Goal: Task Accomplishment & Management: Complete application form

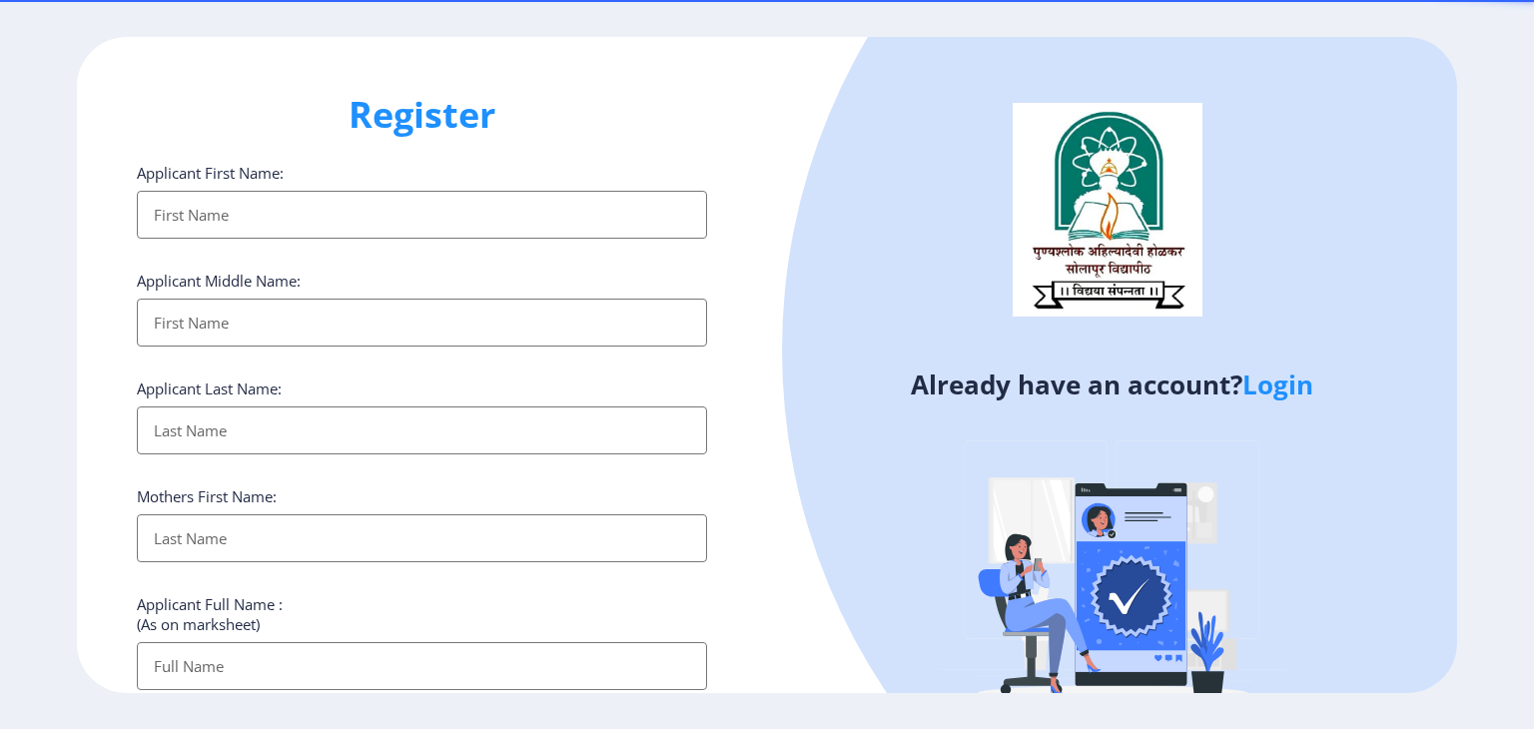
select select
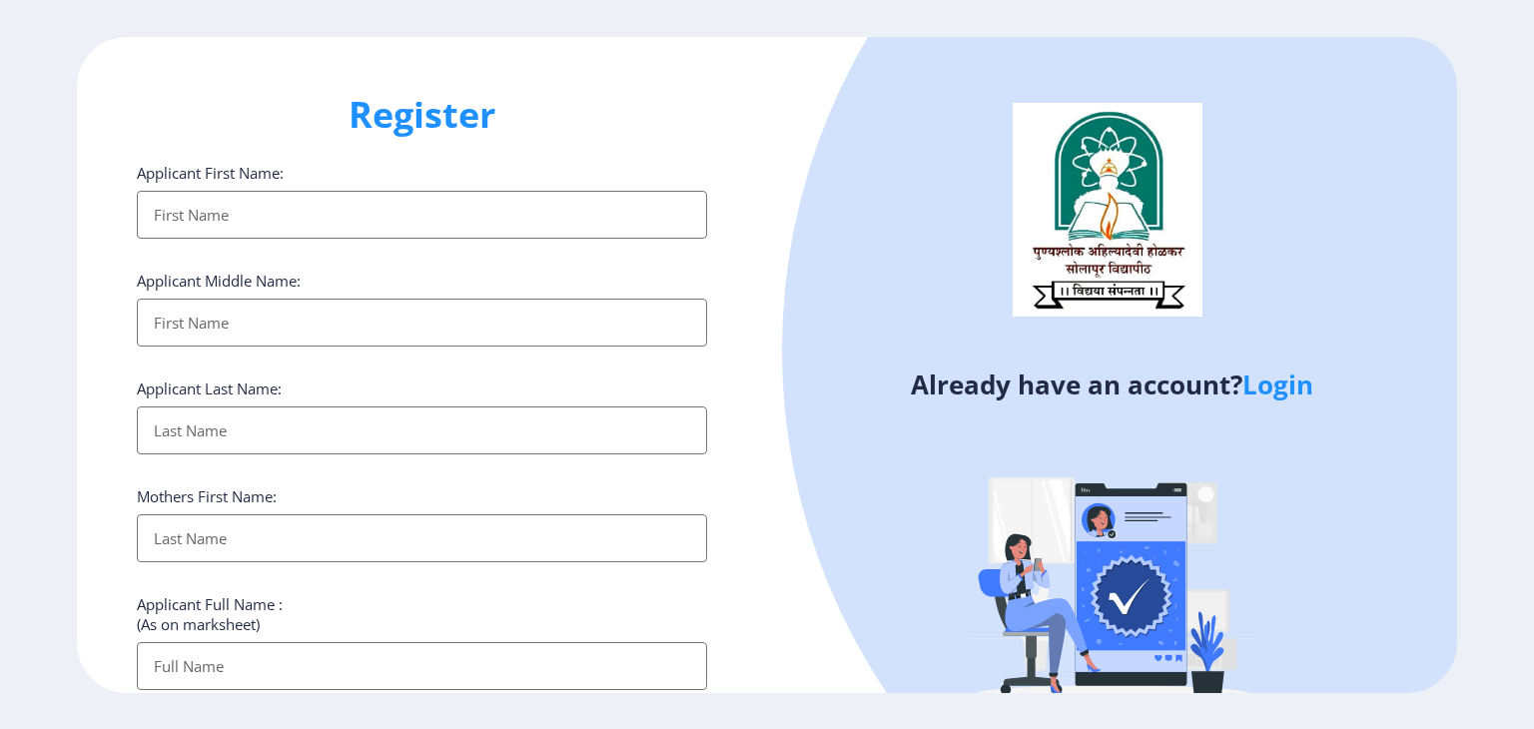
click at [1310, 383] on link "Login" at bounding box center [1278, 385] width 71 height 36
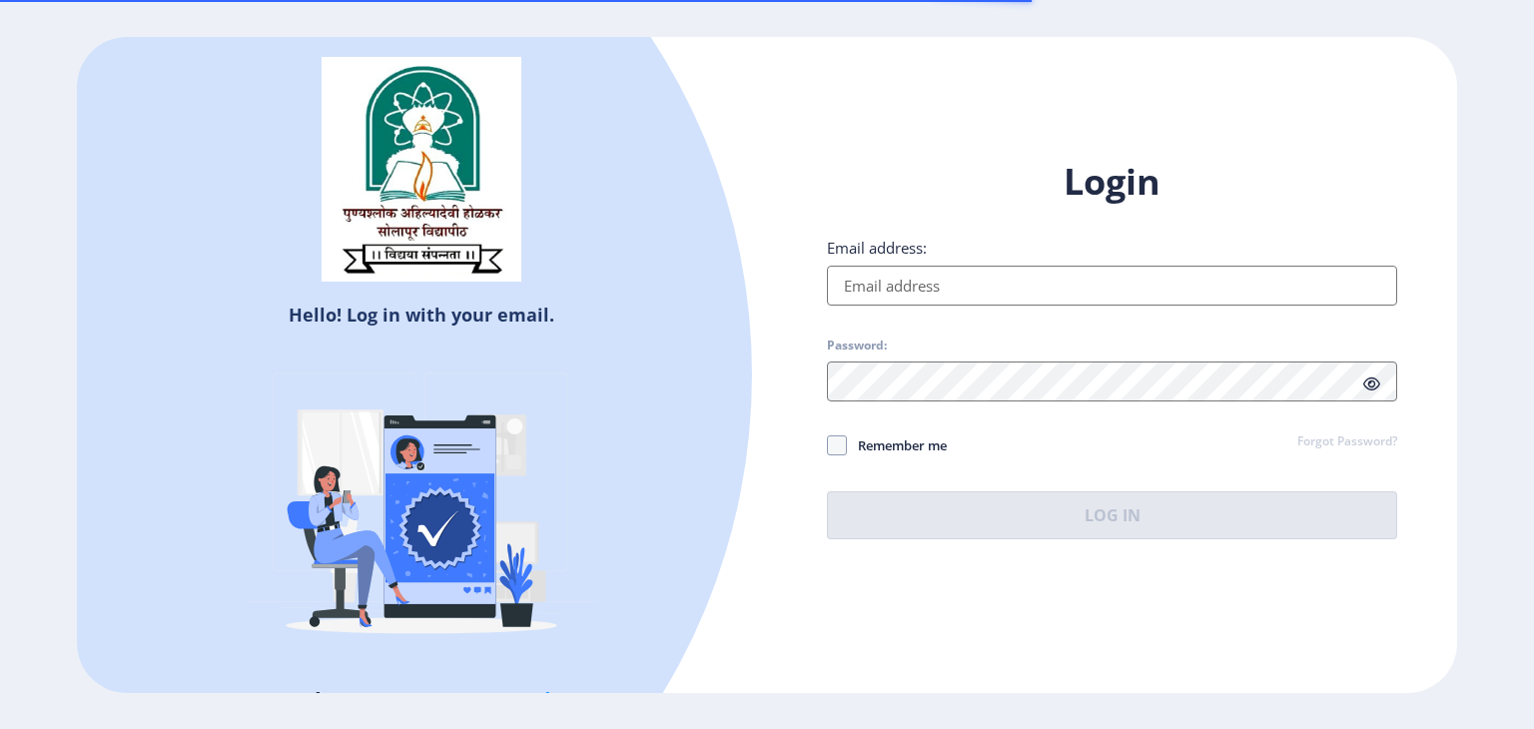
click at [995, 289] on input "Email address:" at bounding box center [1112, 286] width 570 height 40
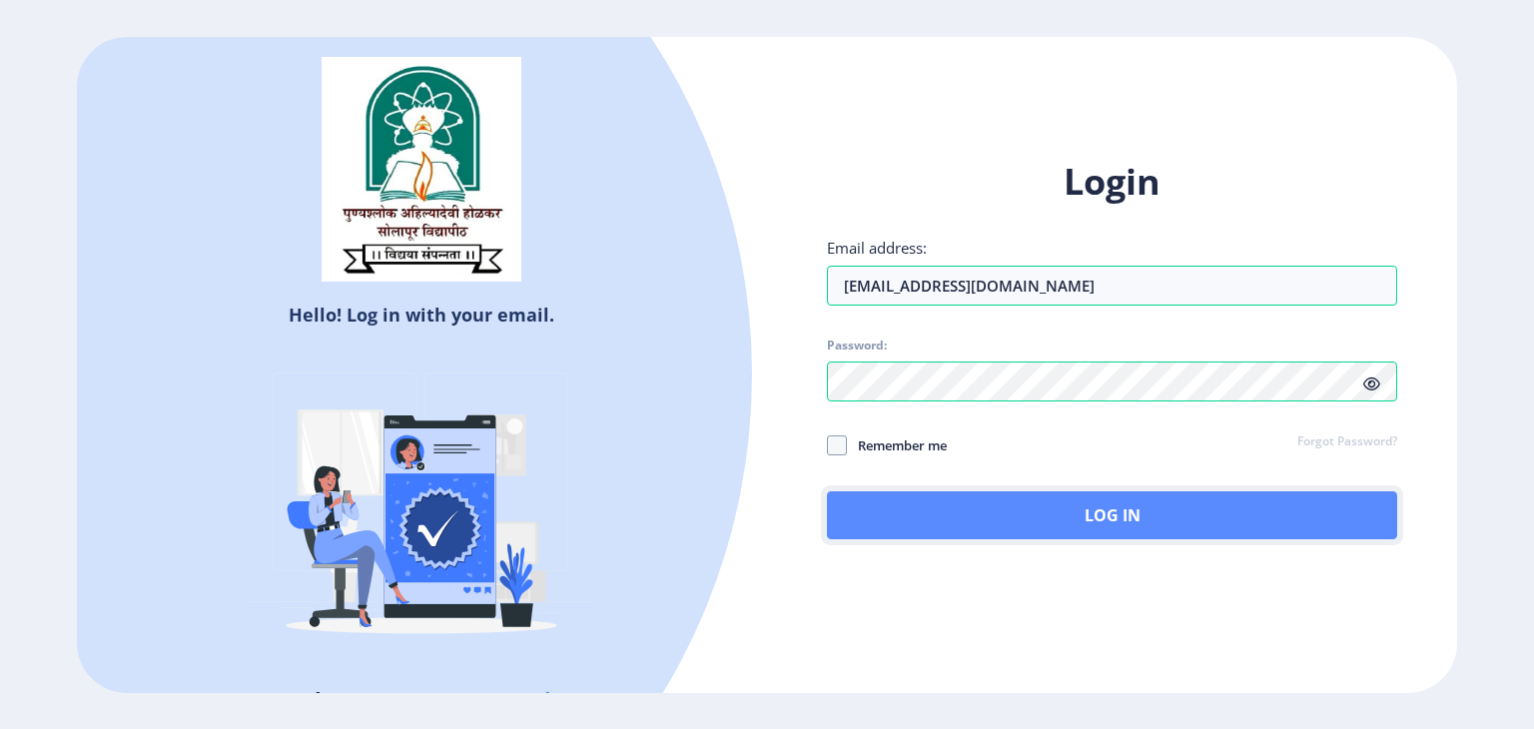
click at [1017, 524] on button "Log In" at bounding box center [1112, 515] width 570 height 48
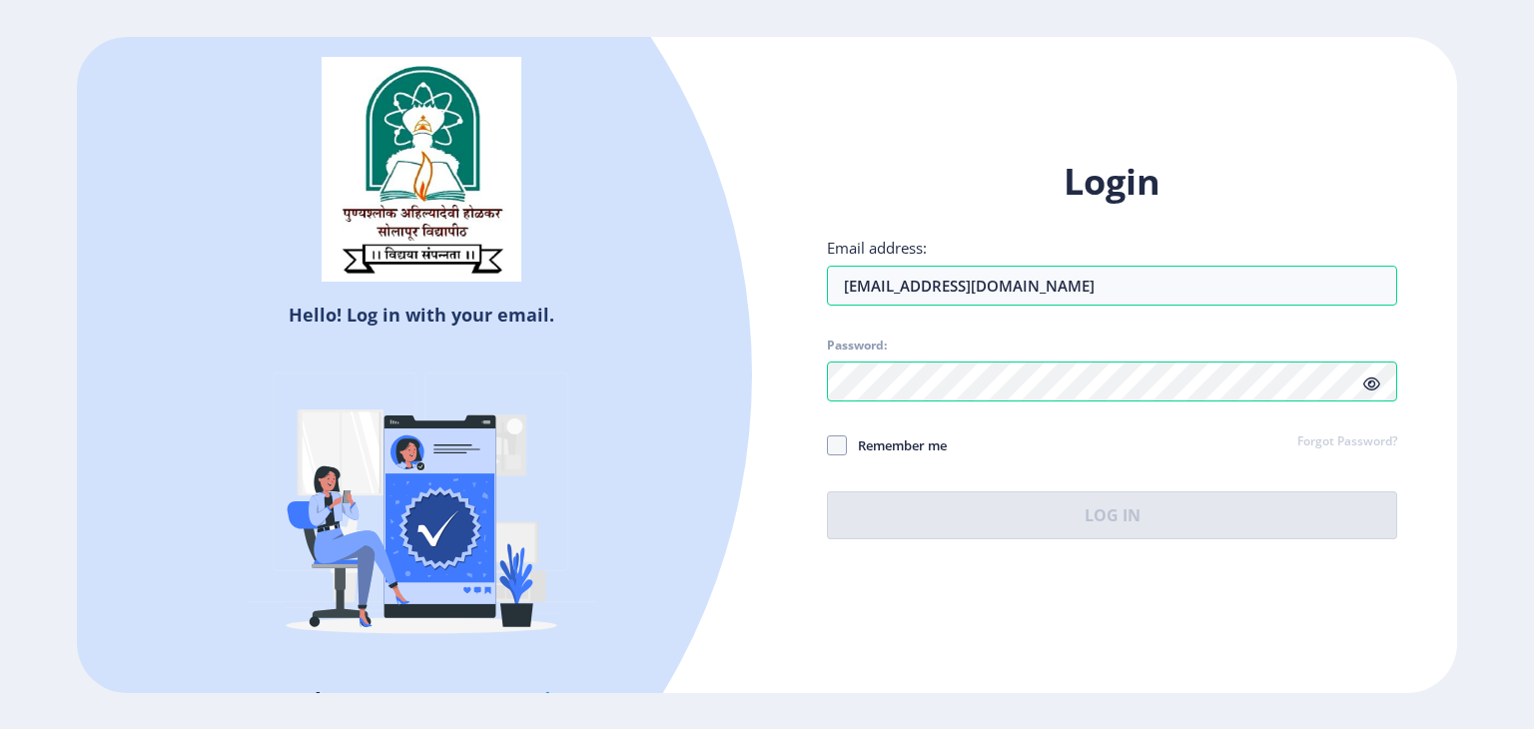
click at [1070, 392] on div "Login Email address: [EMAIL_ADDRESS][DOMAIN_NAME] Password: Remember me Forgot …" at bounding box center [1112, 349] width 570 height 382
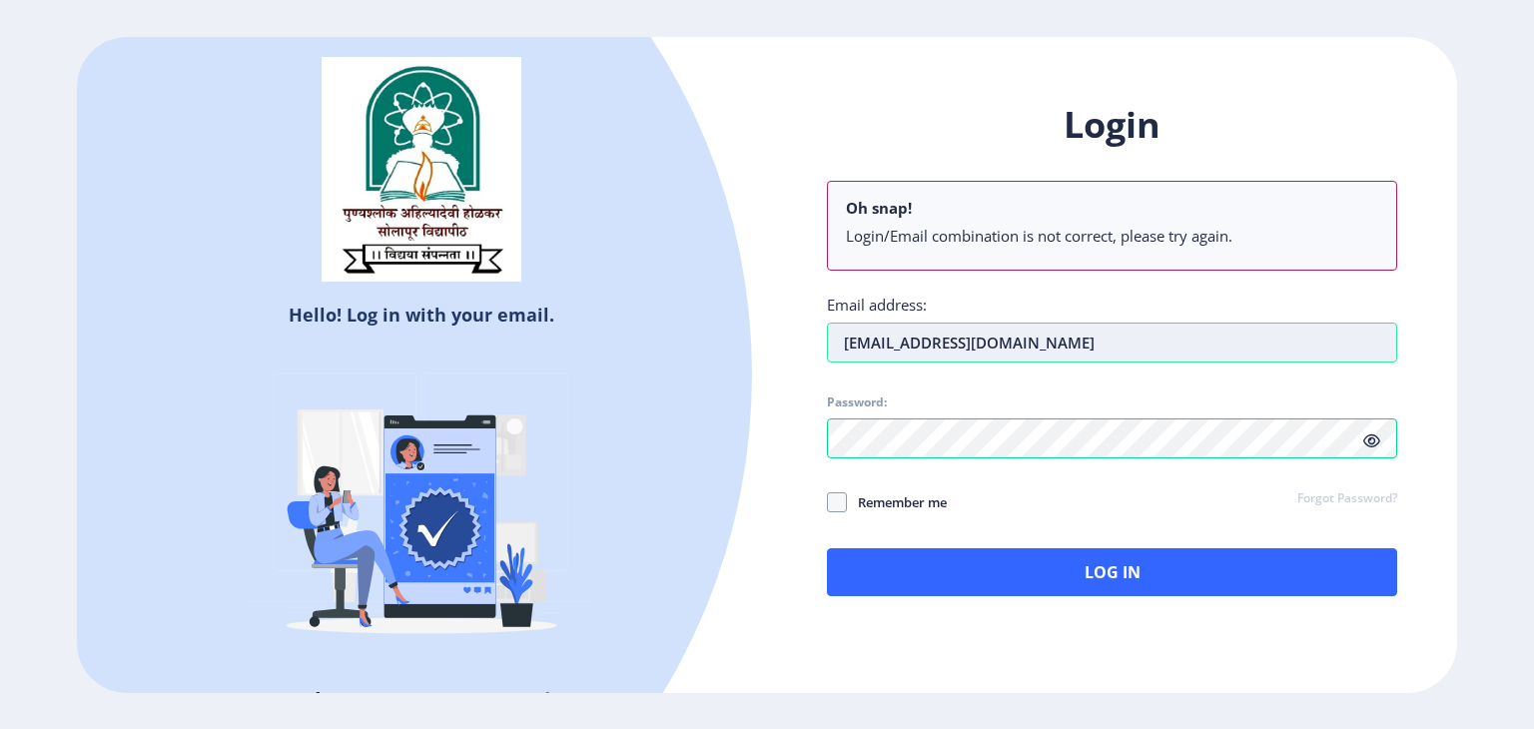
click at [1095, 297] on div "Email address: [EMAIL_ADDRESS][DOMAIN_NAME]" at bounding box center [1112, 329] width 570 height 68
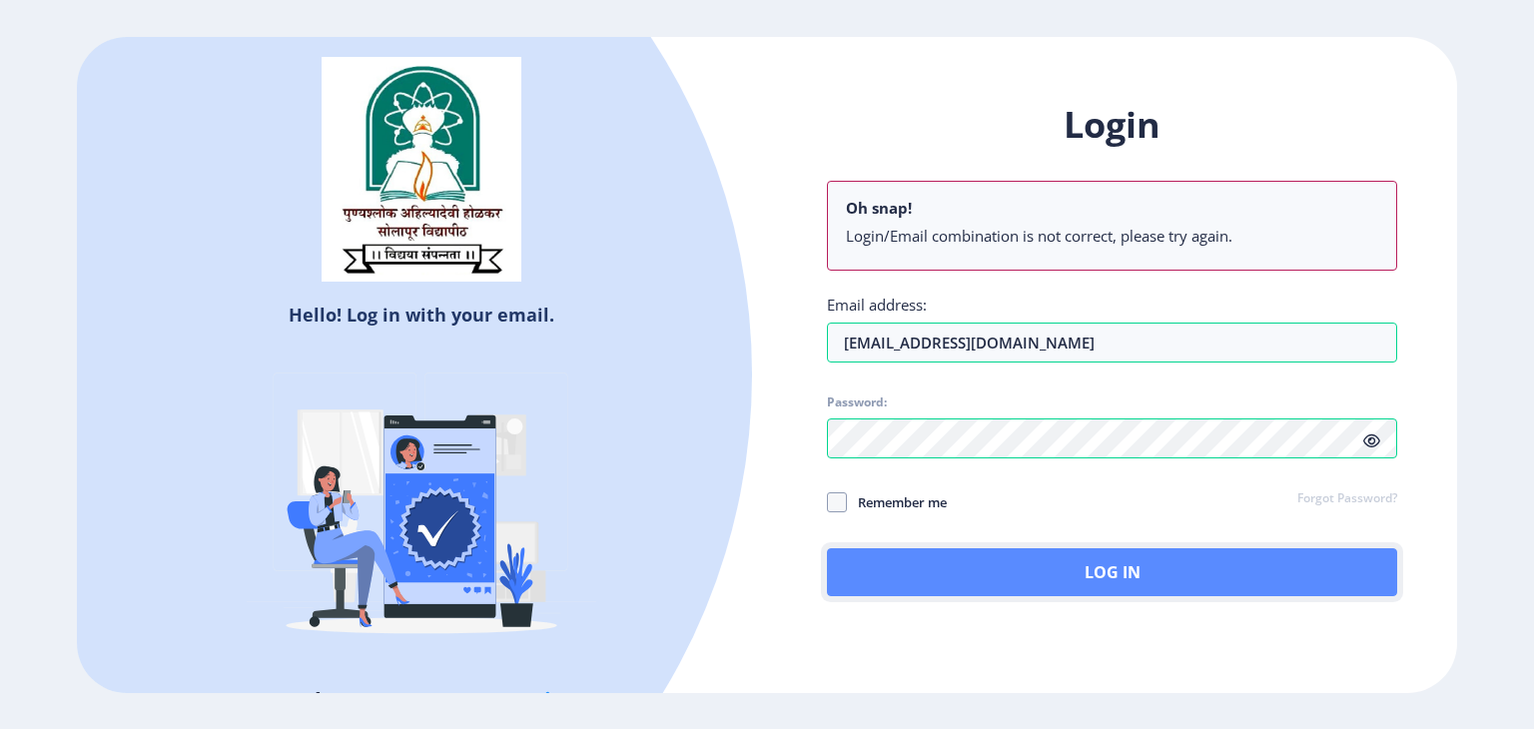
click at [989, 570] on button "Log In" at bounding box center [1112, 572] width 570 height 48
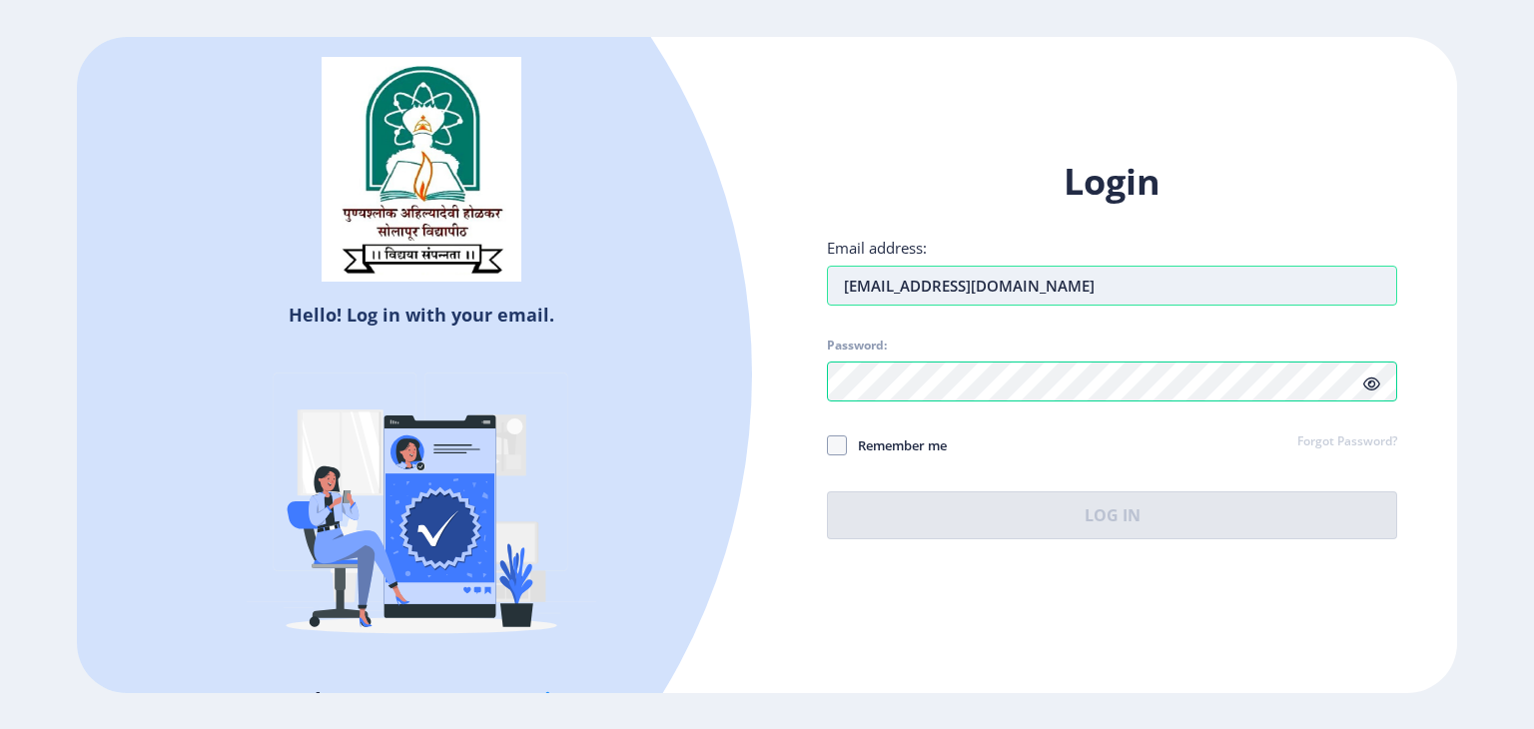
click at [1144, 291] on input "[EMAIL_ADDRESS][DOMAIN_NAME]" at bounding box center [1112, 286] width 570 height 40
click at [863, 289] on input "[EMAIL_ADDRESS][DOMAIN_NAME]" at bounding box center [1112, 286] width 570 height 40
click at [1047, 281] on input "[EMAIL_ADDRESS][DOMAIN_NAME]" at bounding box center [1112, 286] width 570 height 40
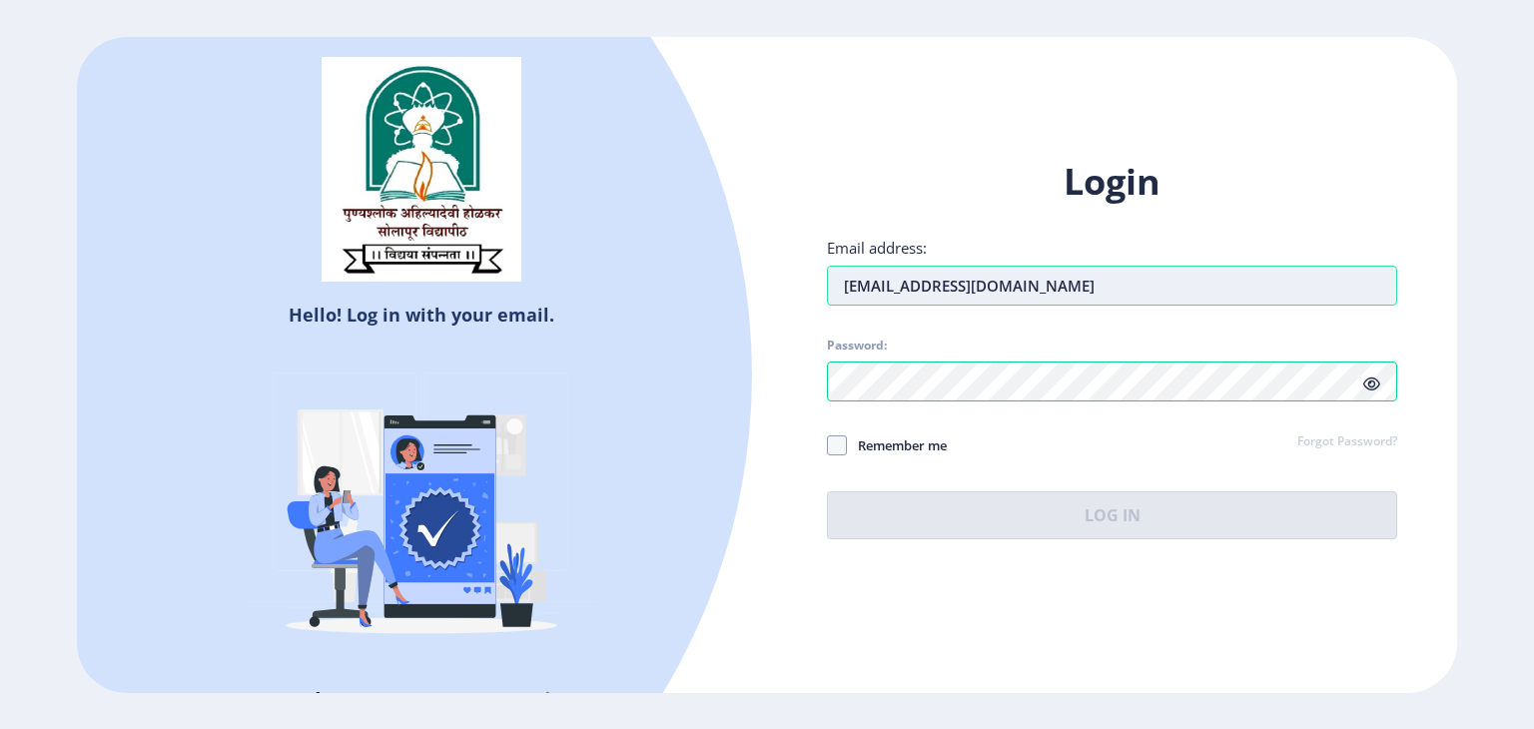
click at [1047, 281] on input "[EMAIL_ADDRESS][DOMAIN_NAME]" at bounding box center [1112, 286] width 570 height 40
click at [870, 286] on input "[EMAIL_ADDRESS][DOMAIN_NAME]" at bounding box center [1112, 286] width 570 height 40
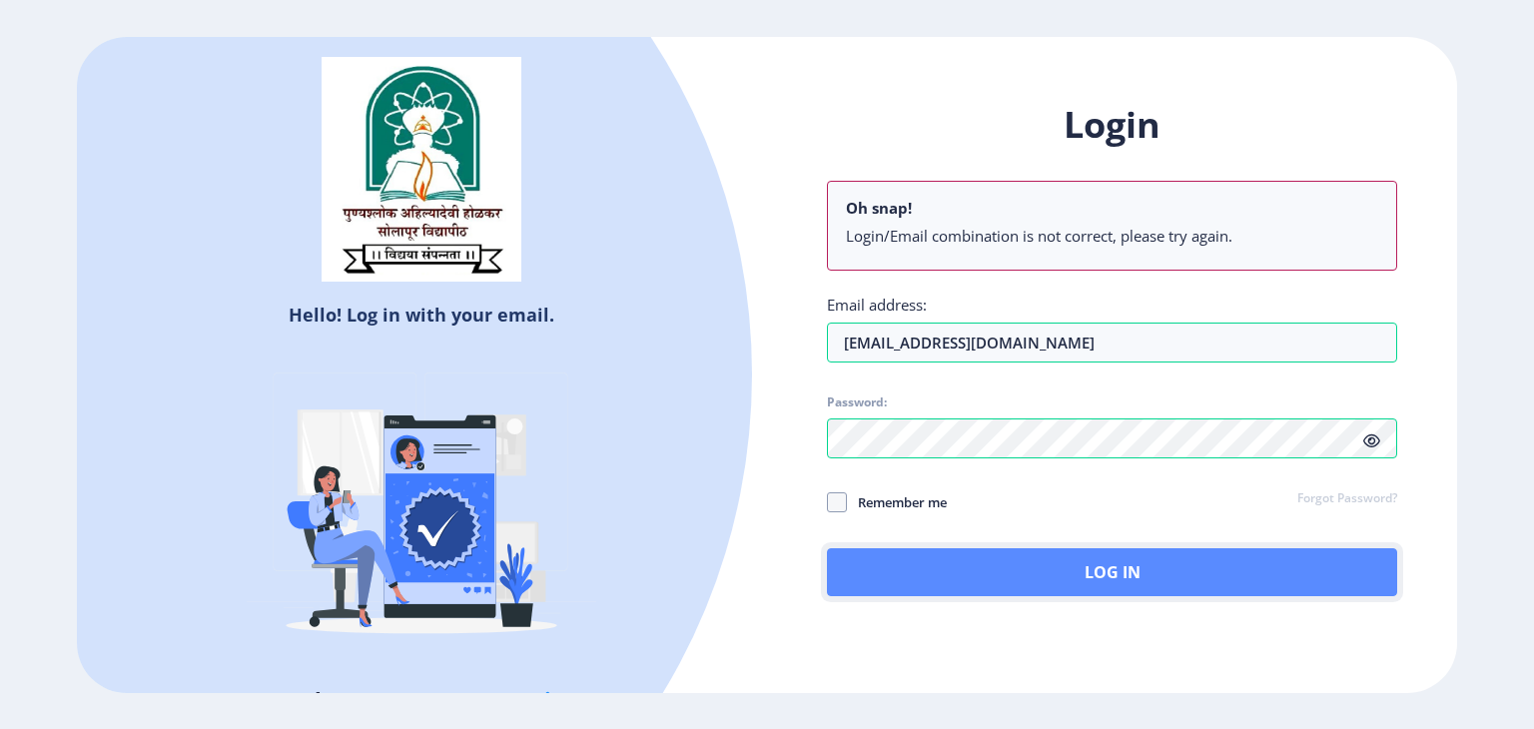
click at [1086, 585] on button "Log In" at bounding box center [1112, 572] width 570 height 48
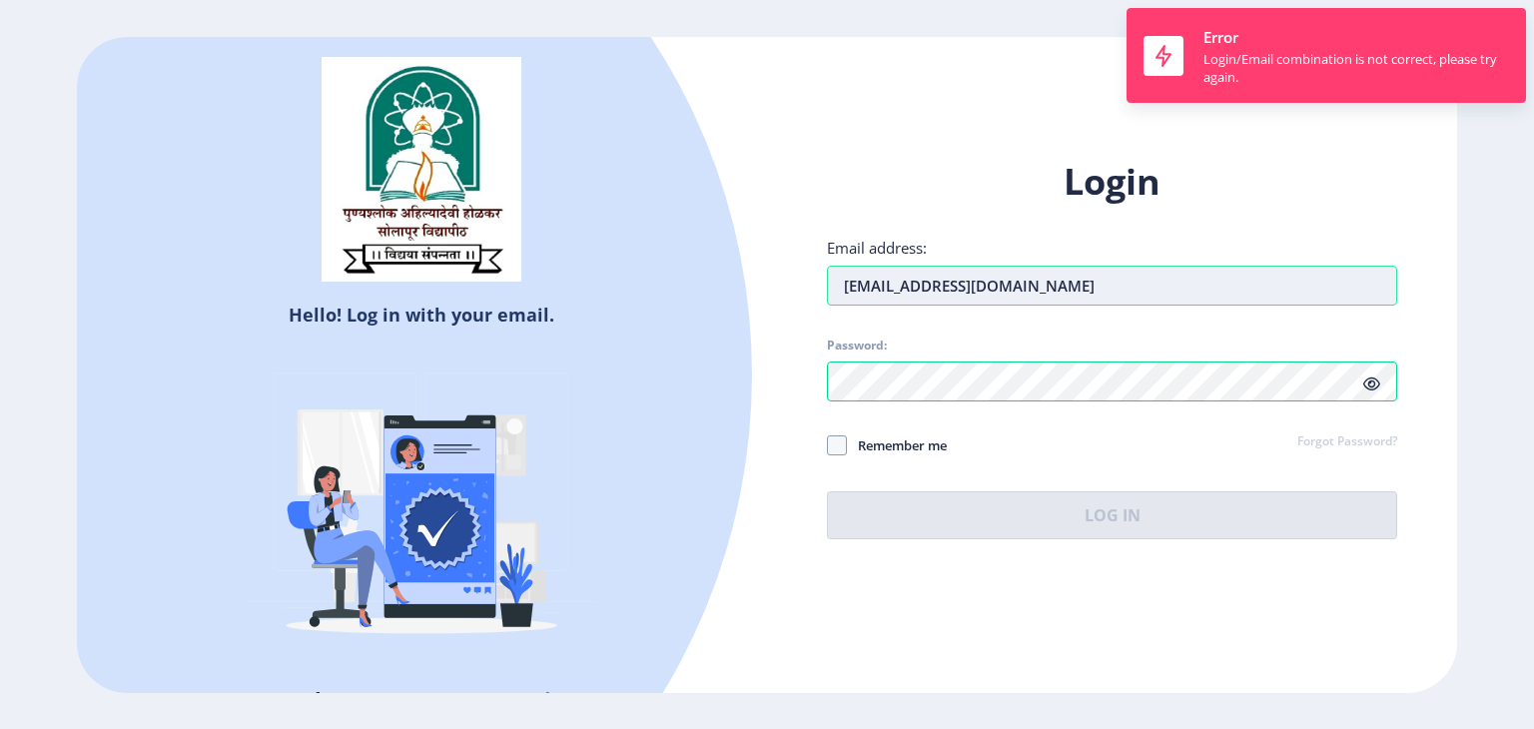
click at [1142, 284] on input "[EMAIL_ADDRESS][DOMAIN_NAME]" at bounding box center [1112, 286] width 570 height 40
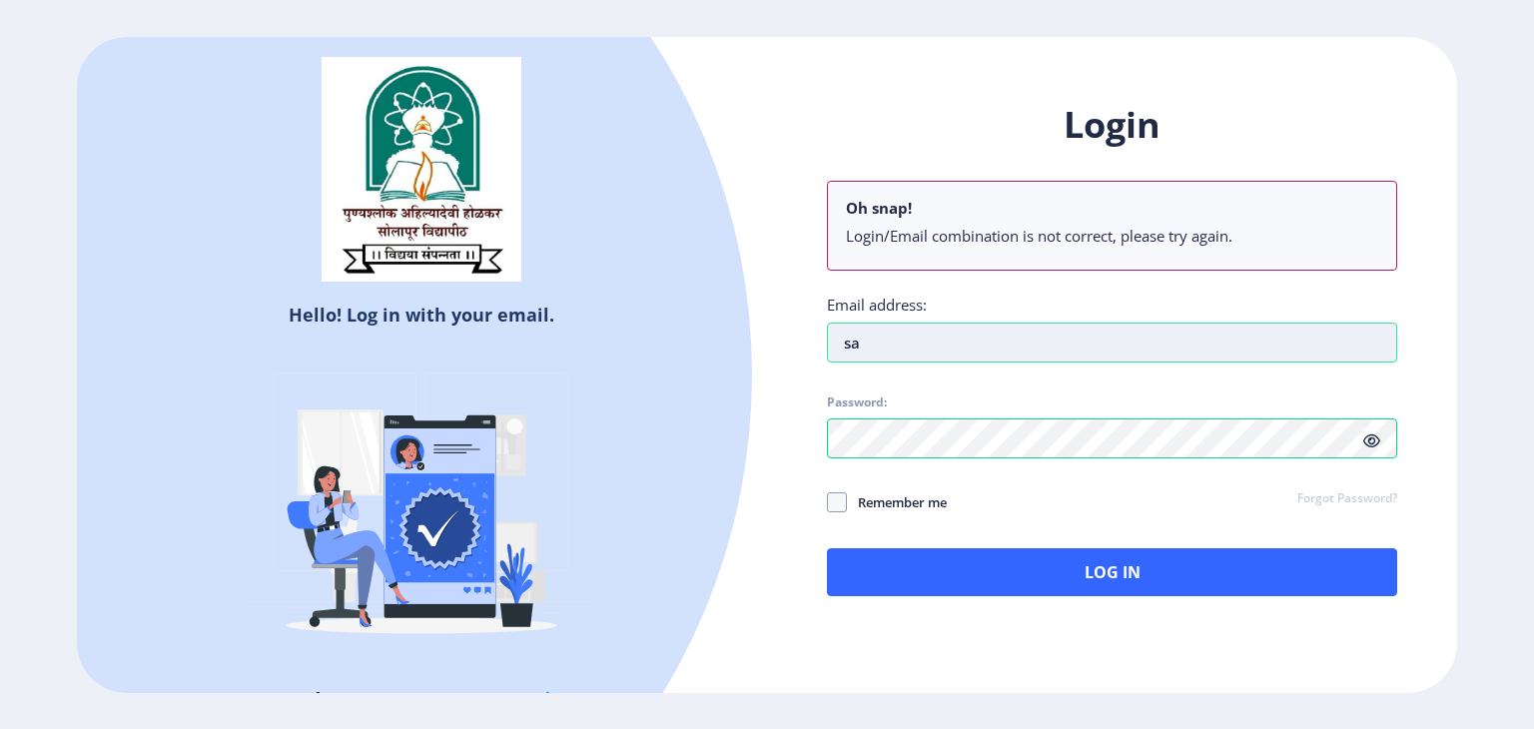
type input "s"
click at [1370, 441] on icon at bounding box center [1371, 440] width 17 height 15
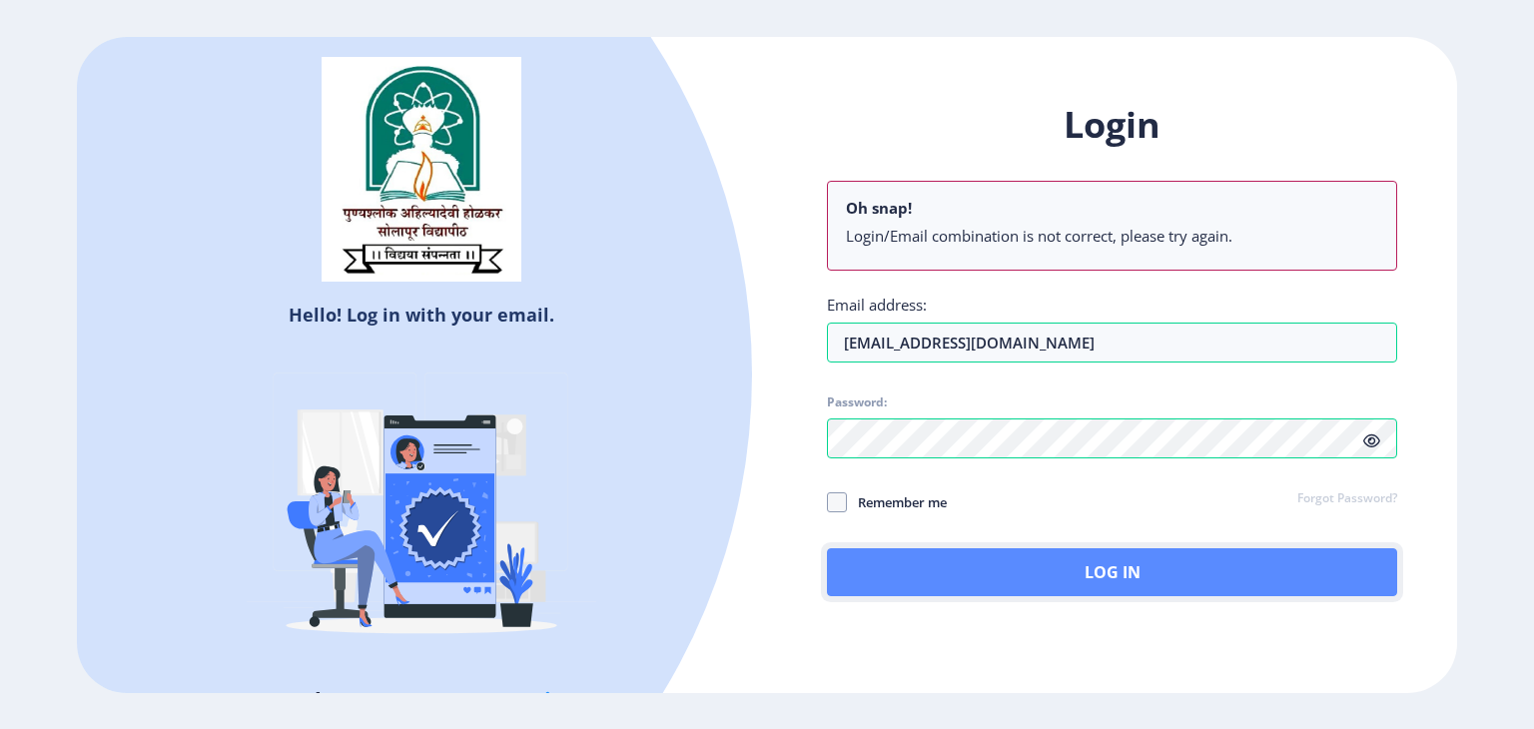
click at [1000, 575] on button "Log In" at bounding box center [1112, 572] width 570 height 48
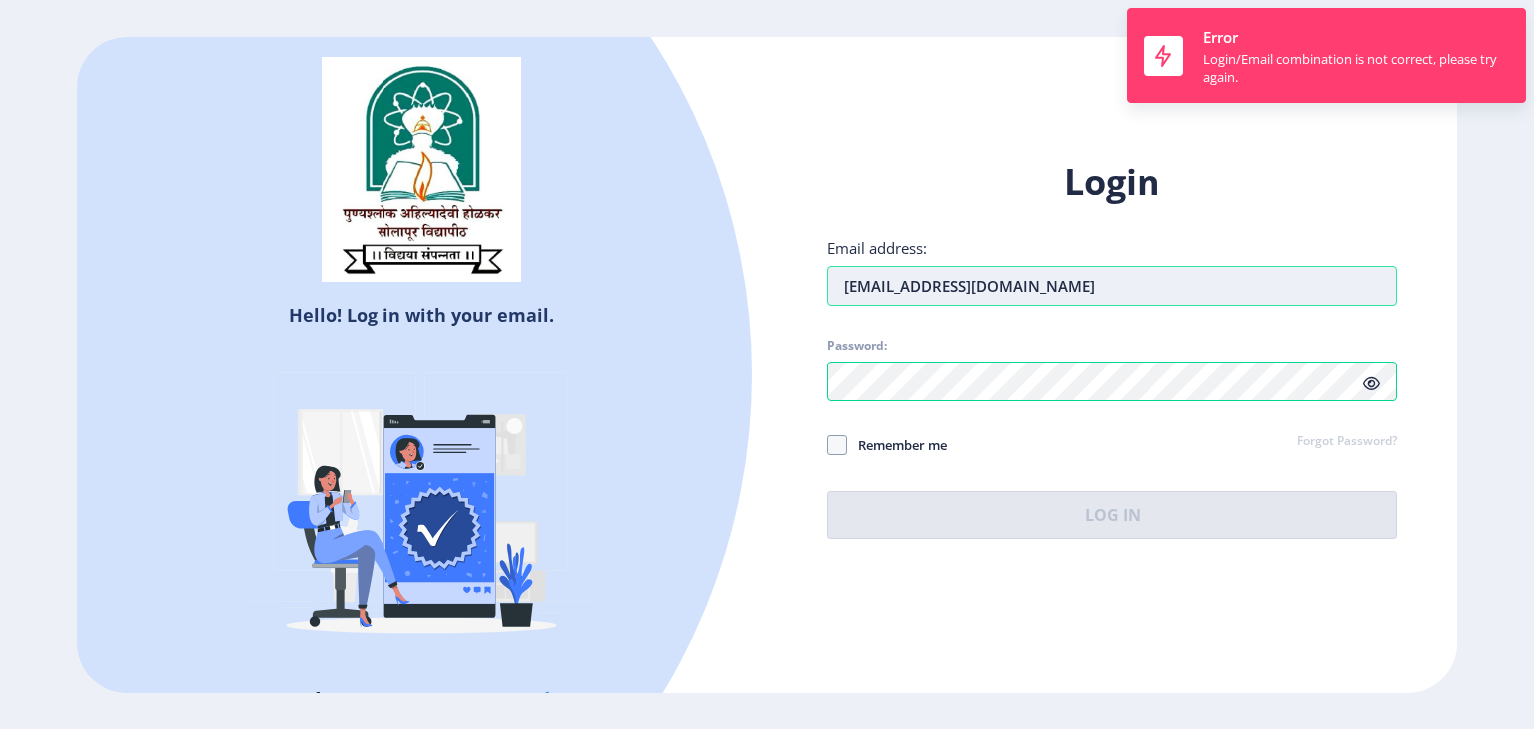
click at [1077, 290] on input "[EMAIL_ADDRESS][DOMAIN_NAME]" at bounding box center [1112, 286] width 570 height 40
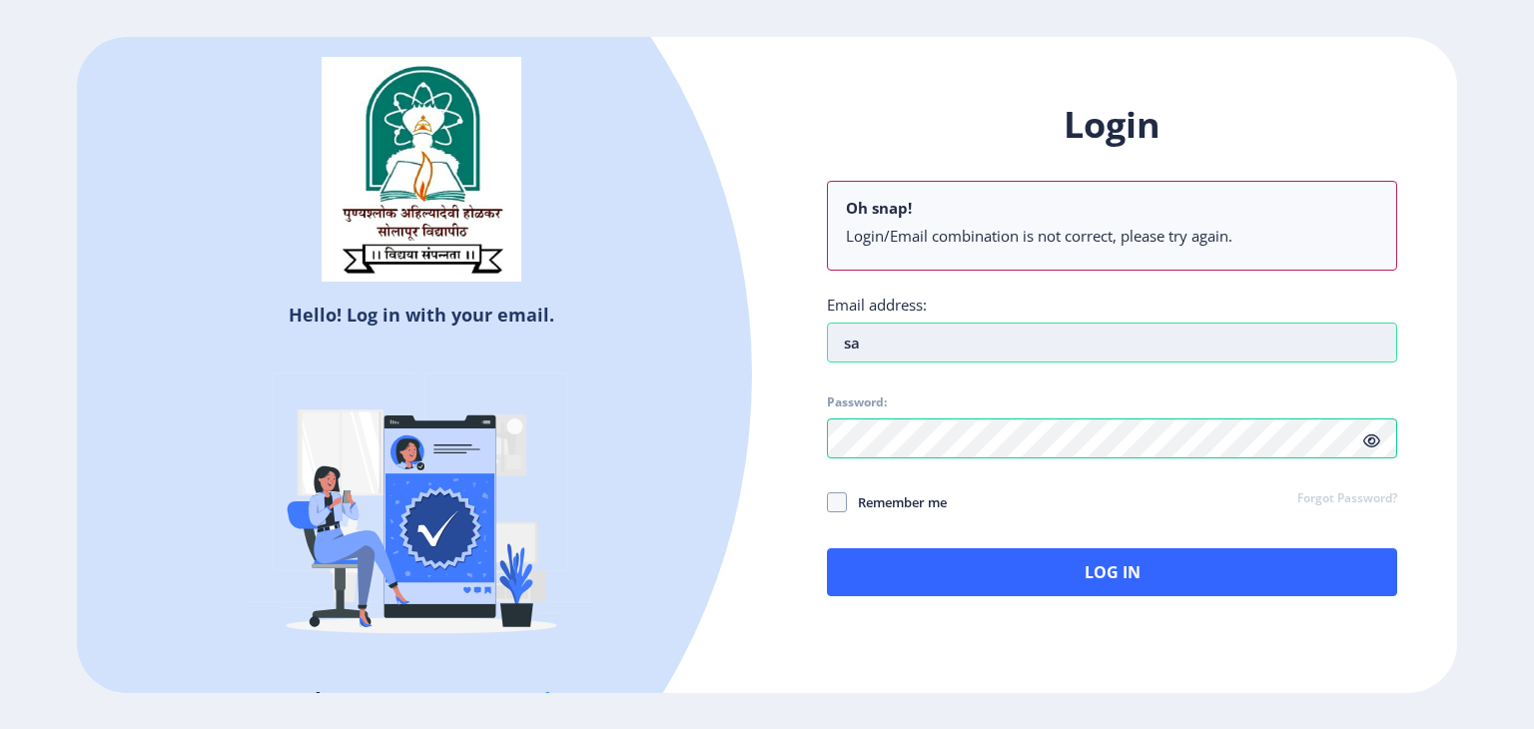
type input "s"
type input "[EMAIL_ADDRESS][DOMAIN_NAME]"
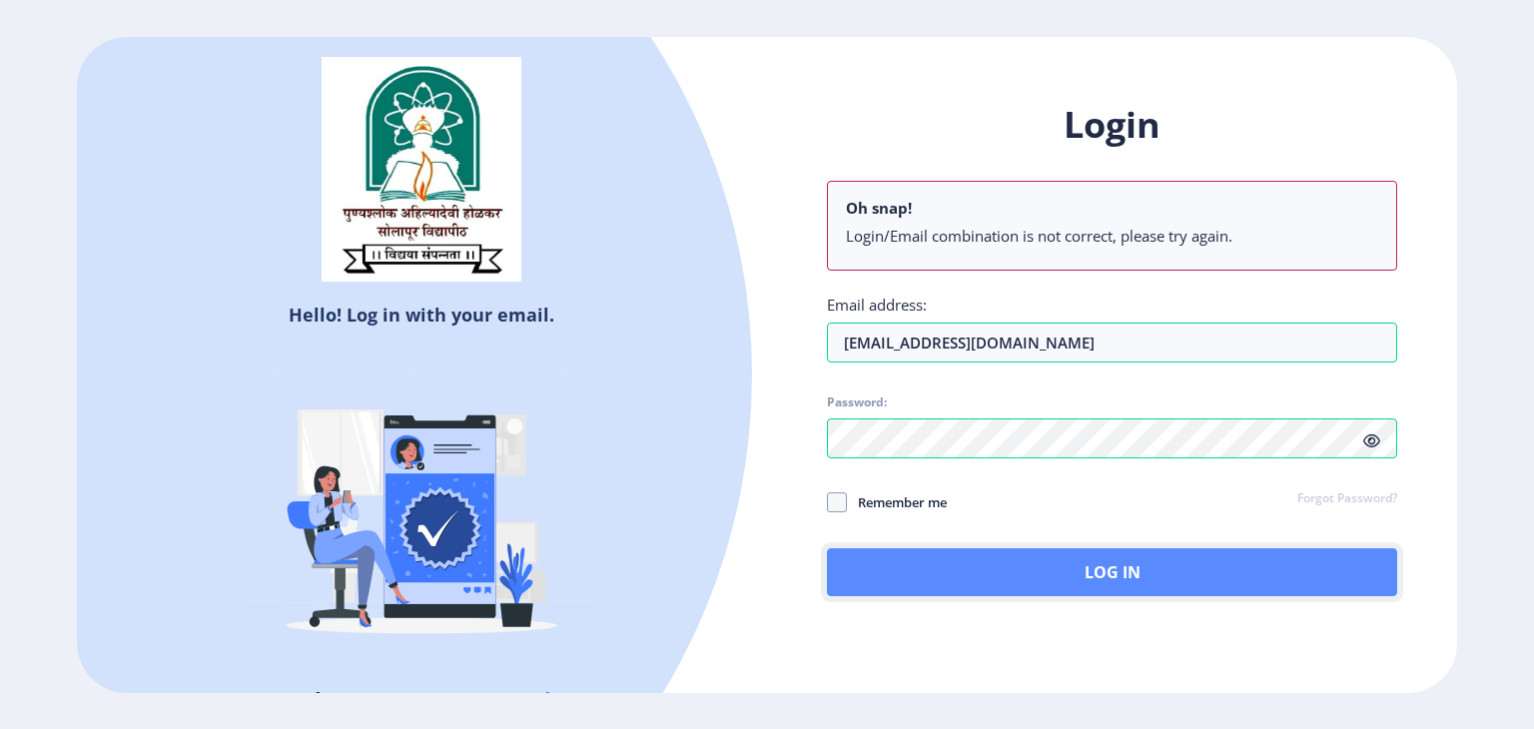
click at [1049, 566] on button "Log In" at bounding box center [1112, 572] width 570 height 48
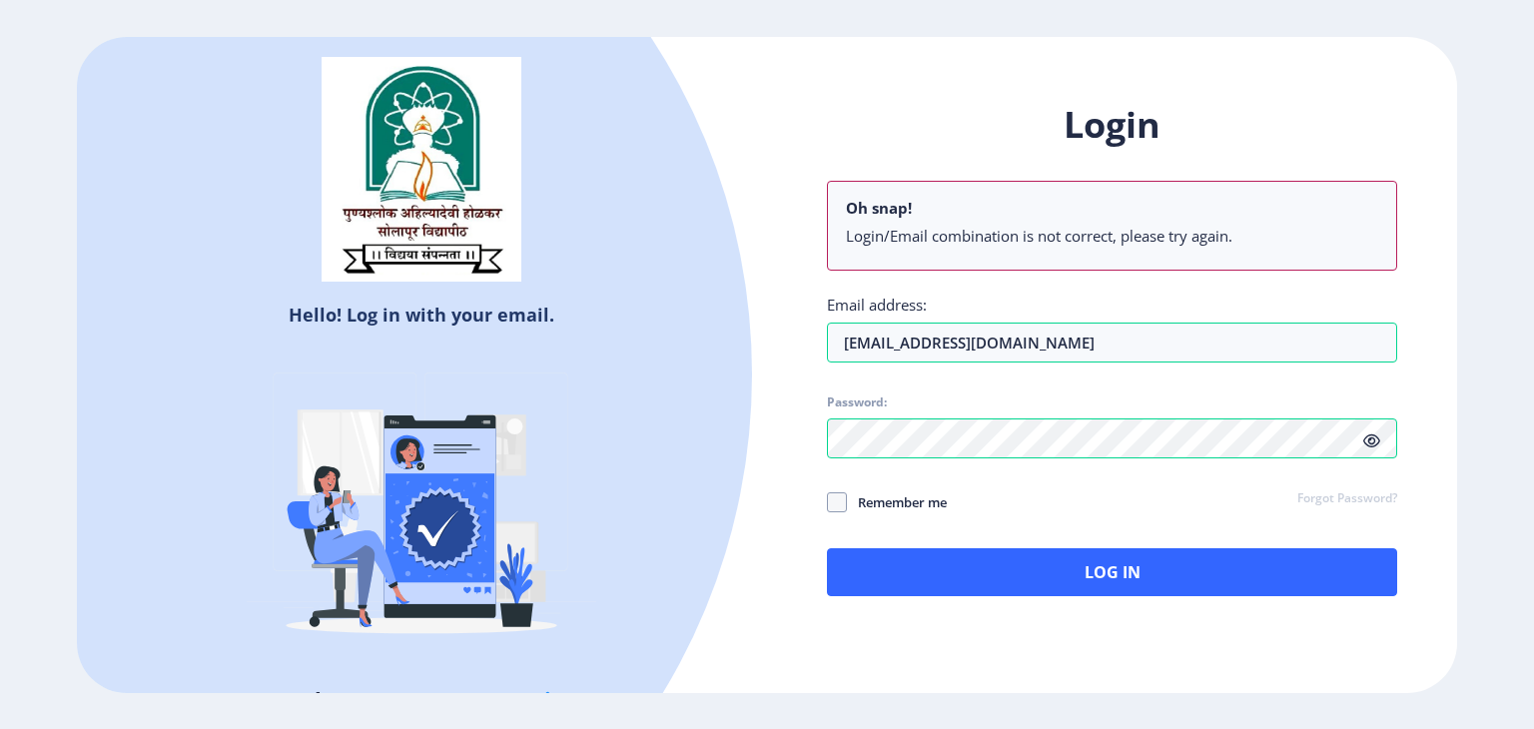
click at [1371, 383] on div "Login Oh snap! Login/Email combination is not correct, please try again. Email …" at bounding box center [1112, 348] width 570 height 495
click at [1369, 441] on icon at bounding box center [1371, 440] width 17 height 15
click at [1377, 438] on icon at bounding box center [1371, 440] width 17 height 15
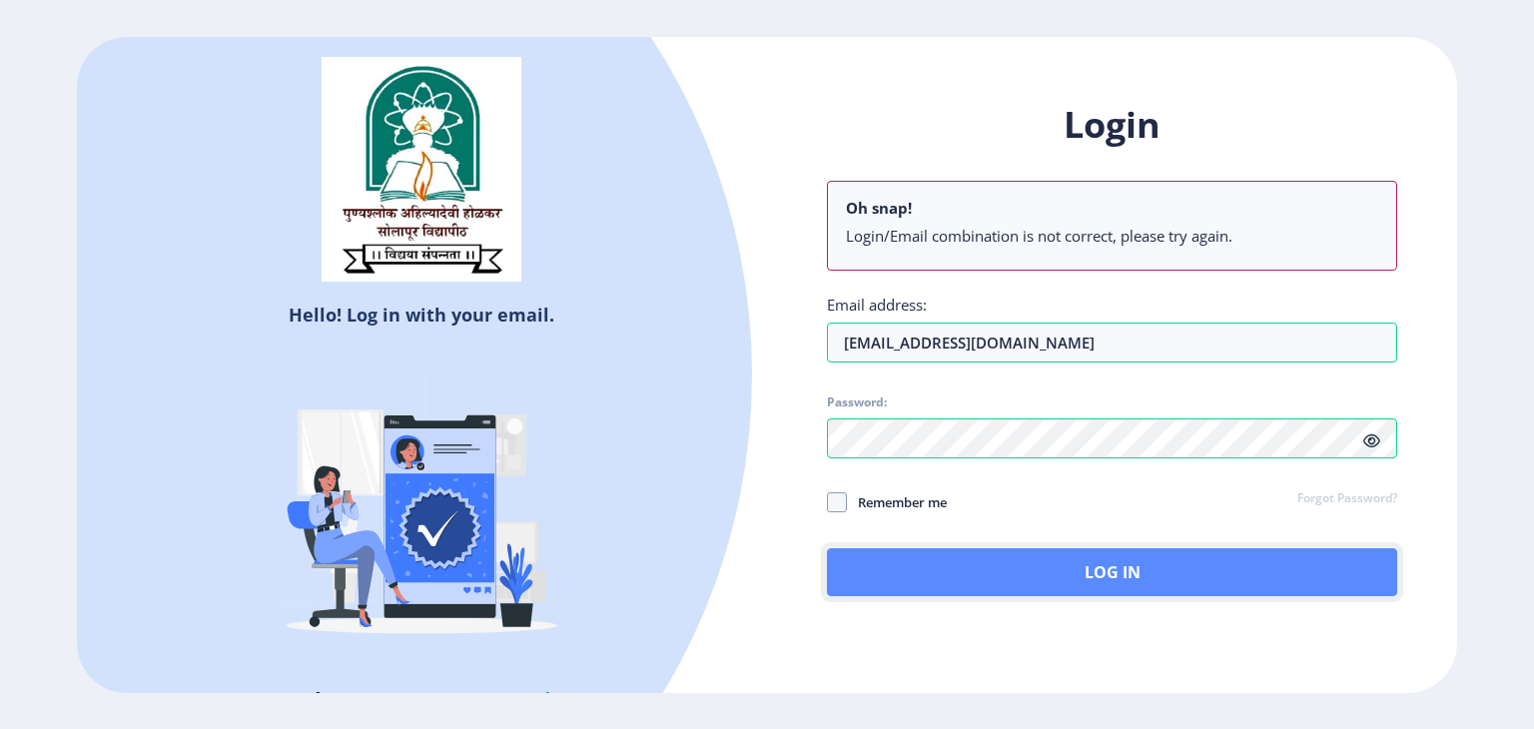
click at [1135, 564] on button "Log In" at bounding box center [1112, 572] width 570 height 48
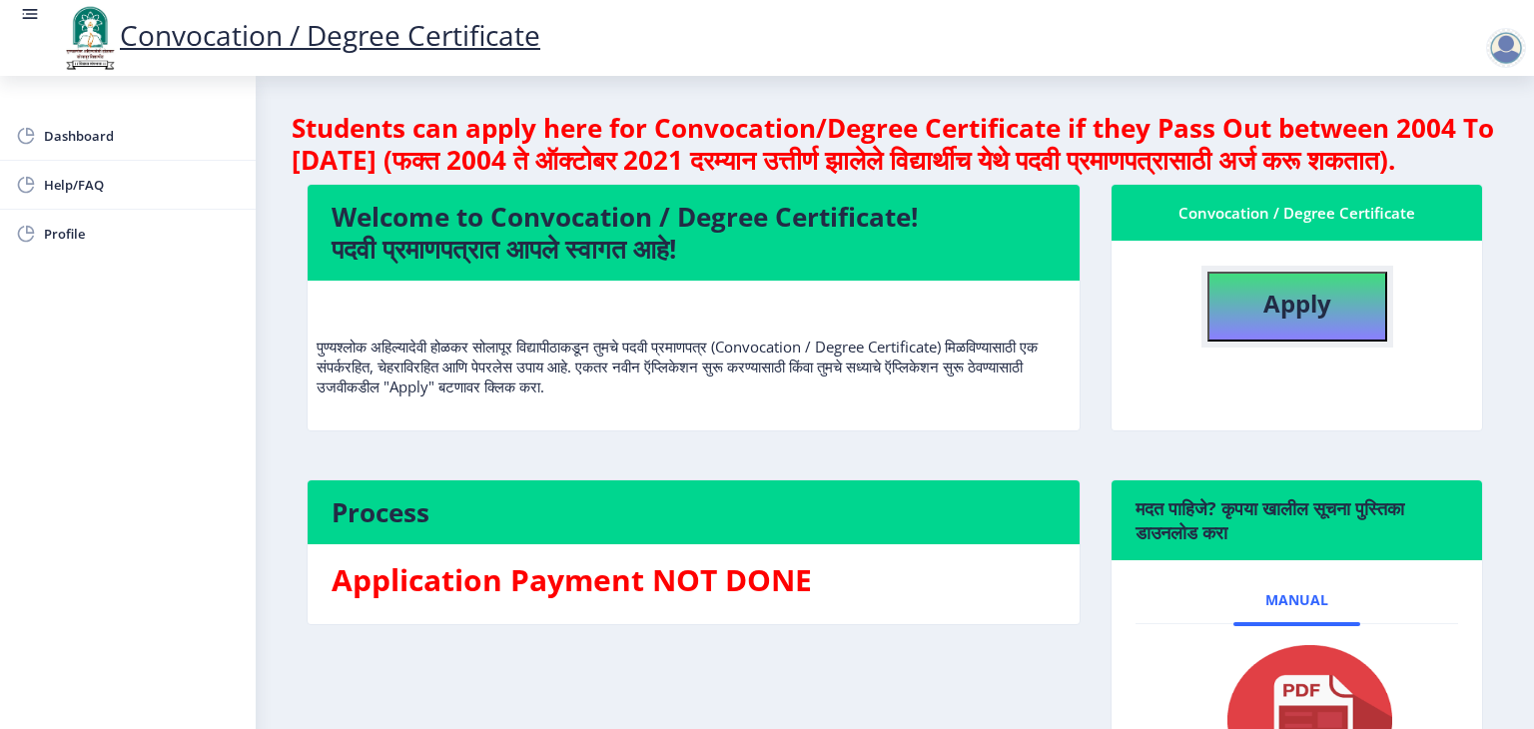
click at [1295, 320] on b "Apply" at bounding box center [1298, 303] width 68 height 33
select select
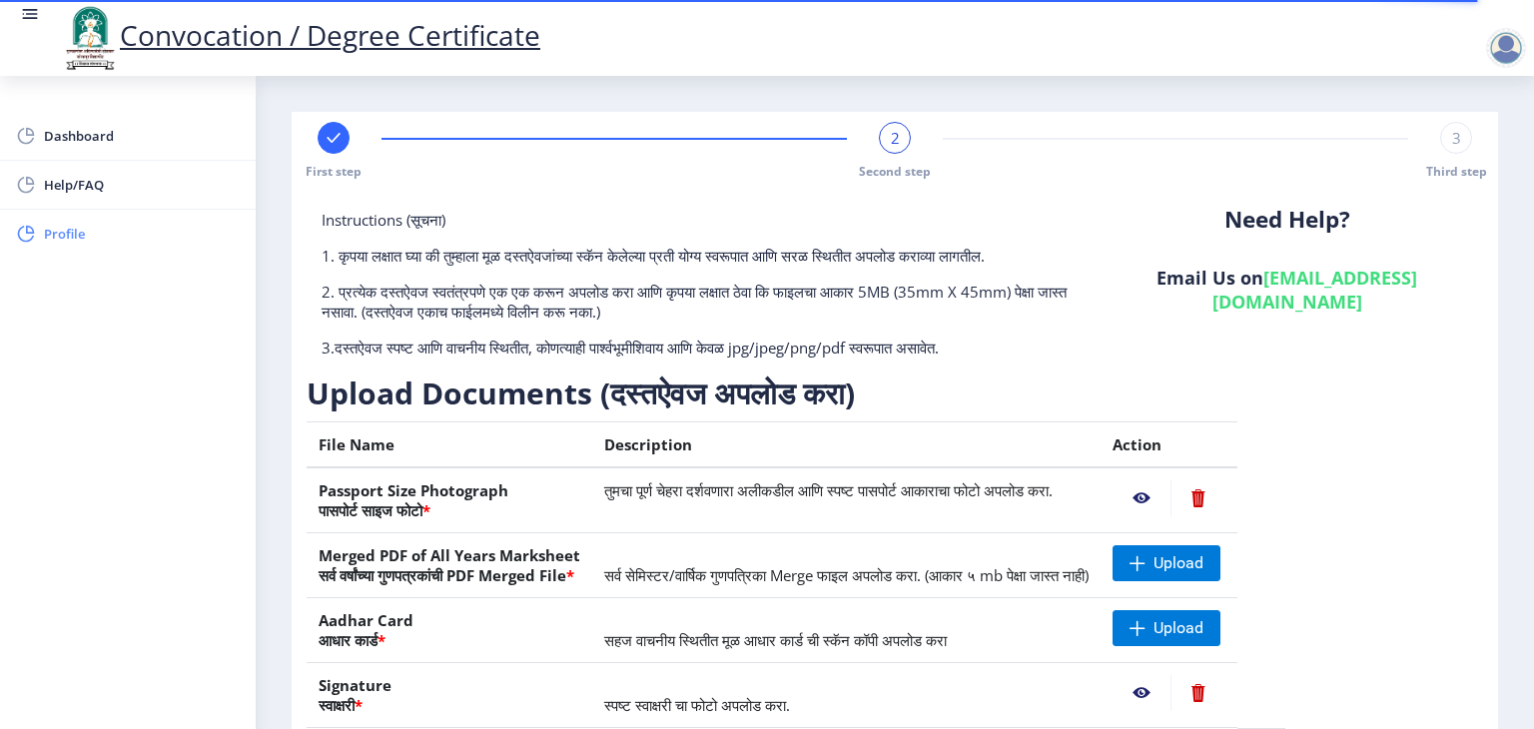
click at [65, 235] on span "Profile" at bounding box center [142, 234] width 196 height 24
select select
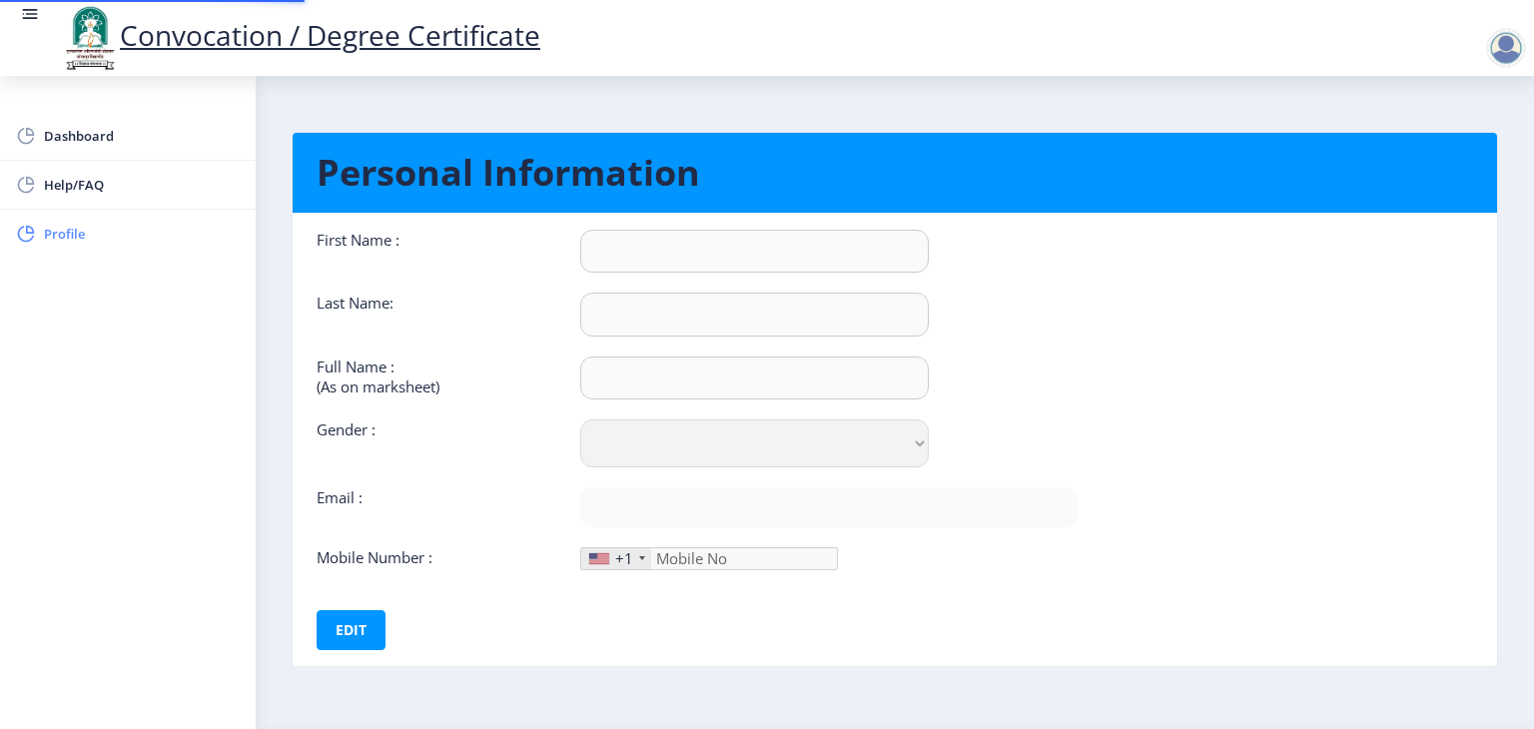
type input "sayama"
type input "shaikh"
type input "[PERSON_NAME]"
select select "[DEMOGRAPHIC_DATA]"
type input "[EMAIL_ADDRESS][DOMAIN_NAME]"
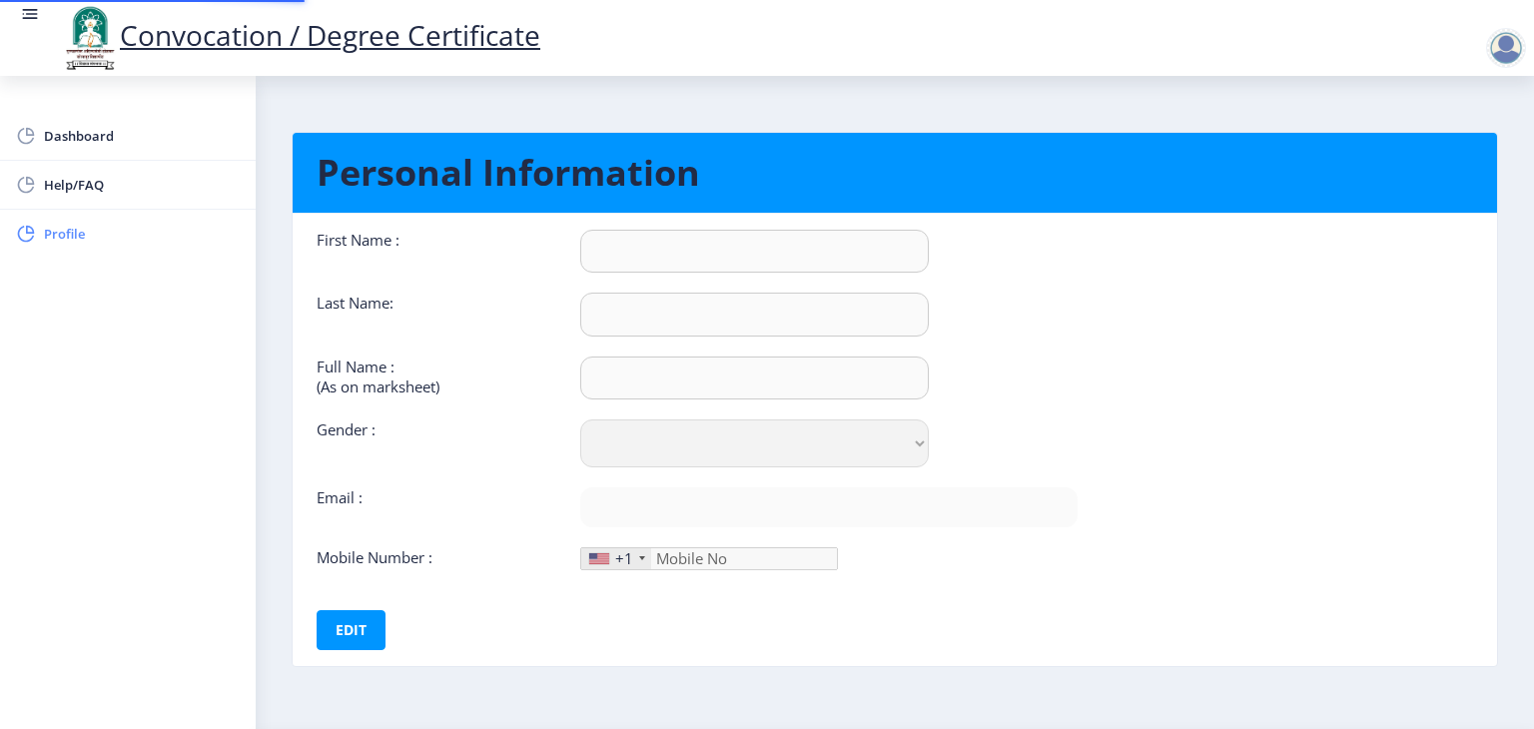
type input "7387140839"
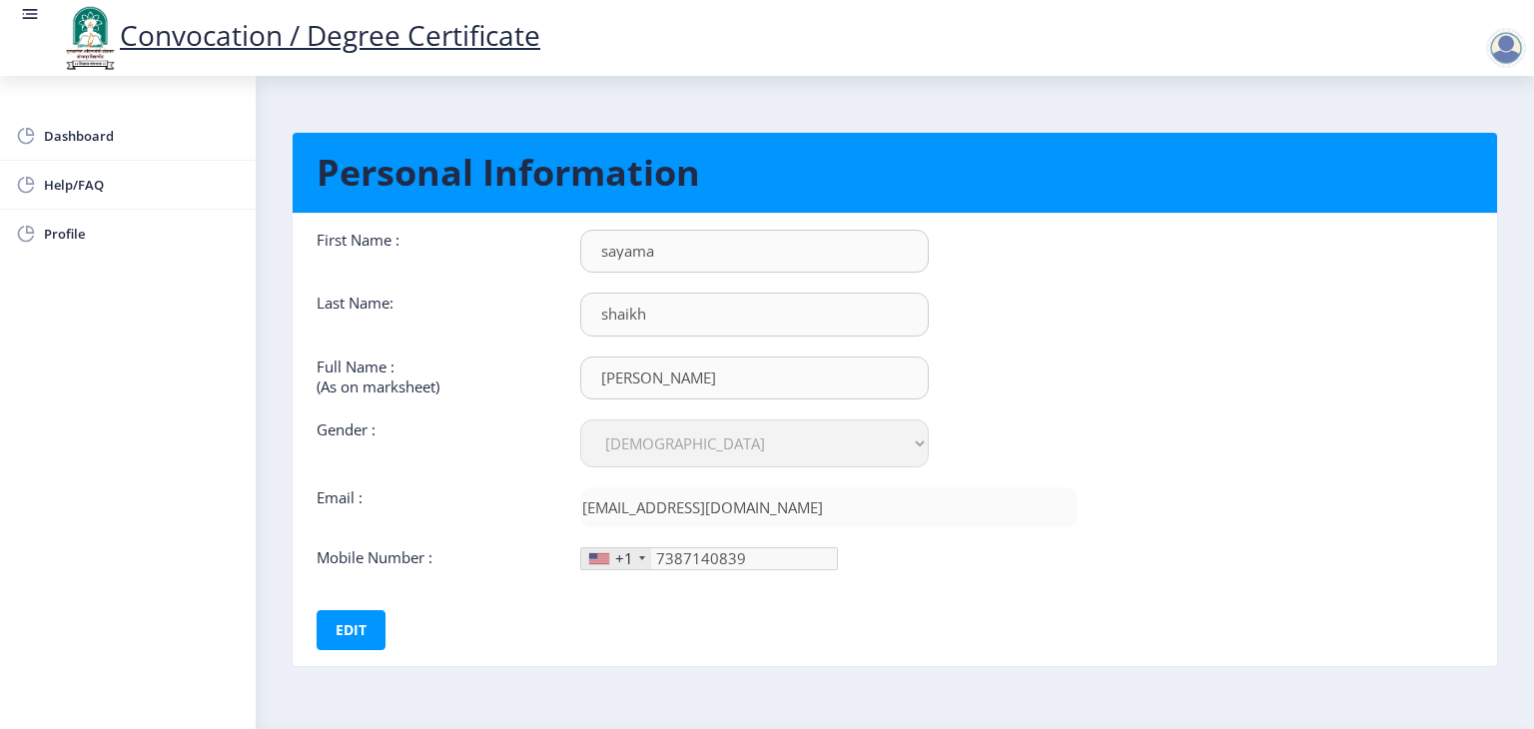
click at [1526, 464] on nb-layout-column "Personal Information First Name : [PERSON_NAME] Last Name: [PERSON_NAME] Full N…" at bounding box center [895, 402] width 1278 height 653
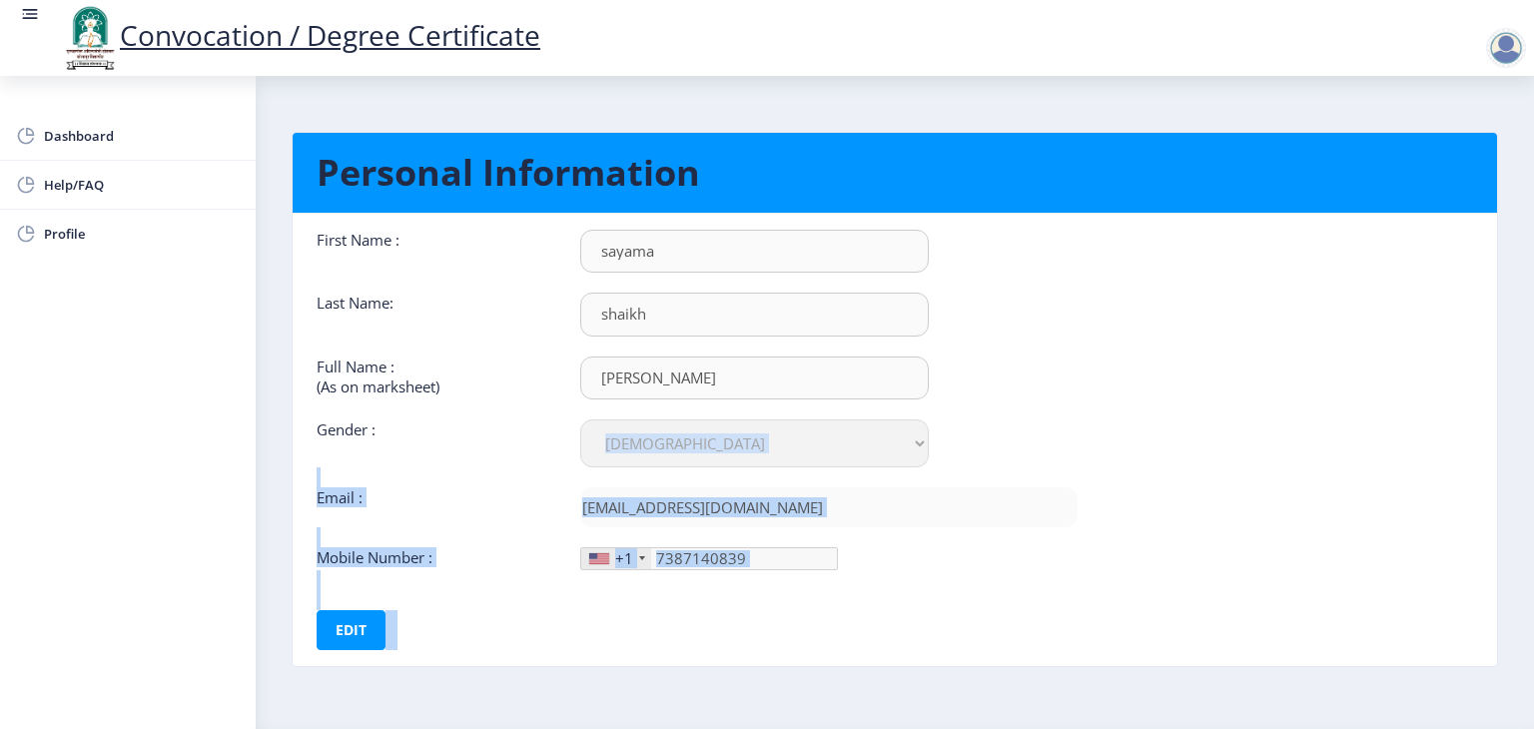
scroll to position [57, 0]
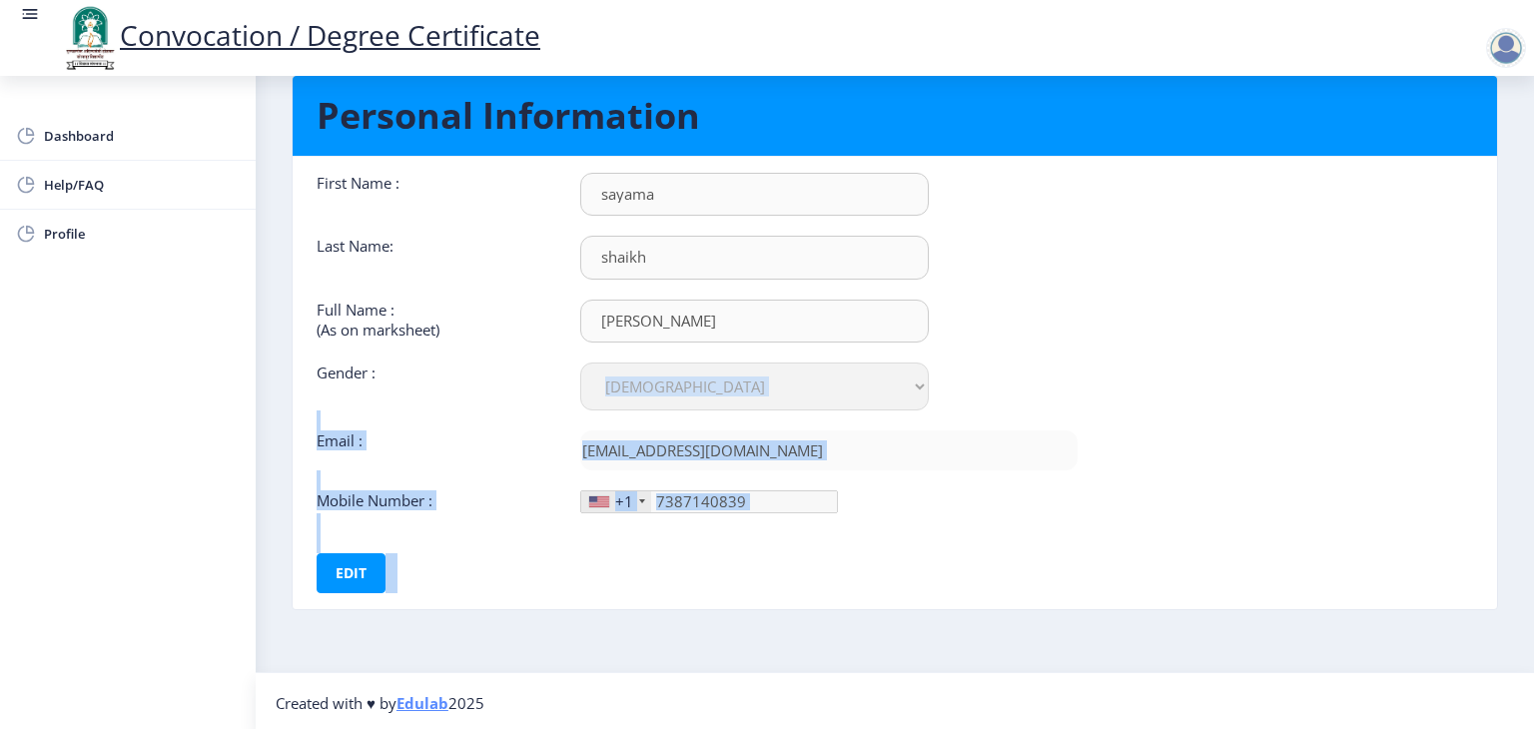
drag, startPoint x: 1526, startPoint y: 464, endPoint x: 521, endPoint y: 613, distance: 1015.8
click at [522, 599] on nb-layout-column "Personal Information First Name : [PERSON_NAME] Last Name: [PERSON_NAME] Full N…" at bounding box center [895, 345] width 1278 height 653
click at [1059, 221] on div "First Name : [PERSON_NAME] Last Name: [PERSON_NAME] Full Name : (As on markshee…" at bounding box center [697, 343] width 761 height 341
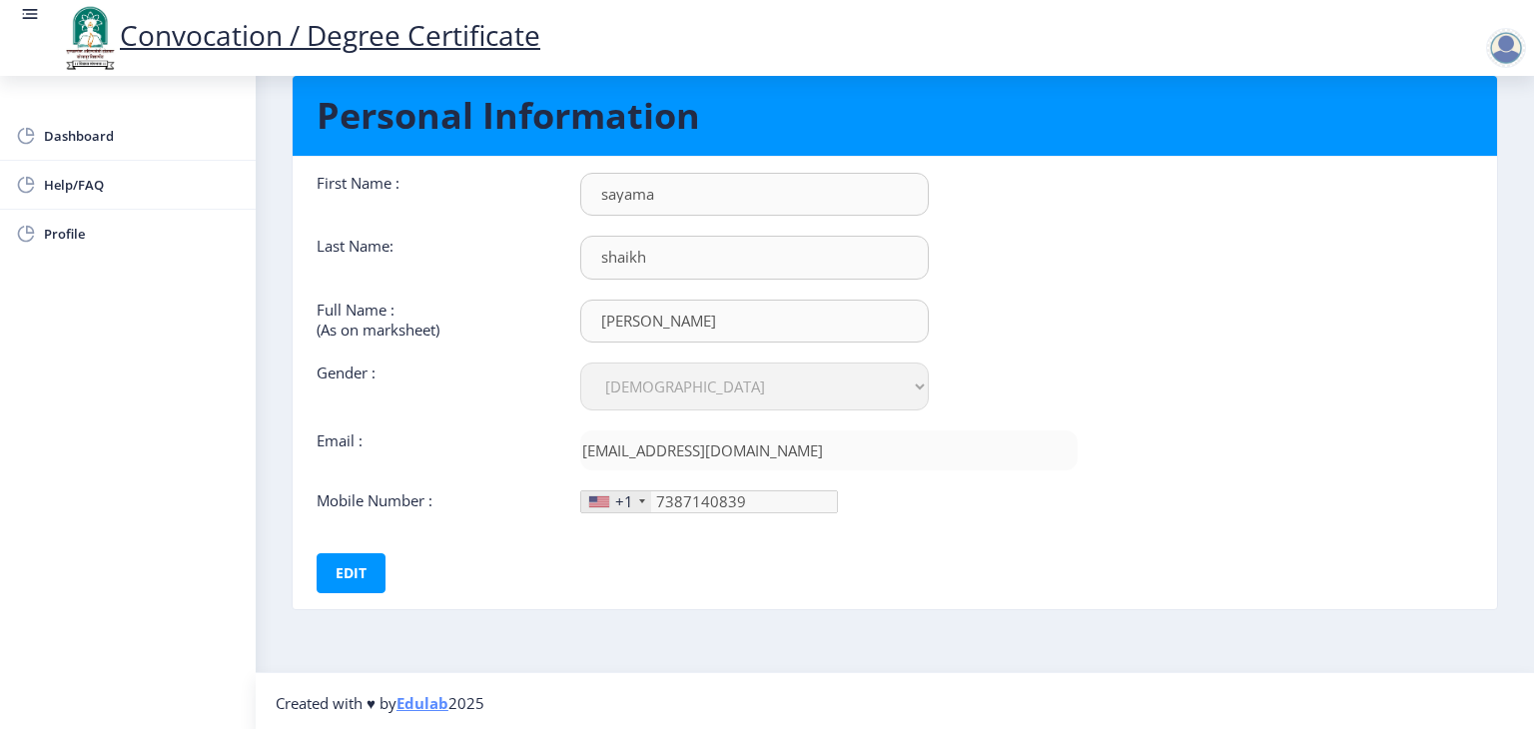
click at [1059, 221] on div "First Name : [PERSON_NAME] Last Name: [PERSON_NAME] Full Name : (As on markshee…" at bounding box center [697, 343] width 761 height 341
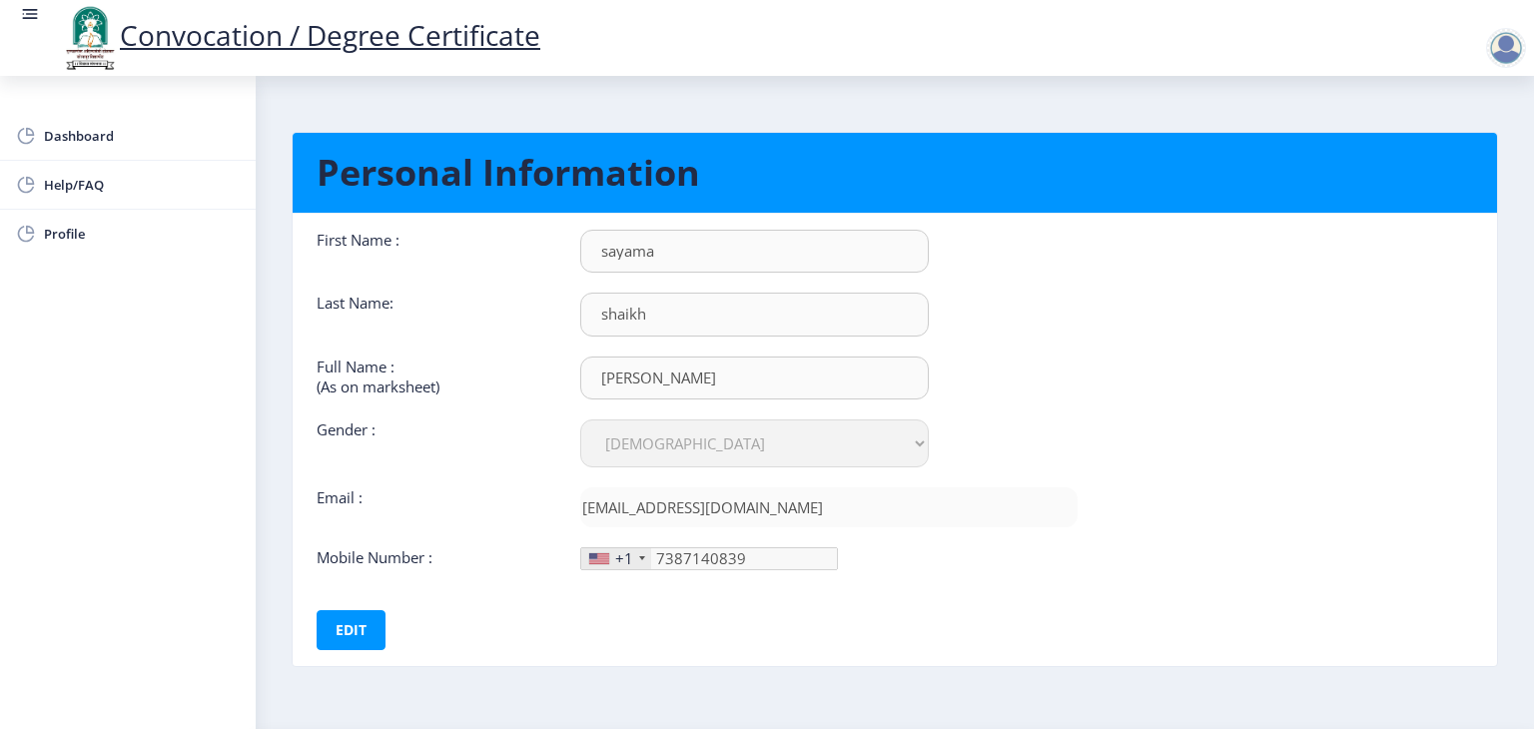
drag, startPoint x: 1059, startPoint y: 221, endPoint x: 1279, endPoint y: -87, distance: 378.6
click at [1279, 0] on html "Convocation / Degree Certificate Dashboard Help/FAQ Profile Personal Informatio…" at bounding box center [767, 364] width 1534 height 729
click at [75, 137] on span "Dashboard" at bounding box center [142, 136] width 196 height 24
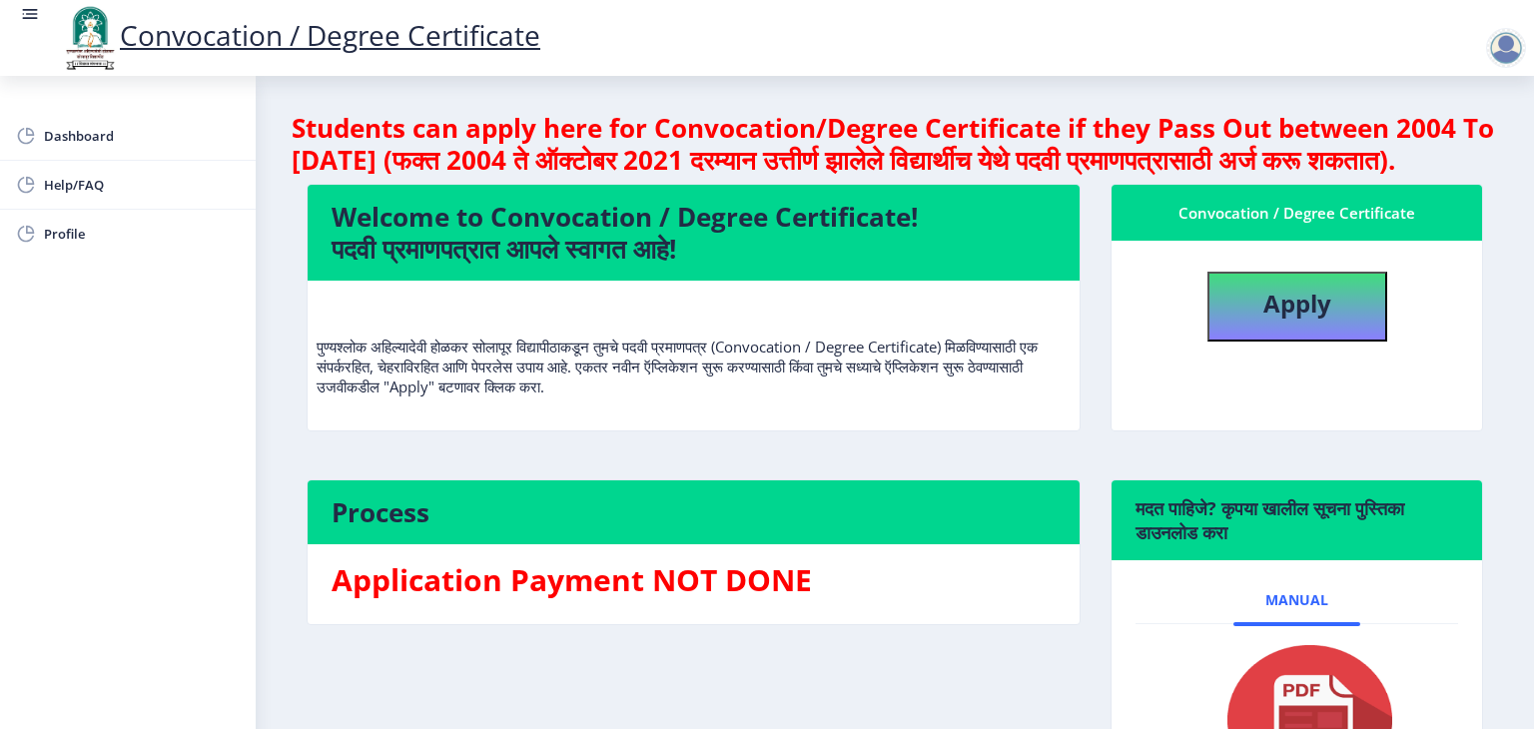
drag, startPoint x: 1510, startPoint y: 616, endPoint x: 1533, endPoint y: 593, distance: 32.5
click at [1533, 593] on div "Convocation / Degree Certificate Dashboard Help/FAQ Profile Students can apply …" at bounding box center [767, 364] width 1534 height 729
click at [1514, 49] on div at bounding box center [1506, 48] width 40 height 40
click at [962, 357] on p "पुण्यश्लोक अहिल्यादेवी होळकर सोलापूर विद्यापीठाकडून तुमचे पदवी प्रमाणपत्र (Conv…" at bounding box center [694, 347] width 754 height 100
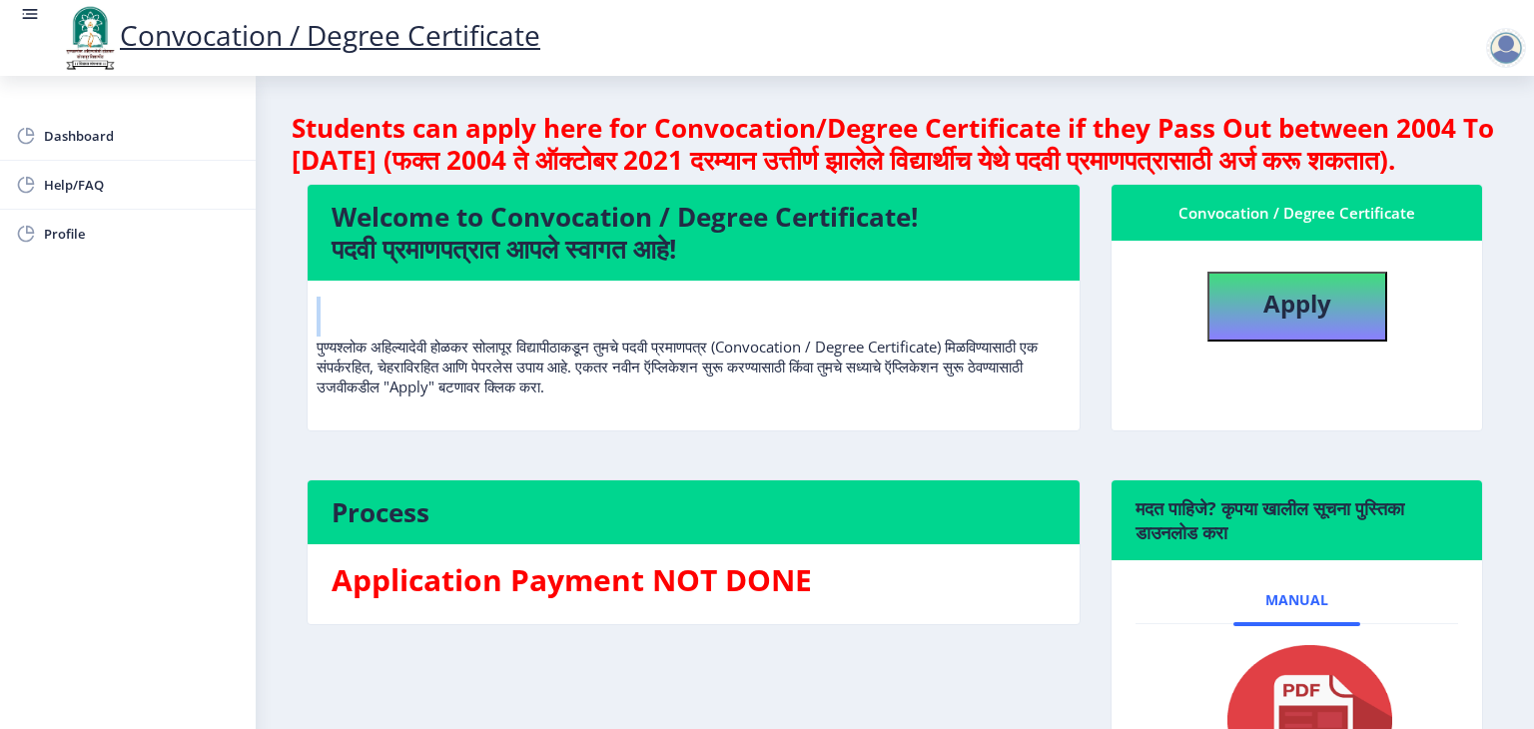
click at [292, 43] on link "Convocation / Degree Certificate" at bounding box center [300, 35] width 480 height 38
click at [291, 57] on div "Convocation / Degree Certificate" at bounding box center [300, 38] width 520 height 68
click at [309, 50] on link "Convocation / Degree Certificate" at bounding box center [300, 35] width 480 height 38
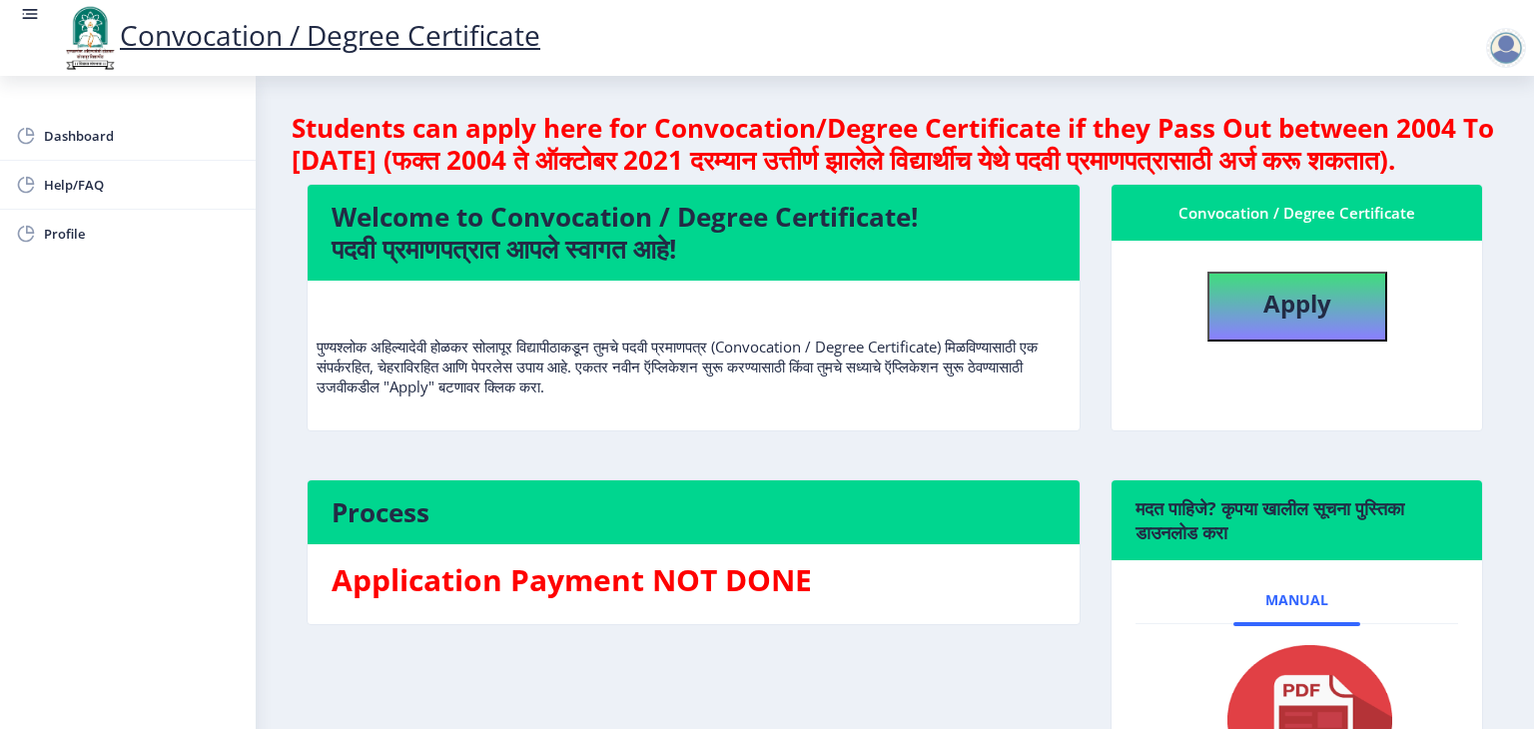
click at [309, 50] on link "Convocation / Degree Certificate" at bounding box center [300, 35] width 480 height 38
click at [318, 51] on link "Convocation / Degree Certificate" at bounding box center [300, 35] width 480 height 38
click at [376, 16] on link "Convocation / Degree Certificate" at bounding box center [300, 35] width 480 height 38
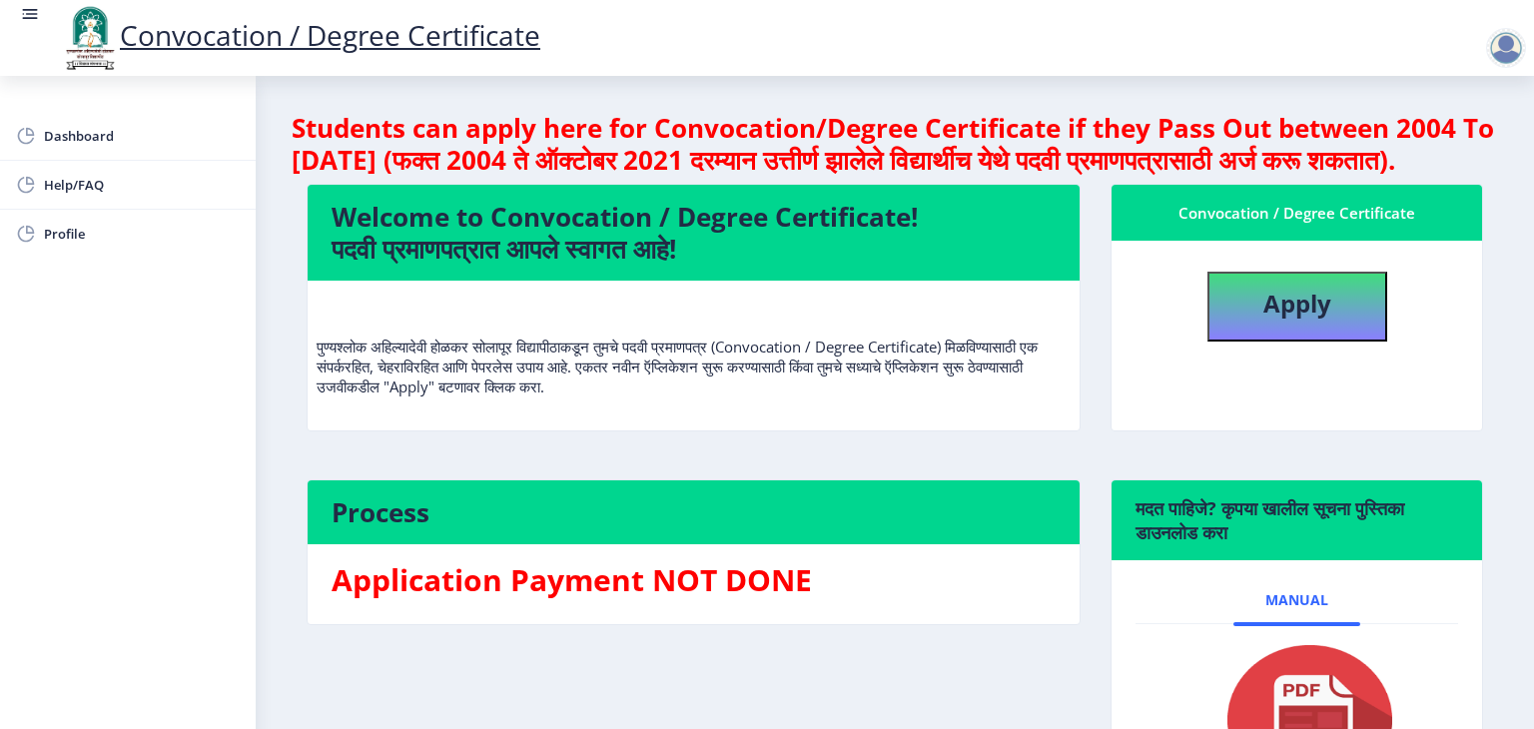
click at [376, 16] on link "Convocation / Degree Certificate" at bounding box center [300, 35] width 480 height 38
click at [238, 36] on link "Convocation / Degree Certificate" at bounding box center [300, 35] width 480 height 38
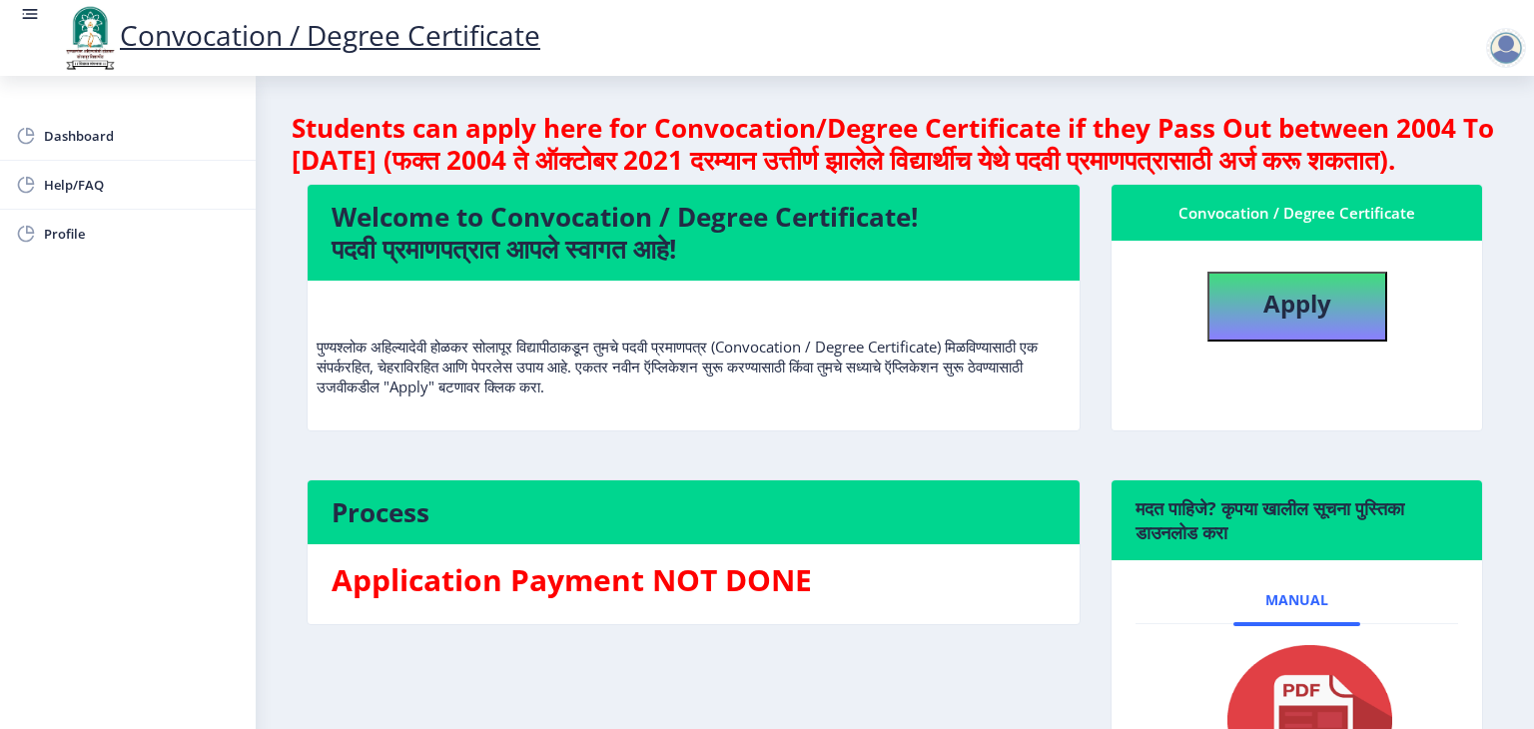
click at [238, 36] on link "Convocation / Degree Certificate" at bounding box center [300, 35] width 480 height 38
click at [364, 36] on link "Convocation / Degree Certificate" at bounding box center [300, 35] width 480 height 38
click at [196, 32] on link "Convocation / Degree Certificate" at bounding box center [300, 35] width 480 height 38
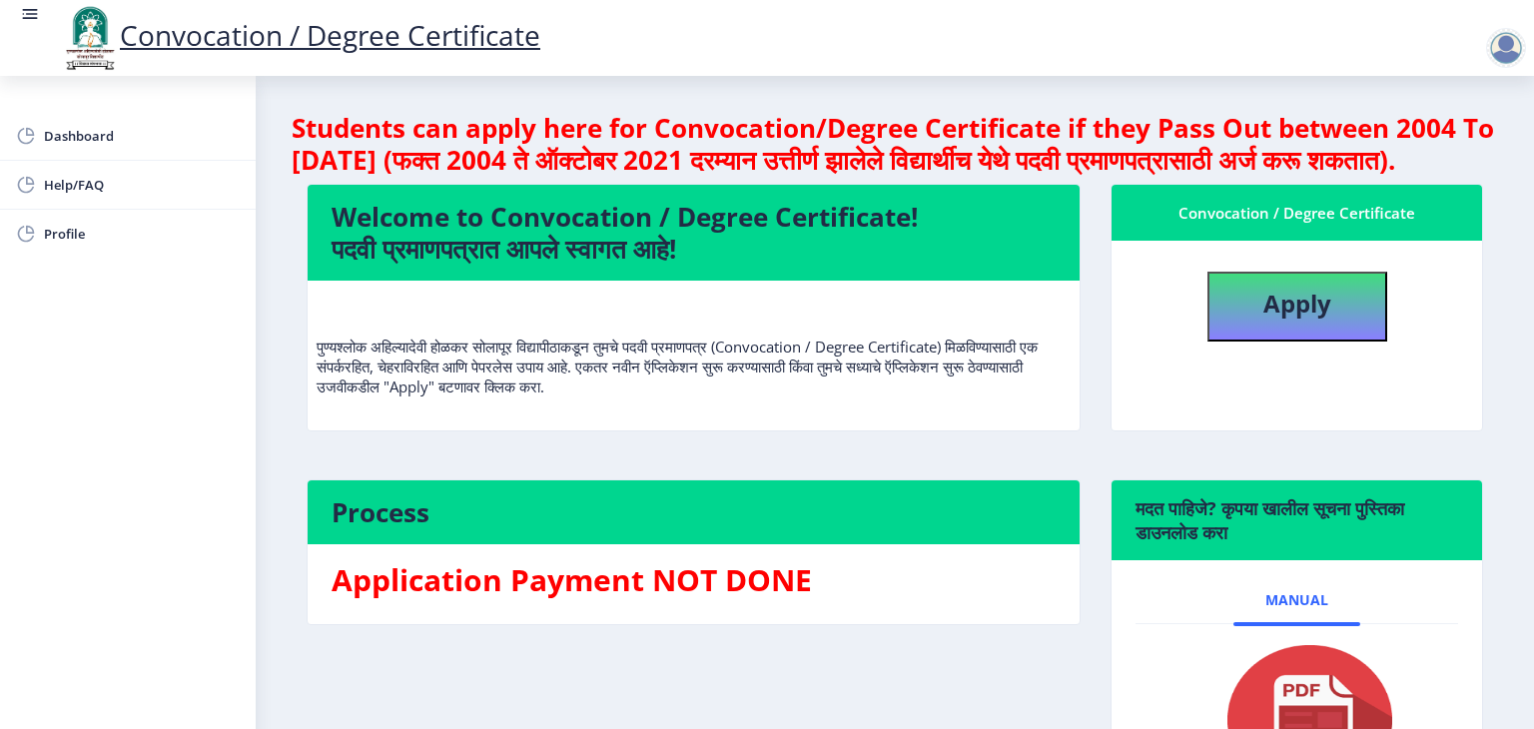
click at [196, 32] on link "Convocation / Degree Certificate" at bounding box center [300, 35] width 480 height 38
click at [320, 33] on link "Convocation / Degree Certificate" at bounding box center [300, 35] width 480 height 38
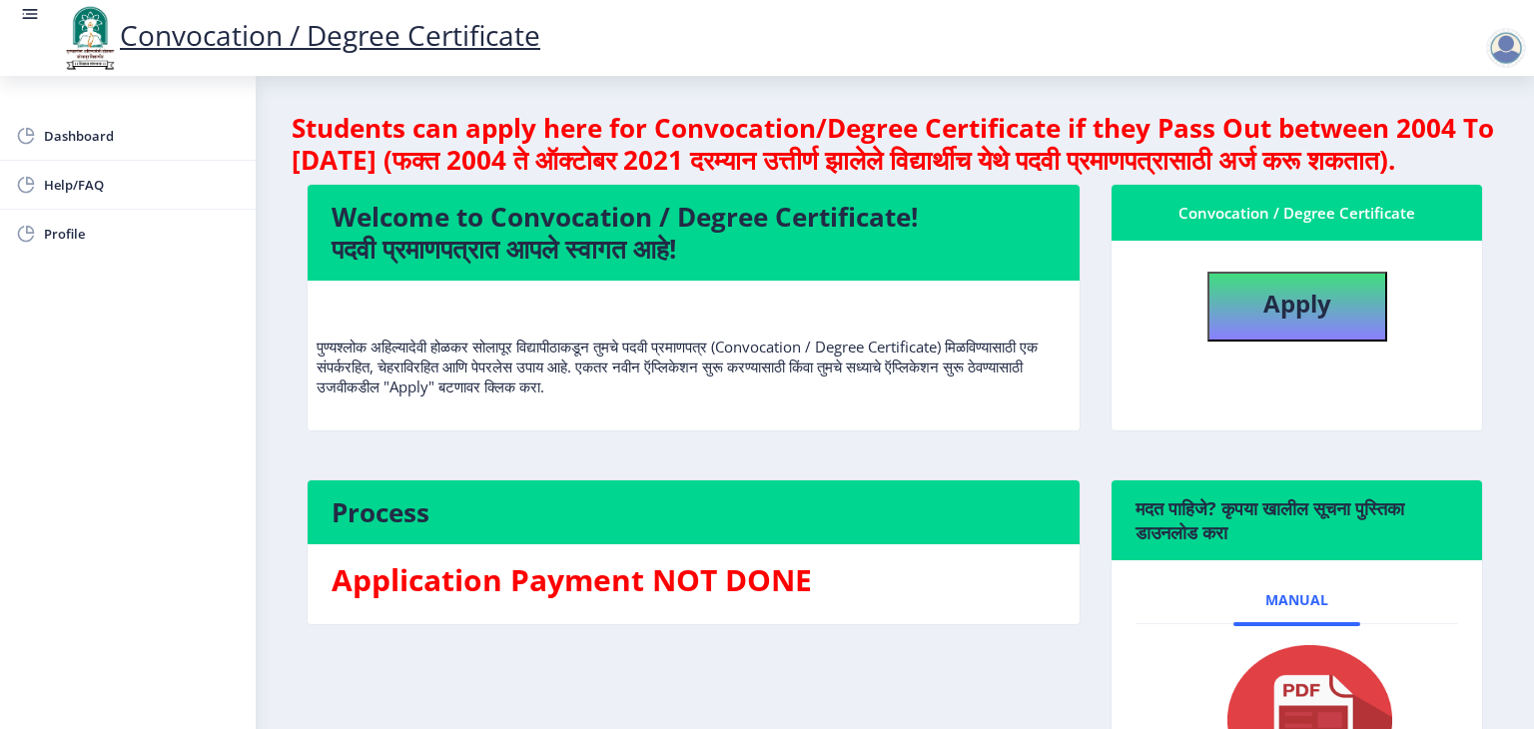
click at [320, 33] on link "Convocation / Degree Certificate" at bounding box center [300, 35] width 480 height 38
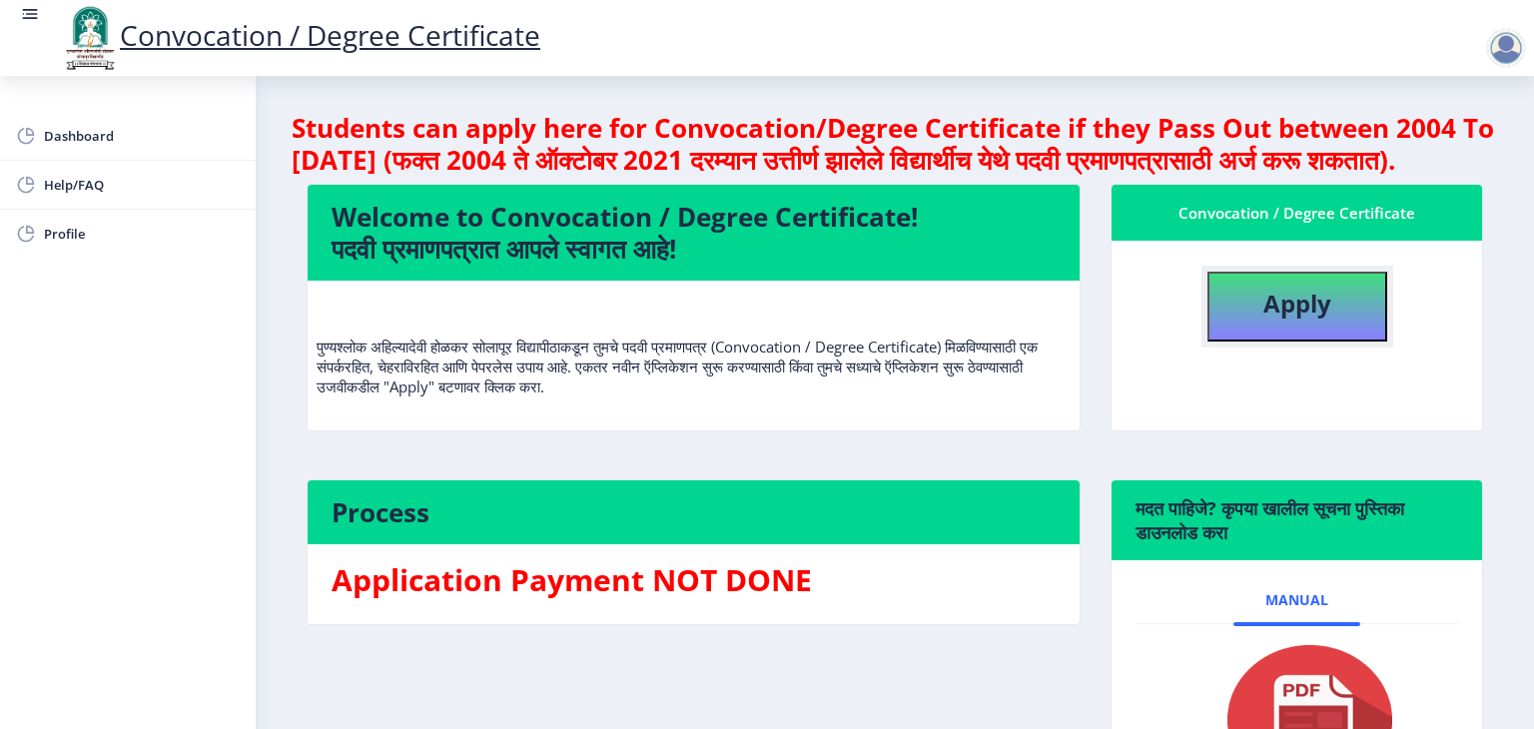
click at [1318, 320] on b "Apply" at bounding box center [1298, 303] width 68 height 33
select select
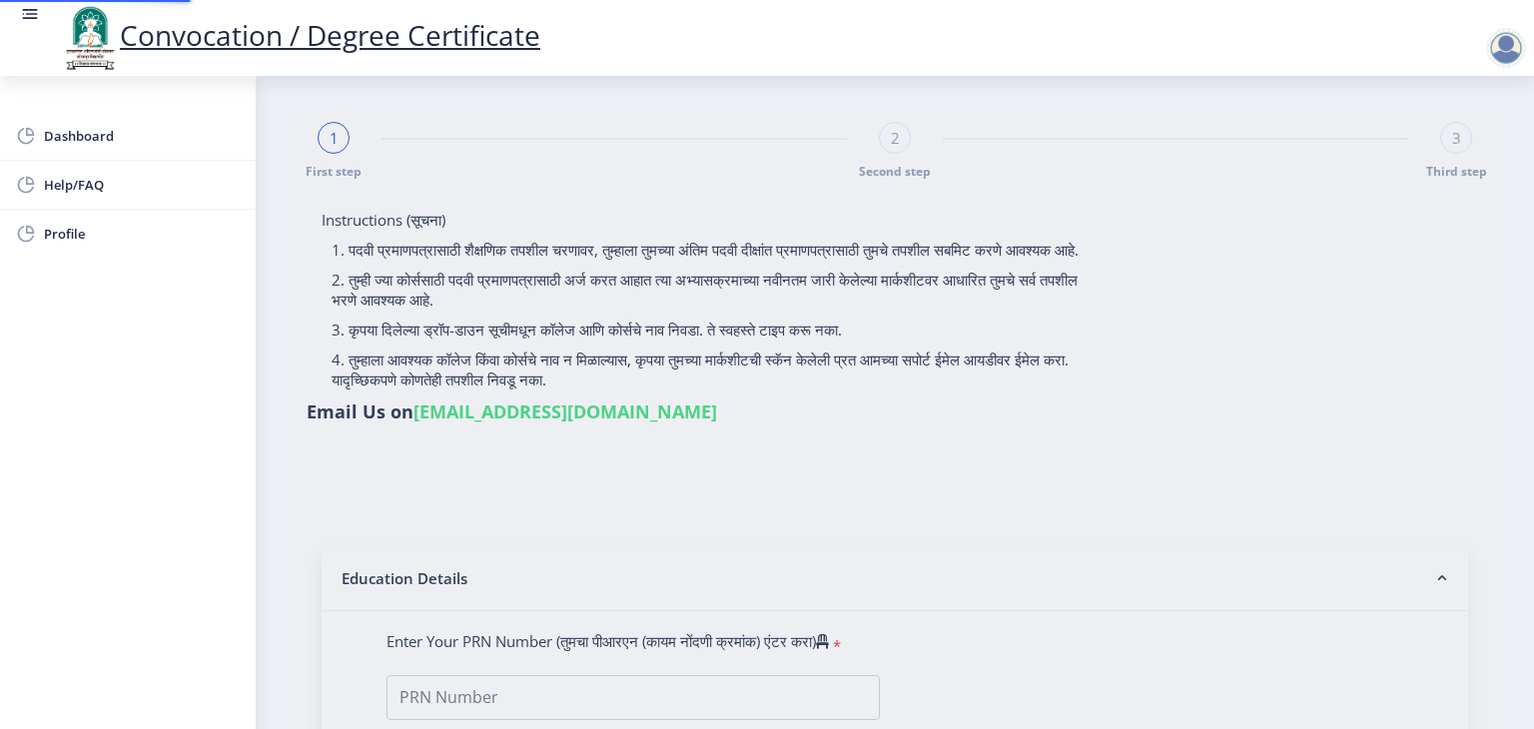
type input "[PERSON_NAME]"
type input "2016032500138906"
select select "Regular"
select select "2021"
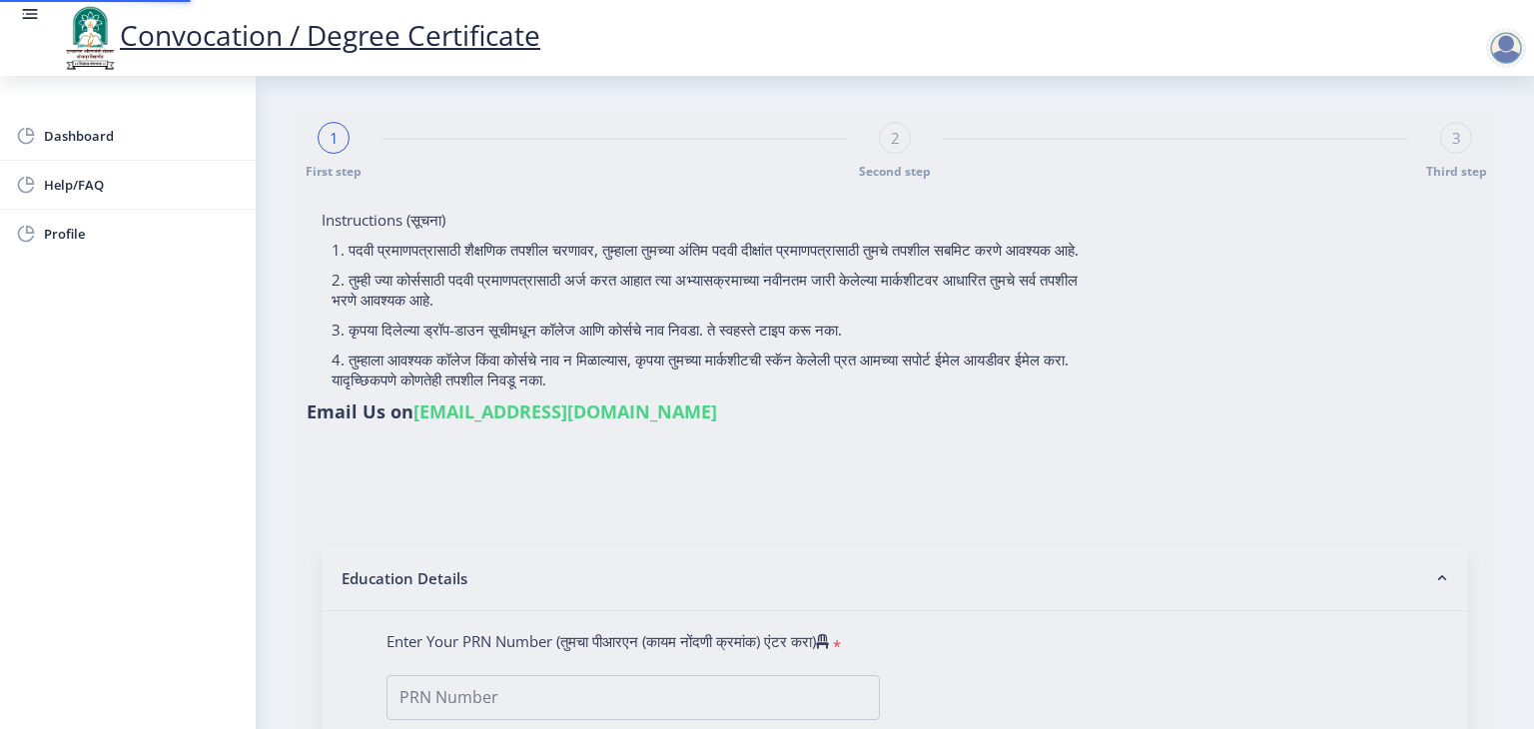
select select "March"
select select "Grade A"
type input "1613890"
select select "Advanced Accountancy"
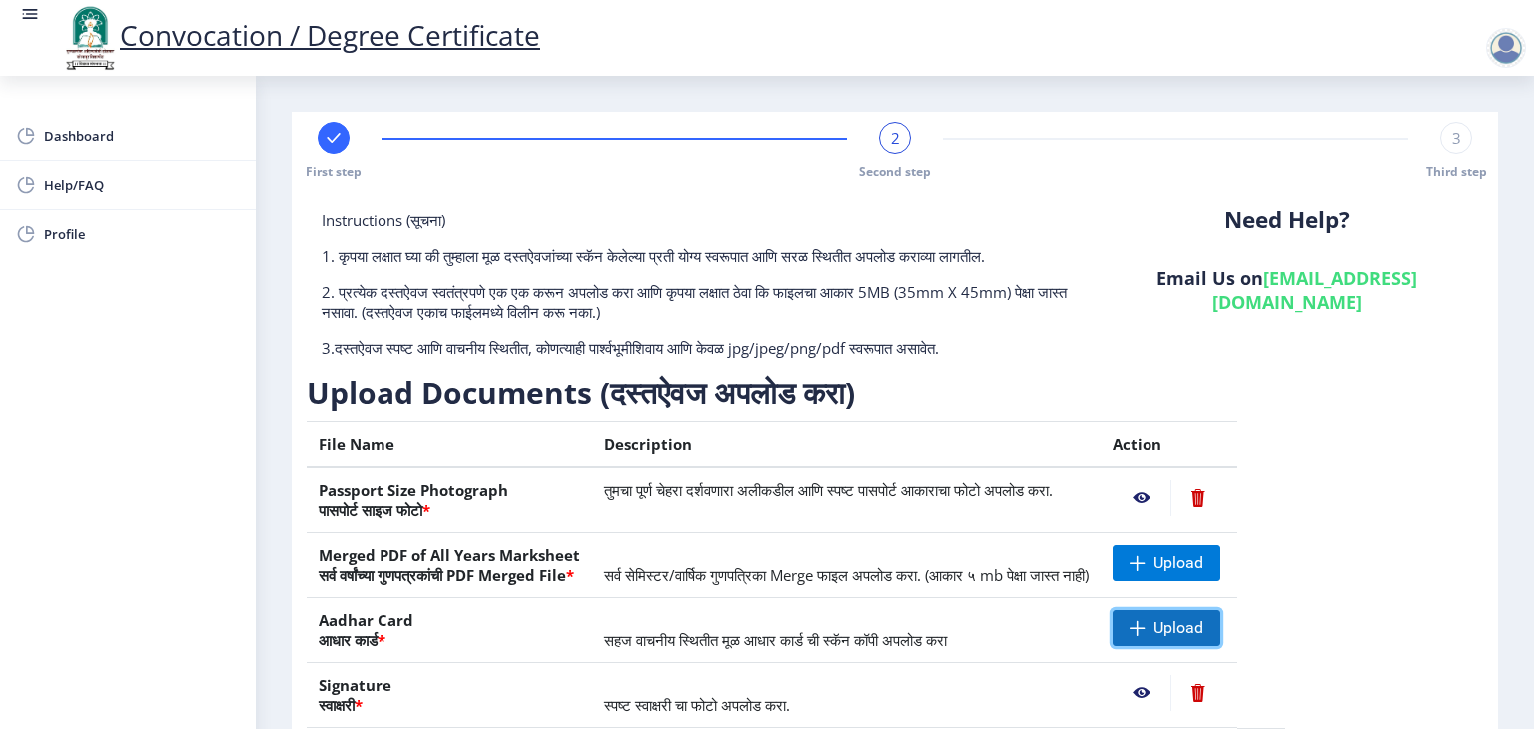
click at [1204, 624] on span "Upload" at bounding box center [1179, 628] width 50 height 20
click at [1204, 629] on span "Upload" at bounding box center [1179, 628] width 50 height 20
click at [1234, 45] on span "SUCCESS" at bounding box center [1235, 37] width 63 height 20
click at [1234, 45] on nb-layout "Convocation / Degree Certificate Dashboard Help/FAQ Profile First step 2 Second…" at bounding box center [767, 364] width 1534 height 729
click at [1171, 629] on nb-action at bounding box center [1142, 628] width 58 height 36
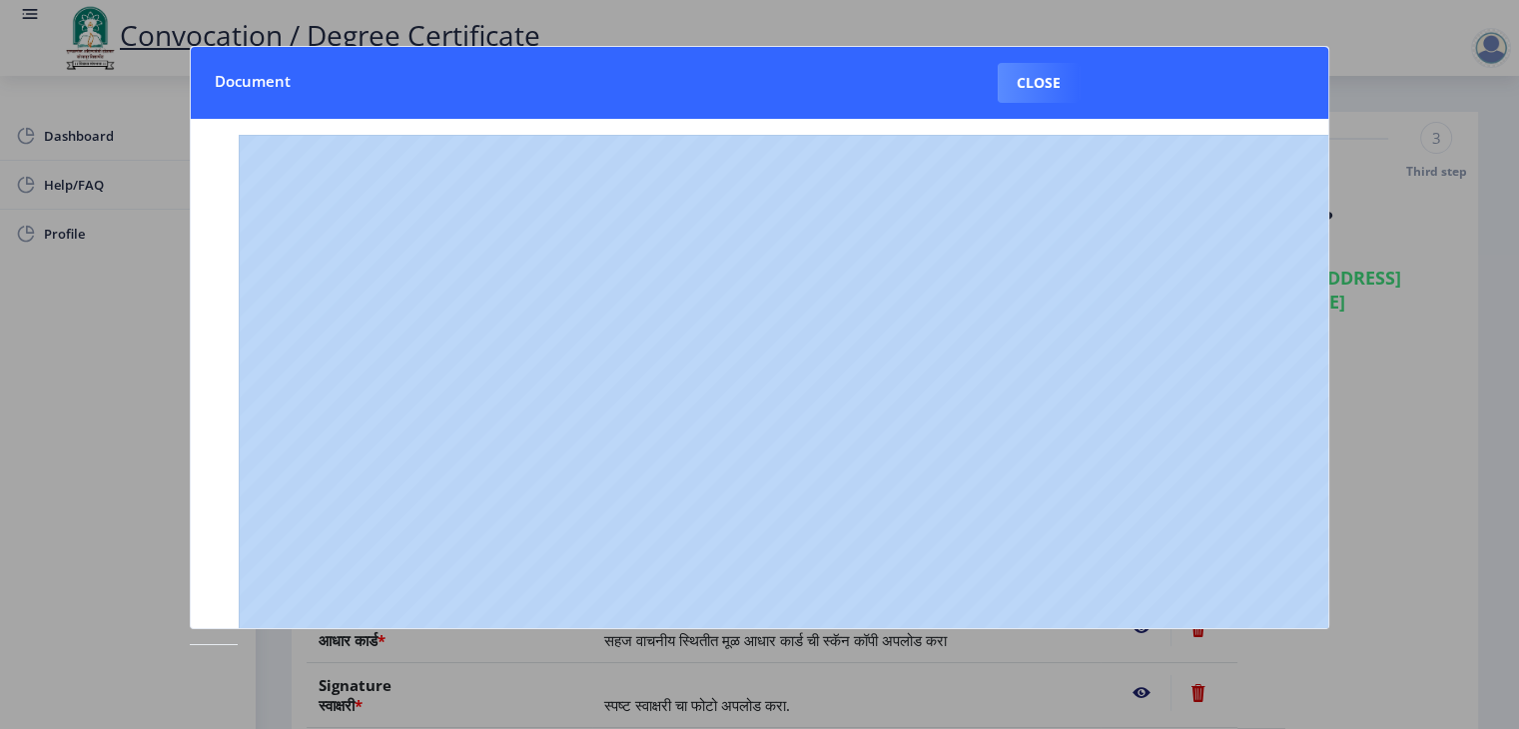
click at [1207, 629] on nb-dialog-container "Document Close" at bounding box center [760, 364] width 1140 height 637
click at [1023, 83] on button "Close" at bounding box center [1039, 83] width 82 height 40
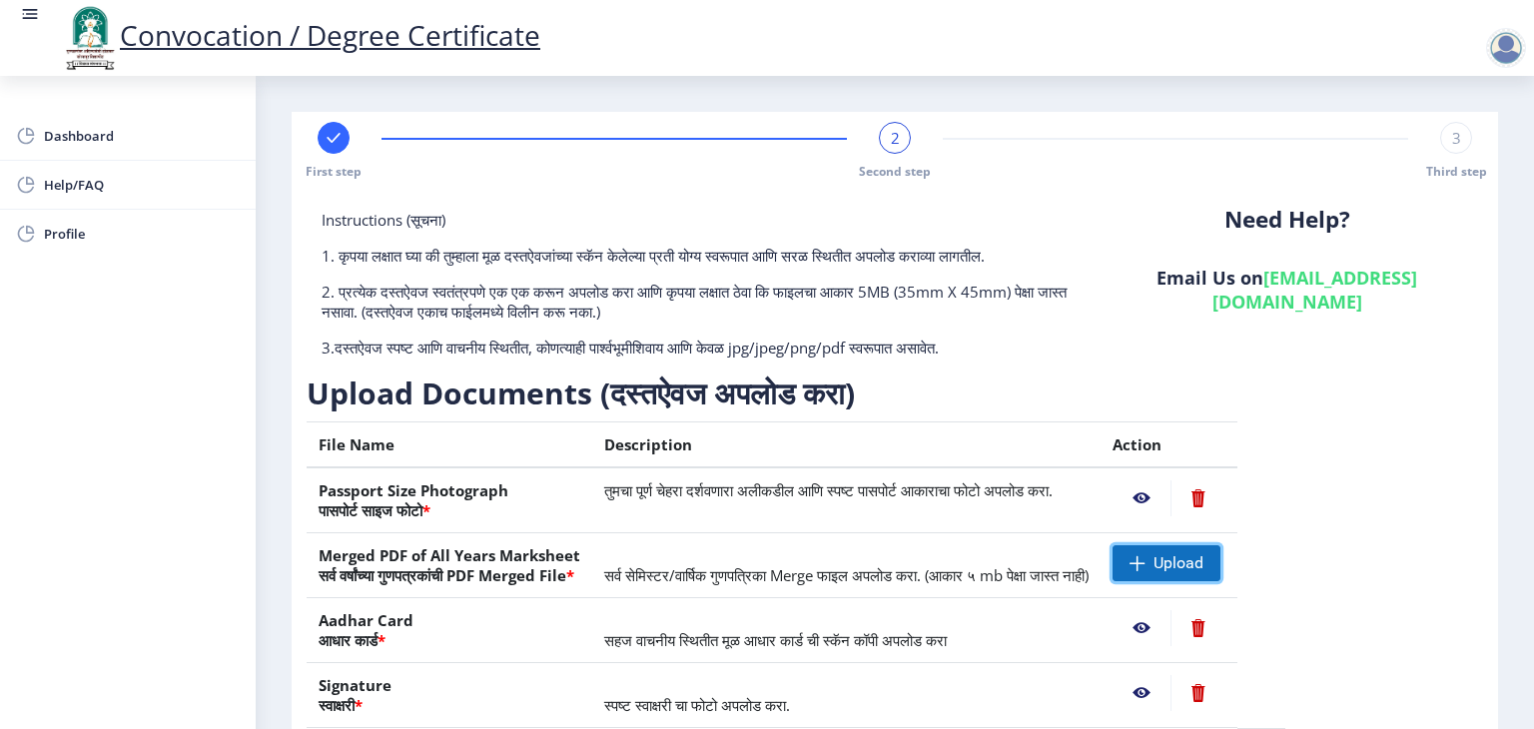
click at [1204, 561] on span "Upload" at bounding box center [1179, 563] width 50 height 20
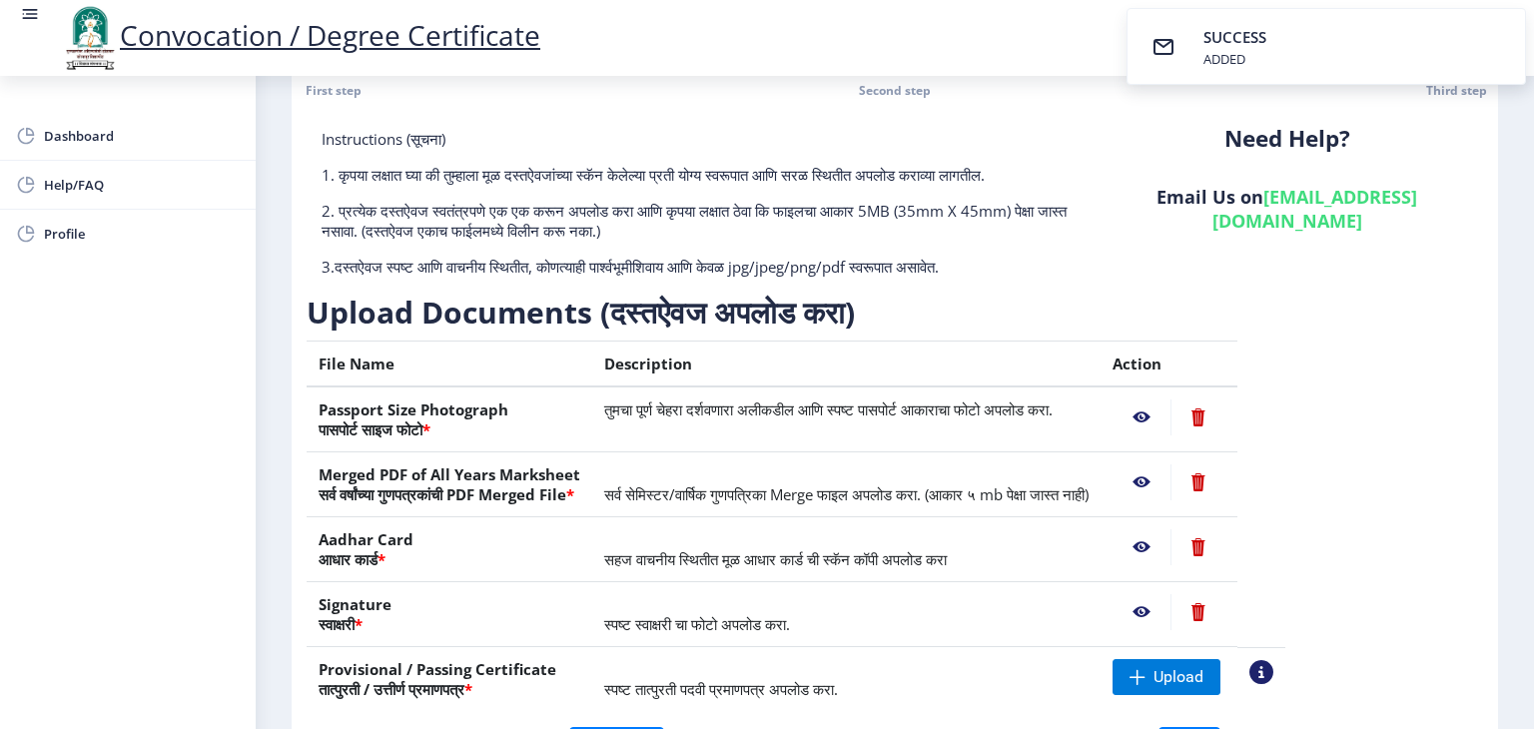
scroll to position [82, 0]
click at [1004, 605] on td "स्पष्ट स्वाक्षरी चा फोटो अपलोड करा." at bounding box center [846, 613] width 508 height 65
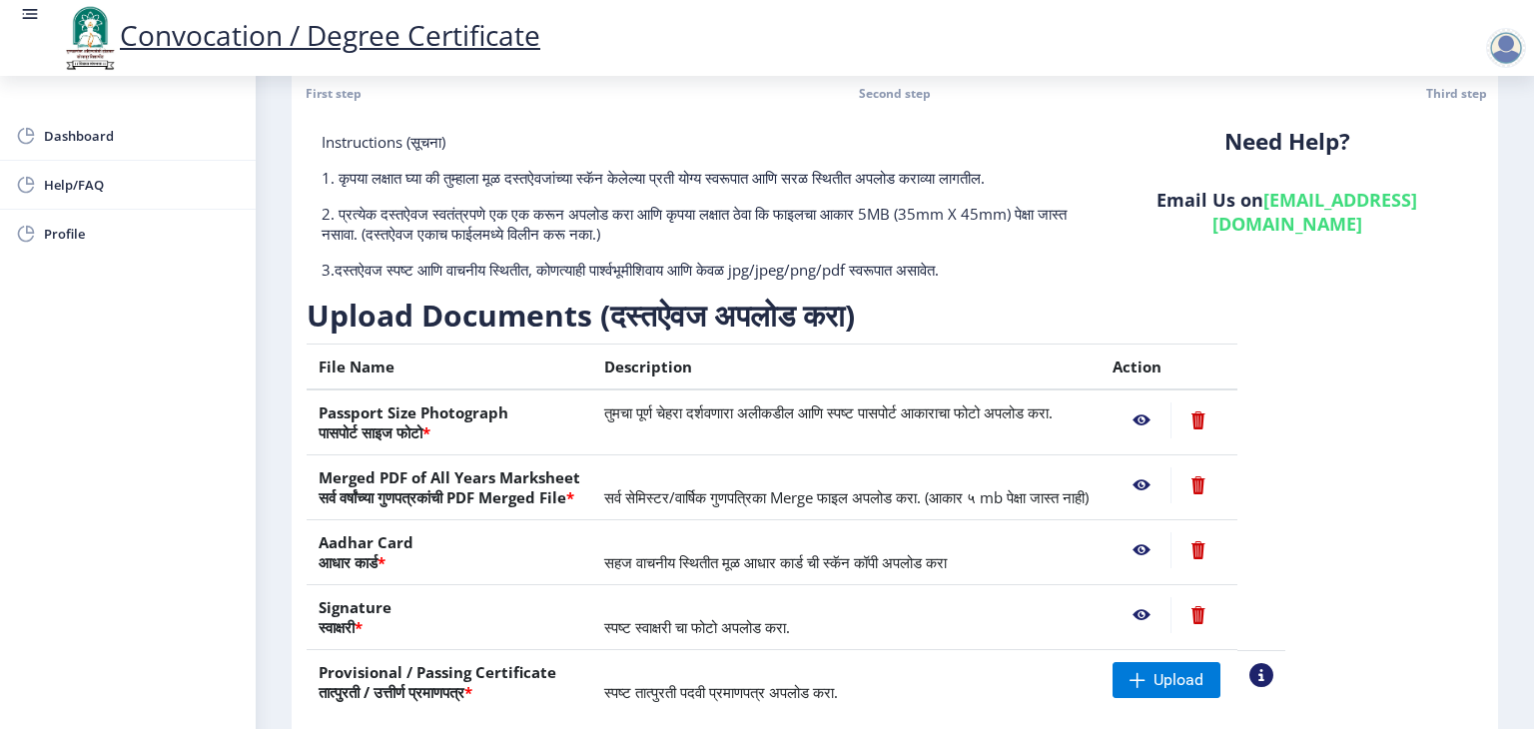
scroll to position [70, 0]
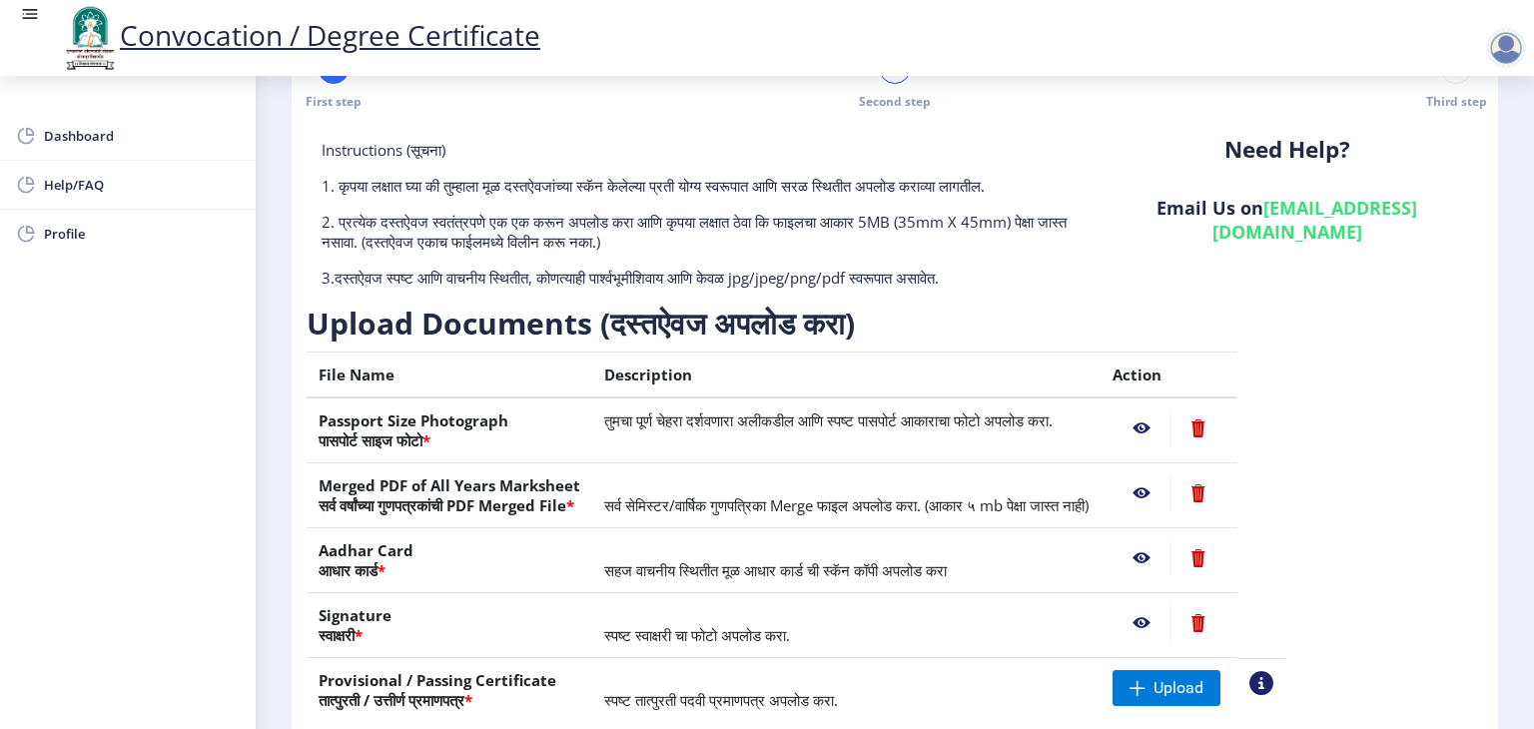
click at [1518, 679] on nb-layout-column "First step 2 Second step 3 Third step Instructions (सूचना) 1. कृपया लक्षात घ्या…" at bounding box center [895, 412] width 1278 height 812
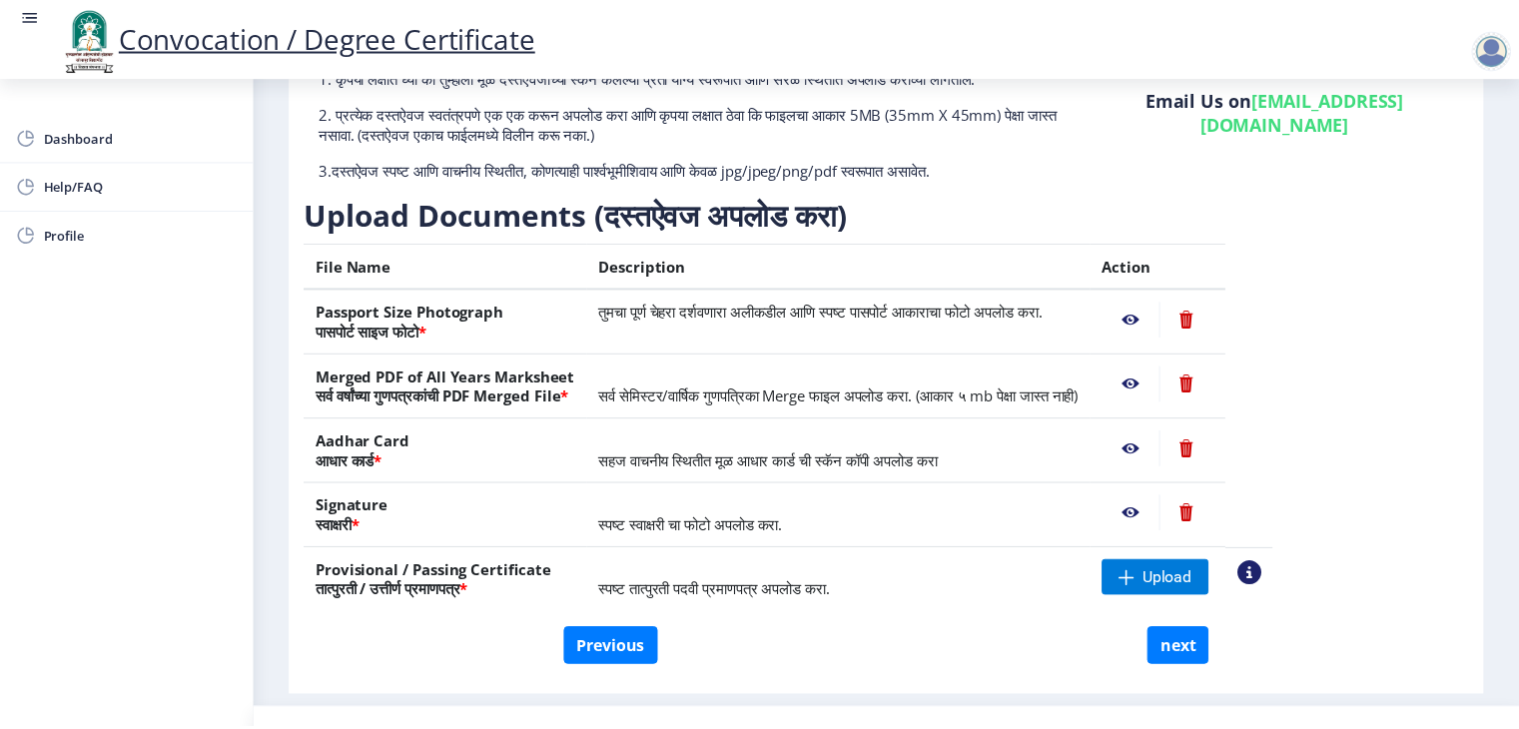
scroll to position [218, 0]
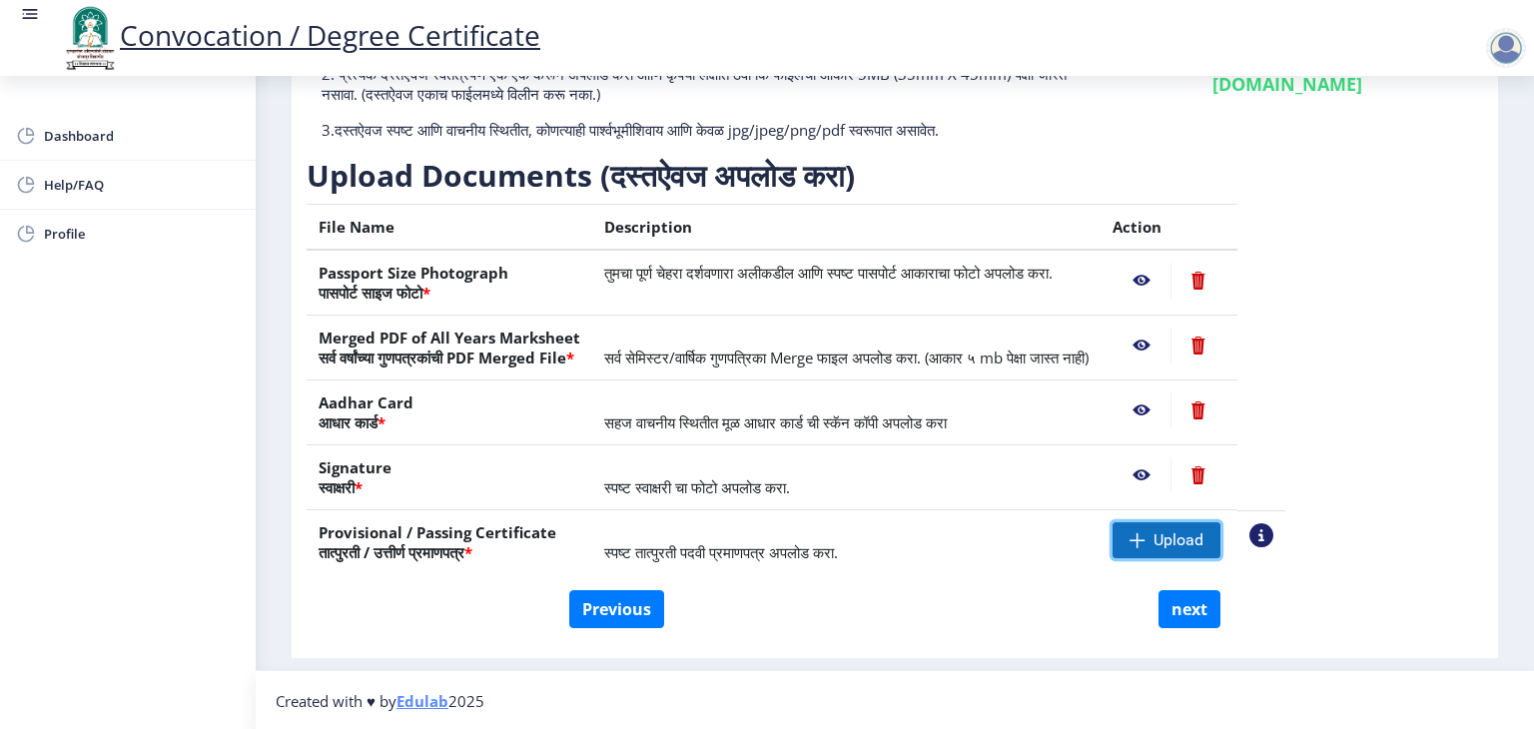
click at [1204, 536] on span "Upload" at bounding box center [1179, 540] width 50 height 20
click at [1204, 544] on span "Upload" at bounding box center [1179, 540] width 50 height 20
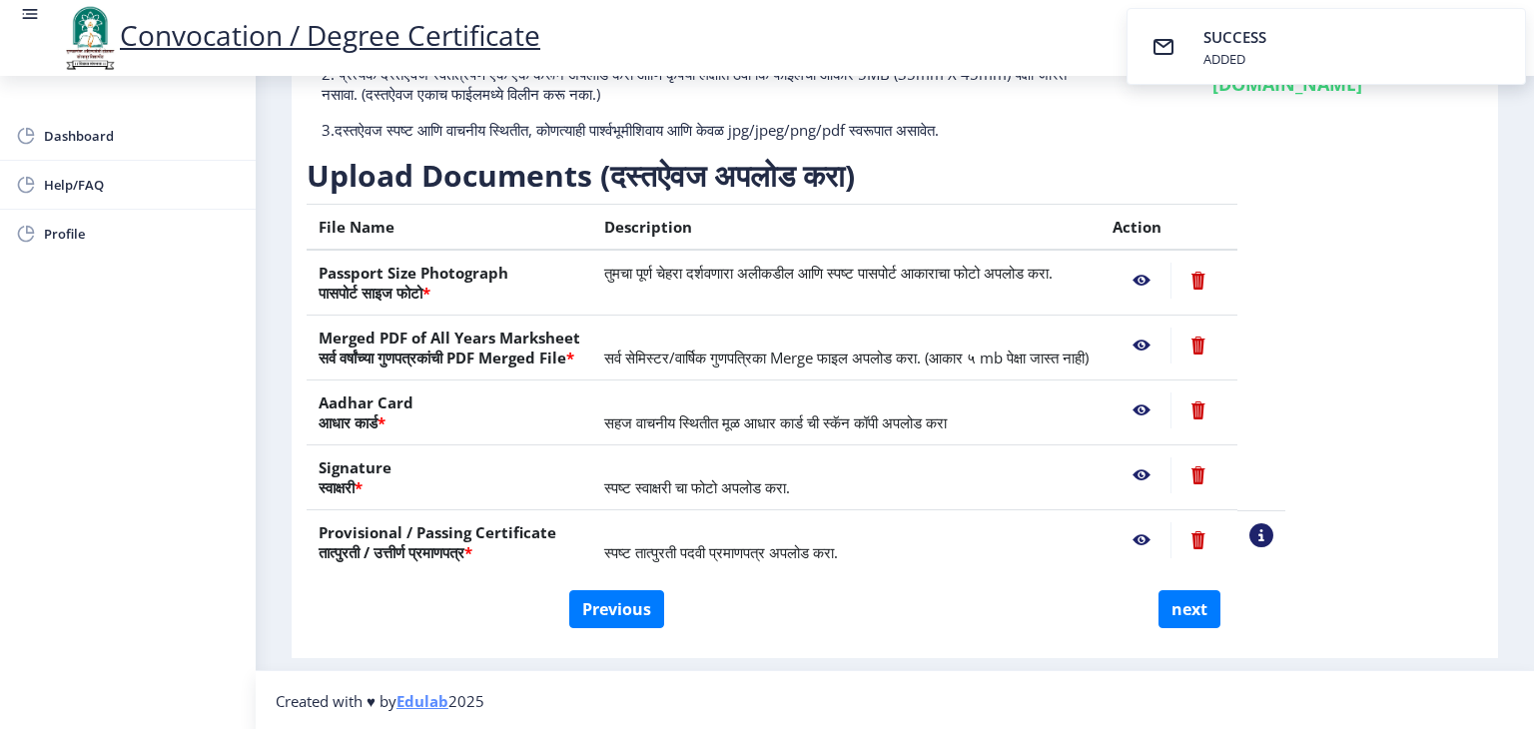
click at [1478, 330] on div "Instructions (सूचना) 1. कृपया लक्षात घ्या की तुम्हाला मूळ दस्तऐवजांच्या स्कॅन क…" at bounding box center [895, 310] width 1187 height 676
click at [1273, 523] on nb-action at bounding box center [1262, 535] width 24 height 24
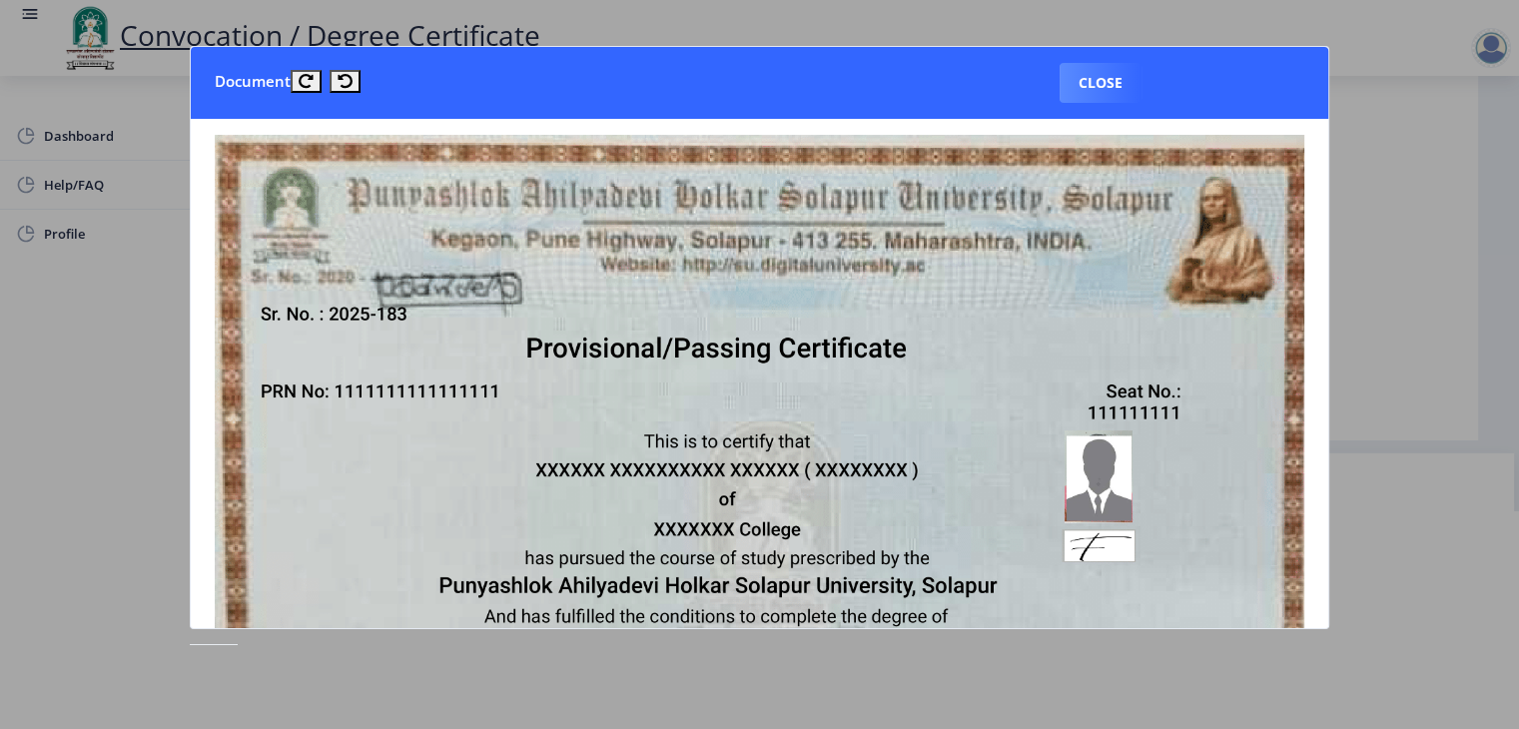
click at [1318, 610] on nb-card-body at bounding box center [760, 373] width 1138 height 509
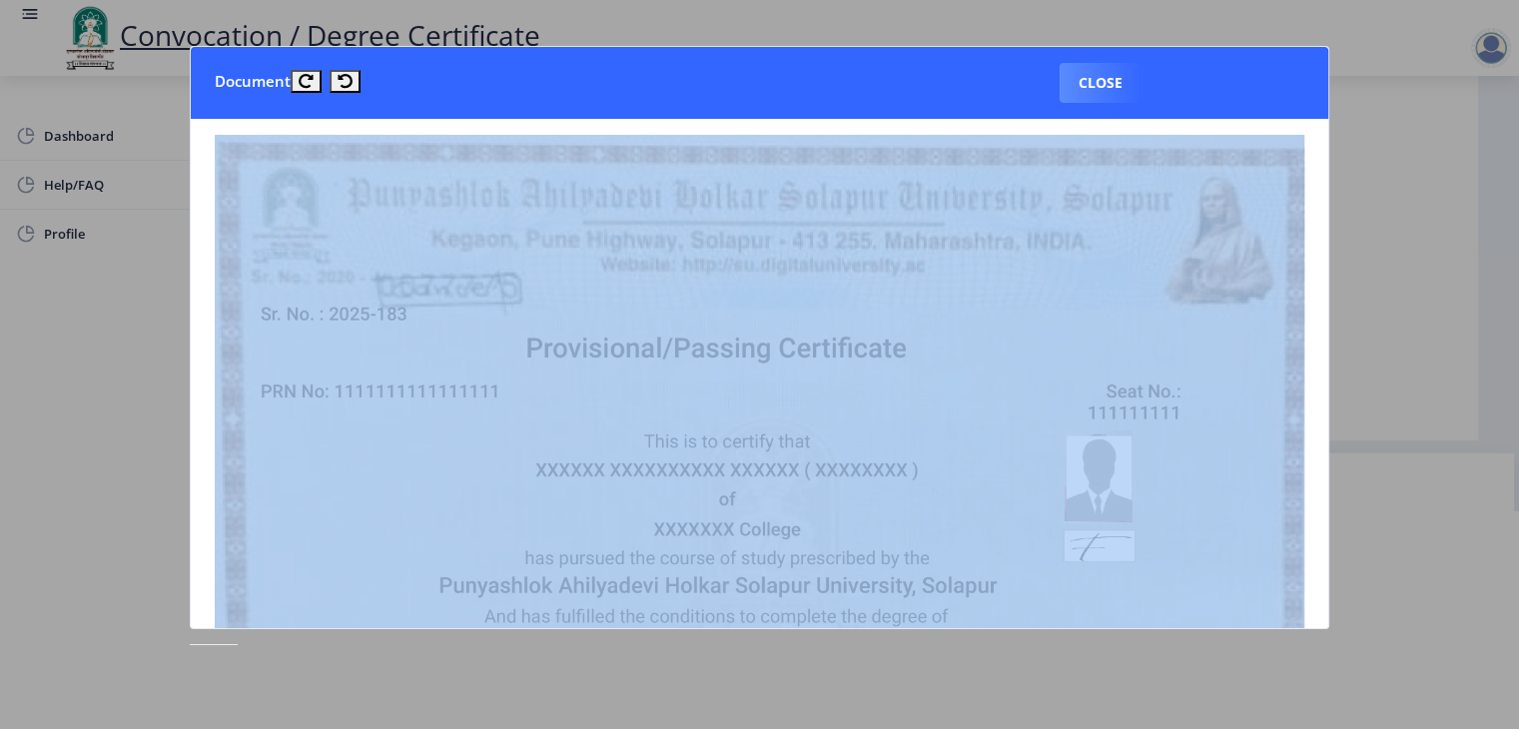
click at [1318, 610] on nb-card-body at bounding box center [760, 373] width 1138 height 509
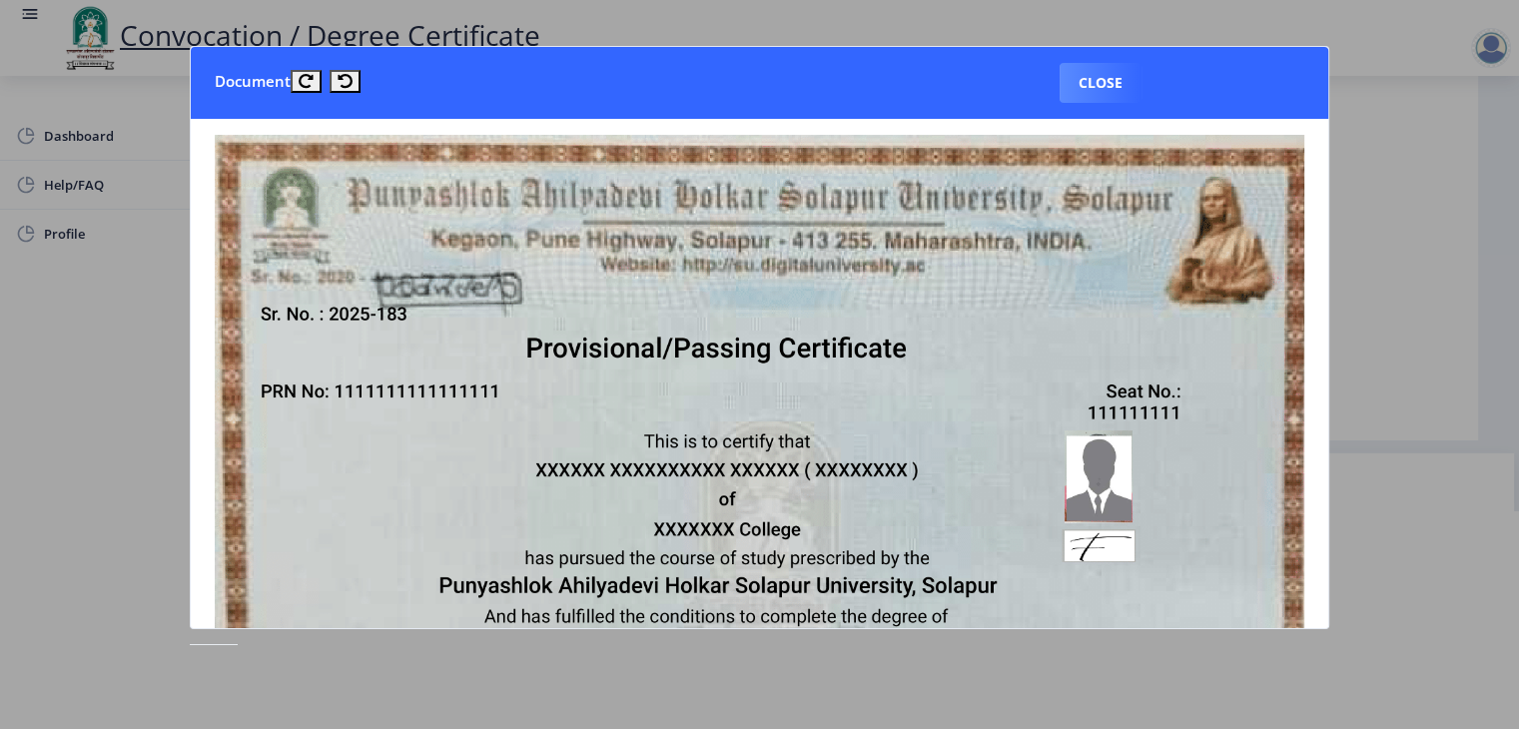
click at [1183, 77] on nb-card-header "Document Close" at bounding box center [760, 83] width 1138 height 72
click at [1095, 77] on button "Close" at bounding box center [1101, 83] width 82 height 40
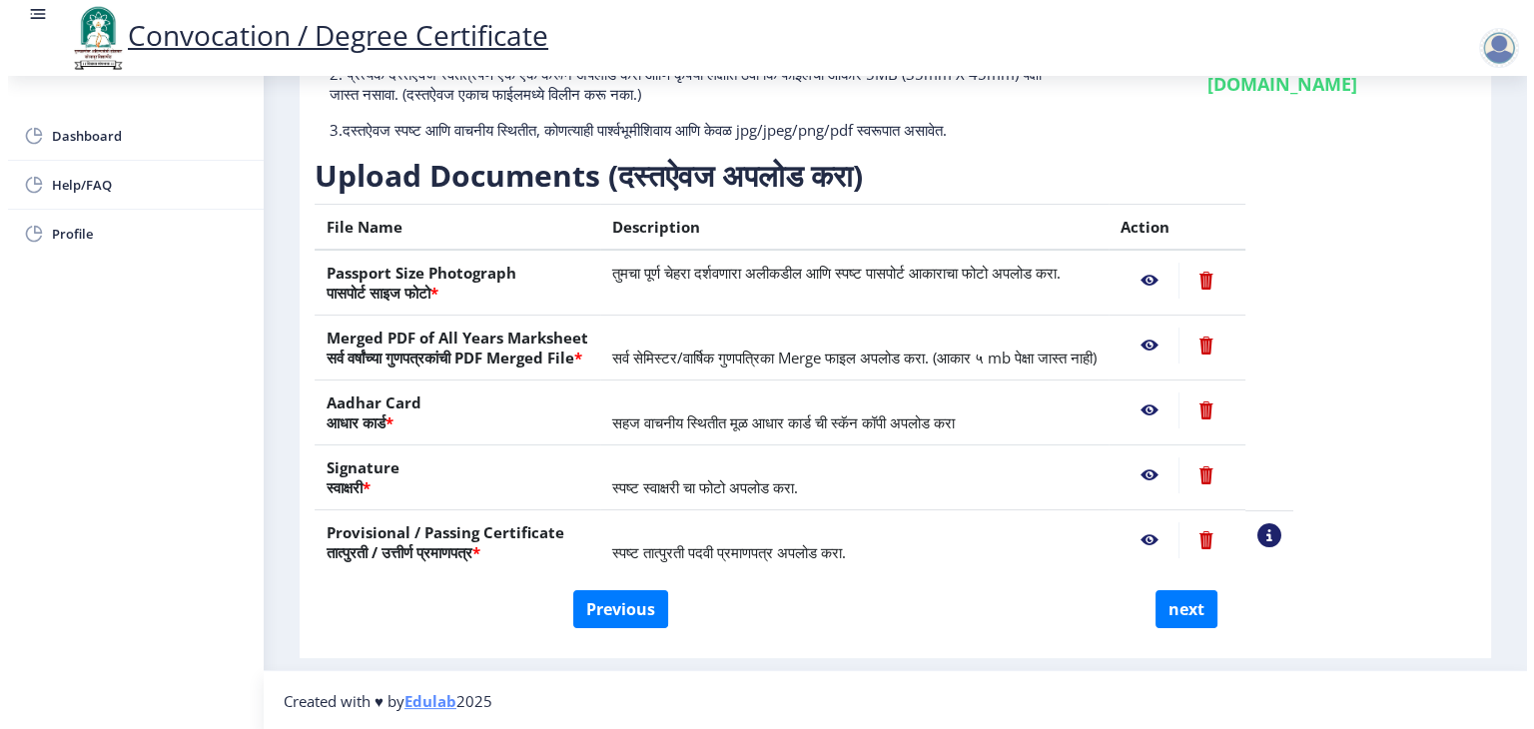
scroll to position [23, 0]
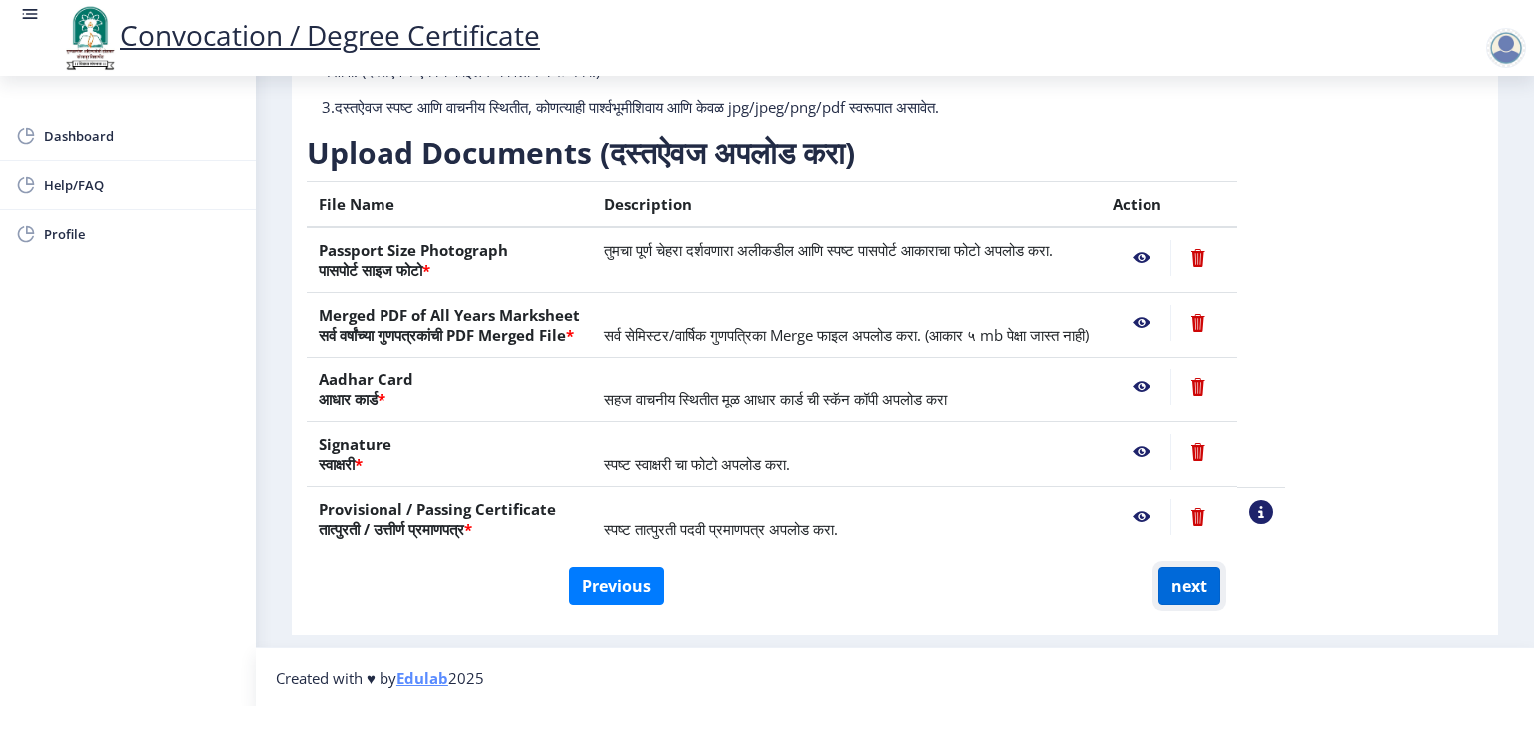
click at [1177, 590] on button "next" at bounding box center [1190, 586] width 62 height 38
select select
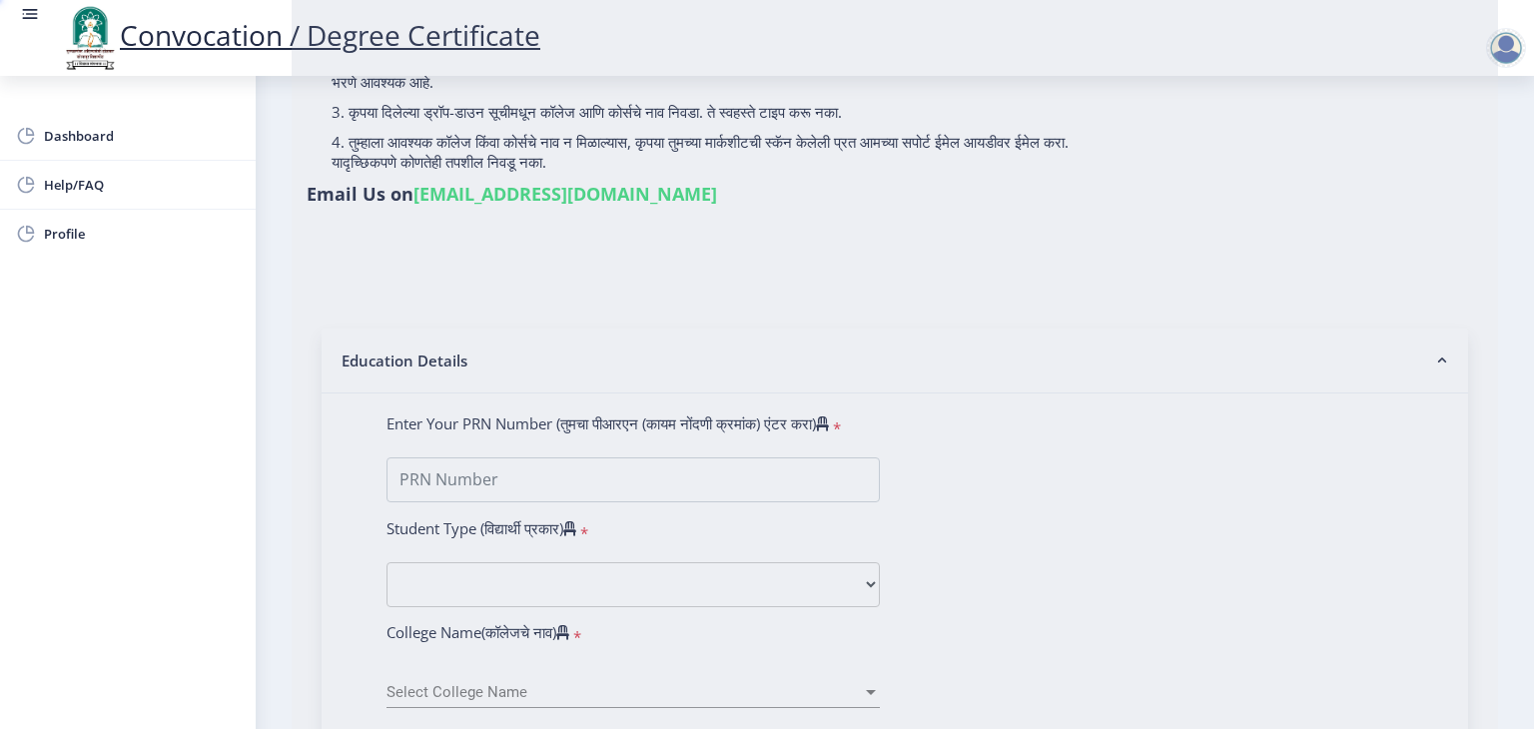
scroll to position [0, 0]
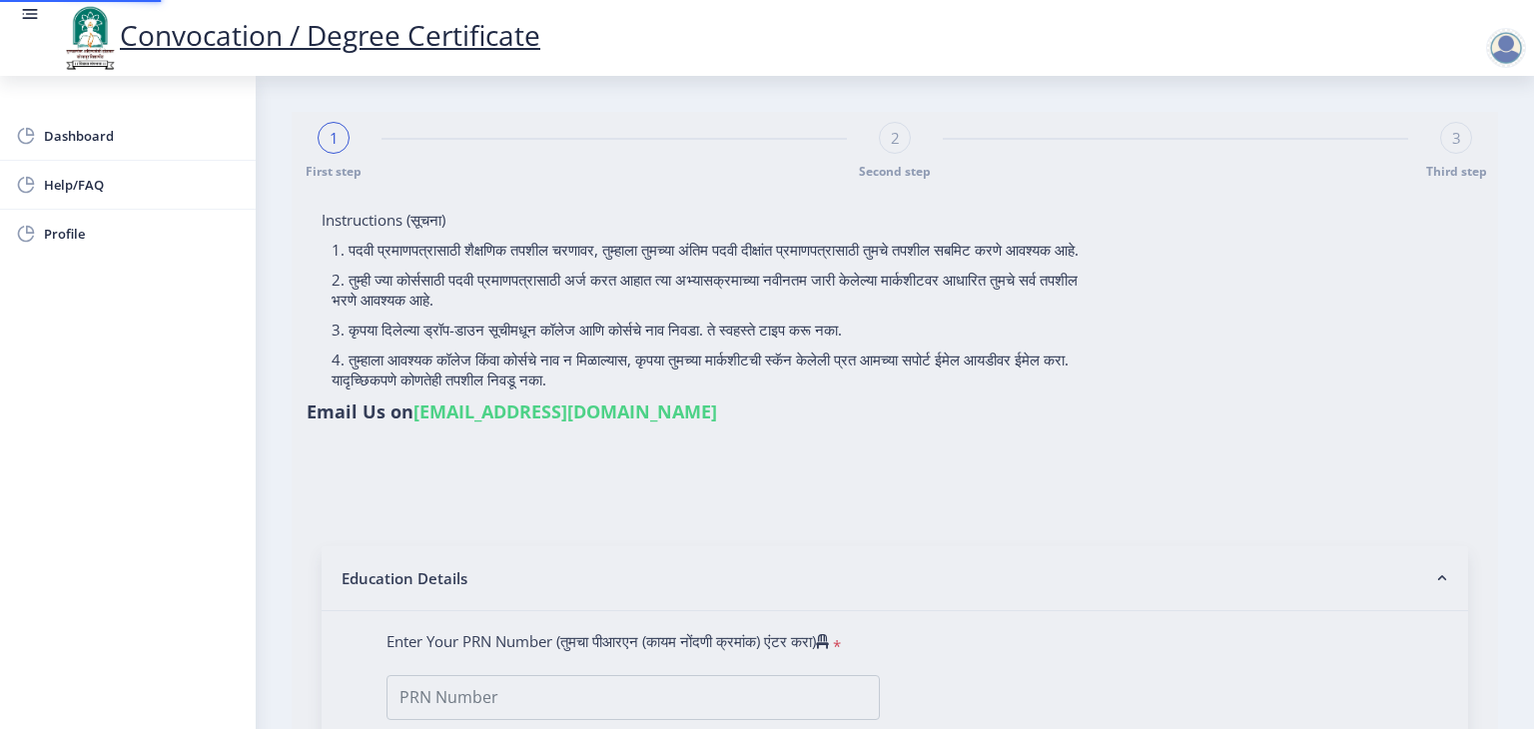
type input "[PERSON_NAME]"
select select
type input "[PERSON_NAME]"
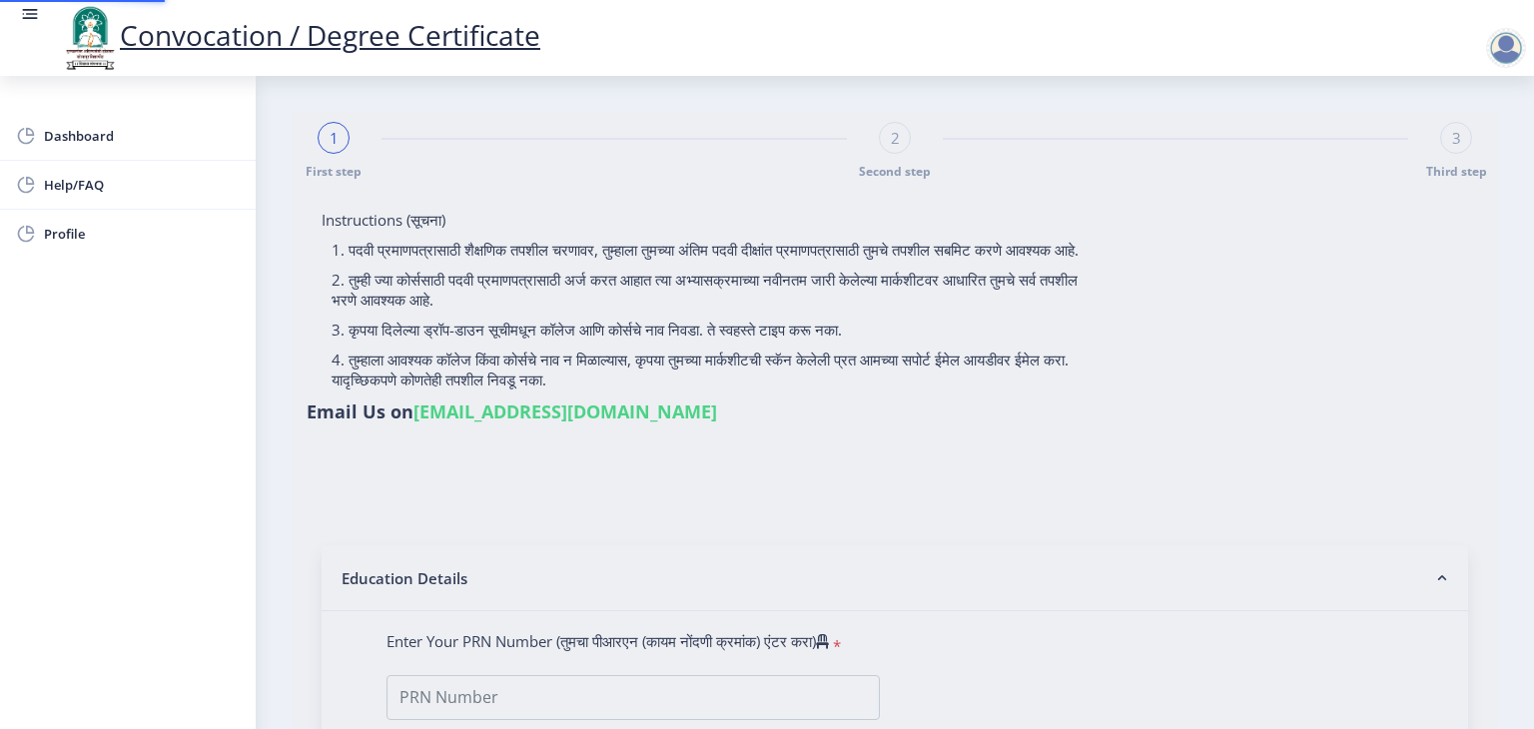
type input "[PERSON_NAME]"
select select
type input "2016032500138906"
select select "Regular"
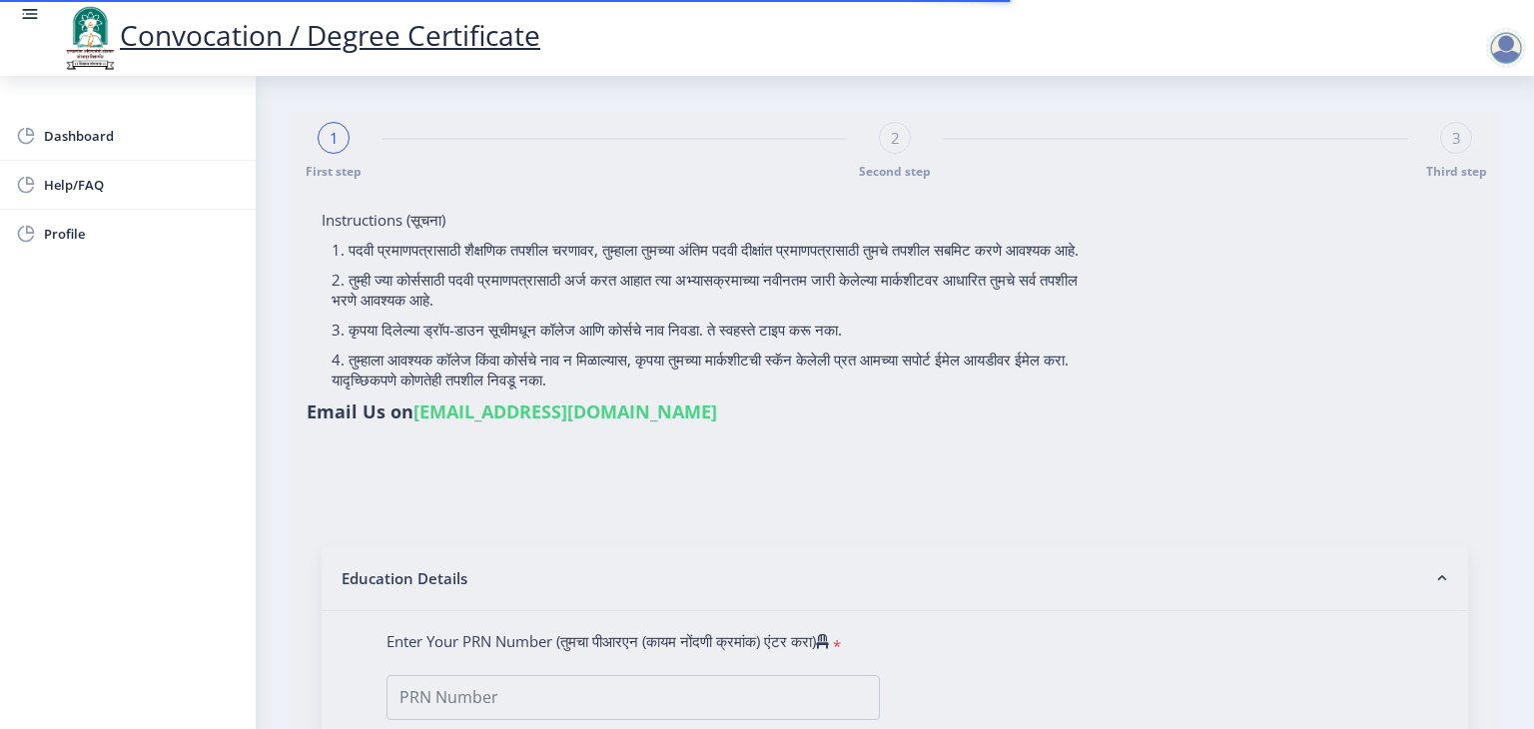
select select "2021"
select select "March"
select select "Grade A"
type input "1613890"
select select "Advanced Accountancy"
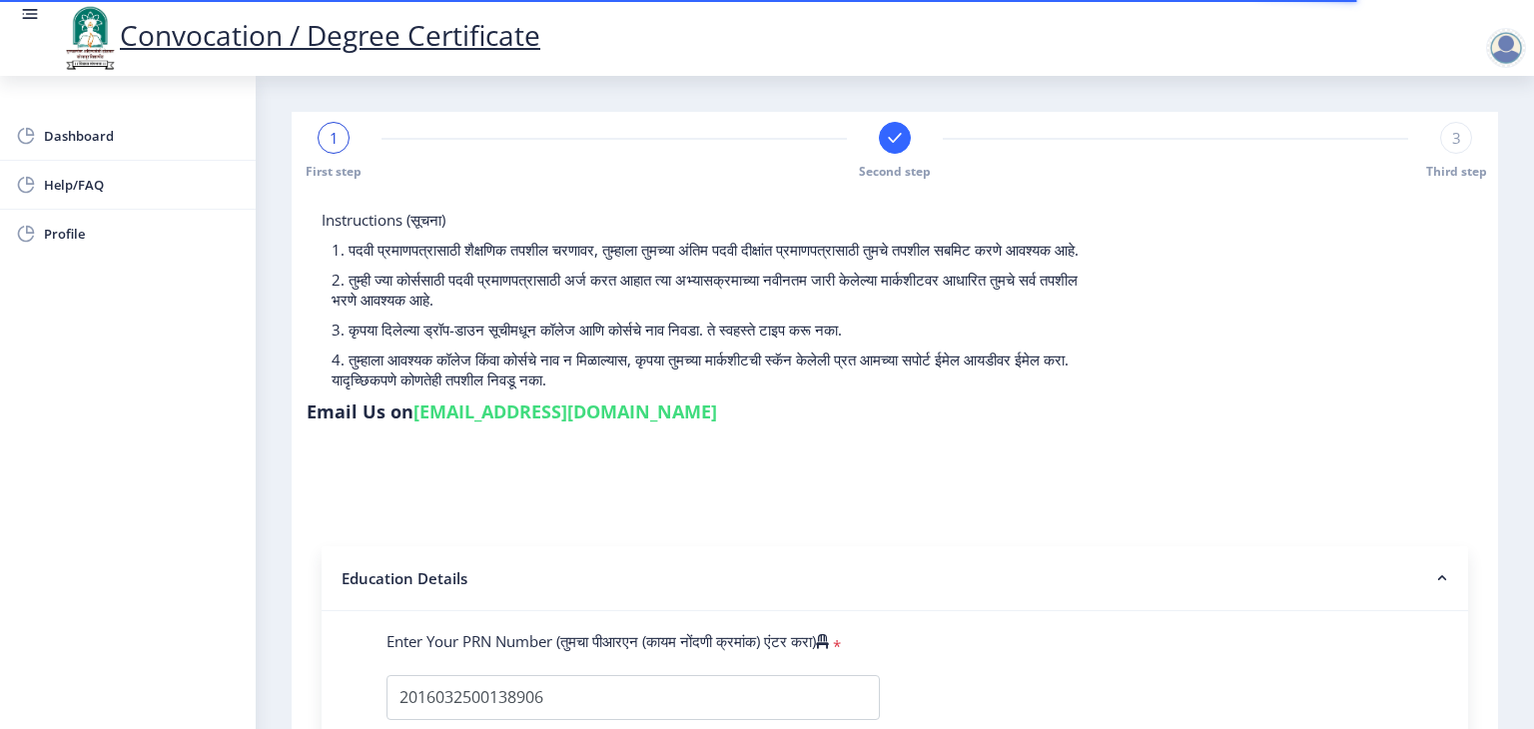
select select
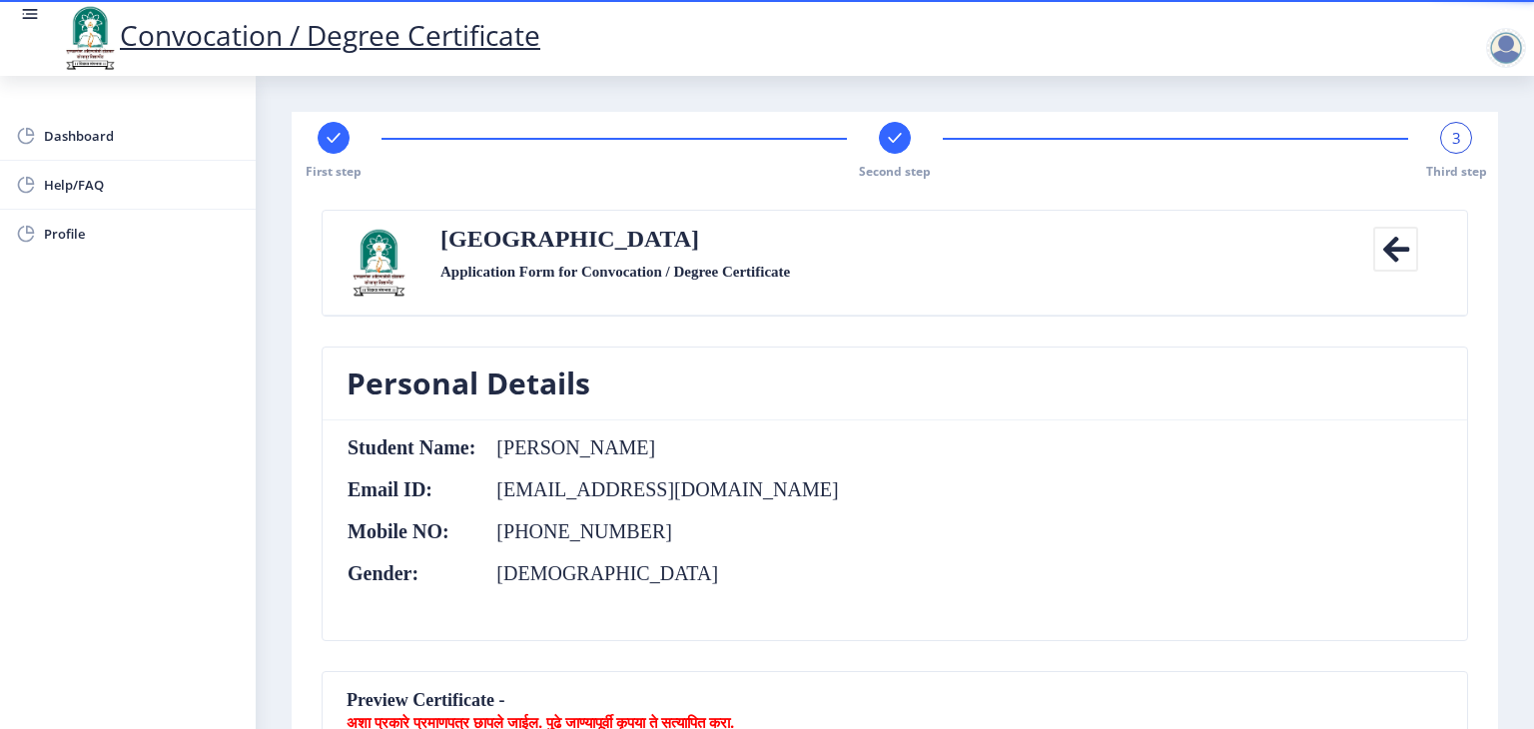
scroll to position [637, 0]
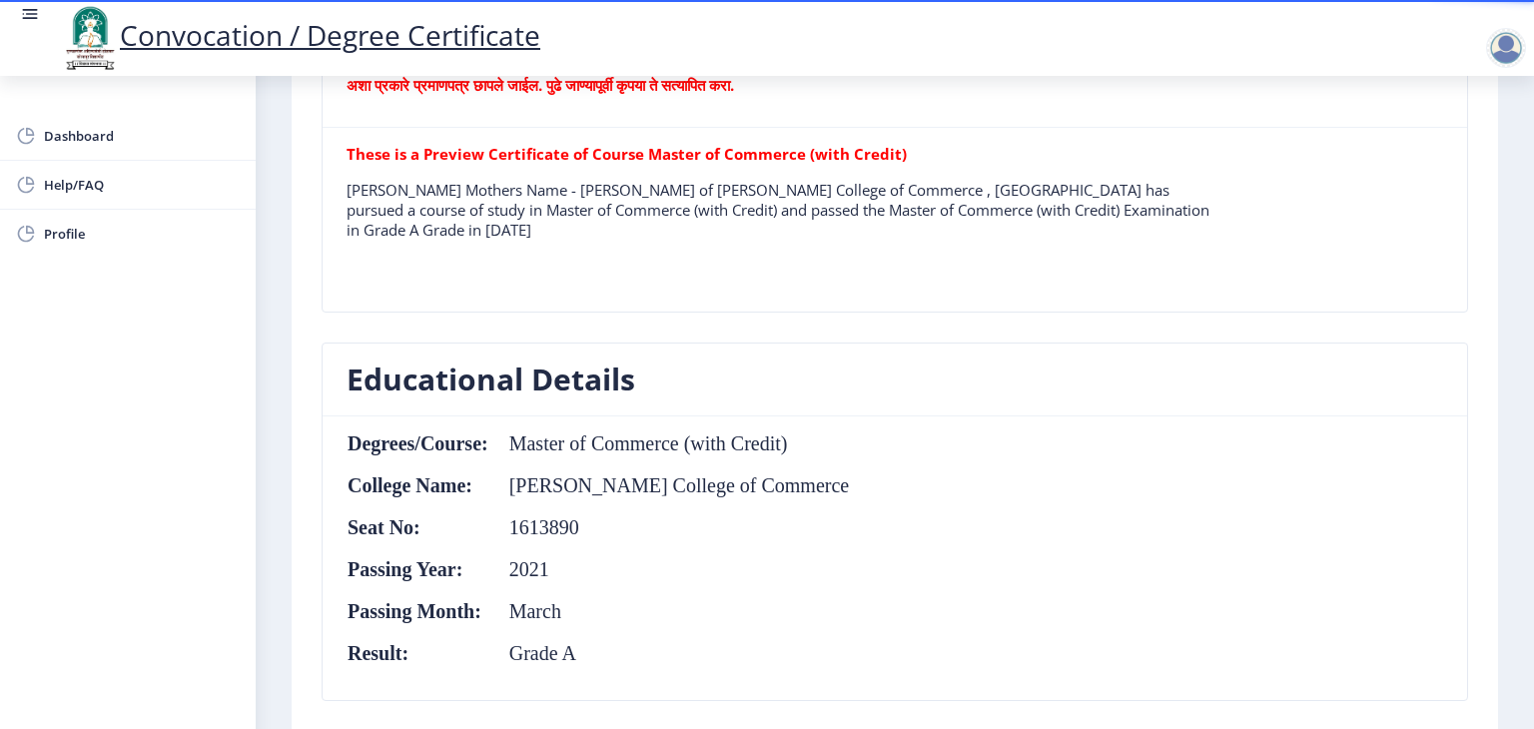
click at [1526, 353] on nb-layout-column "First step Second step 3 Third step Solapur University Application Form for Con…" at bounding box center [895, 547] width 1278 height 2217
click at [1529, 347] on div "Convocation / Degree Certificate Dashboard Help/FAQ Profile First step Second s…" at bounding box center [767, 364] width 1534 height 729
click at [859, 385] on nb-card-header "Educational Details" at bounding box center [895, 380] width 1145 height 73
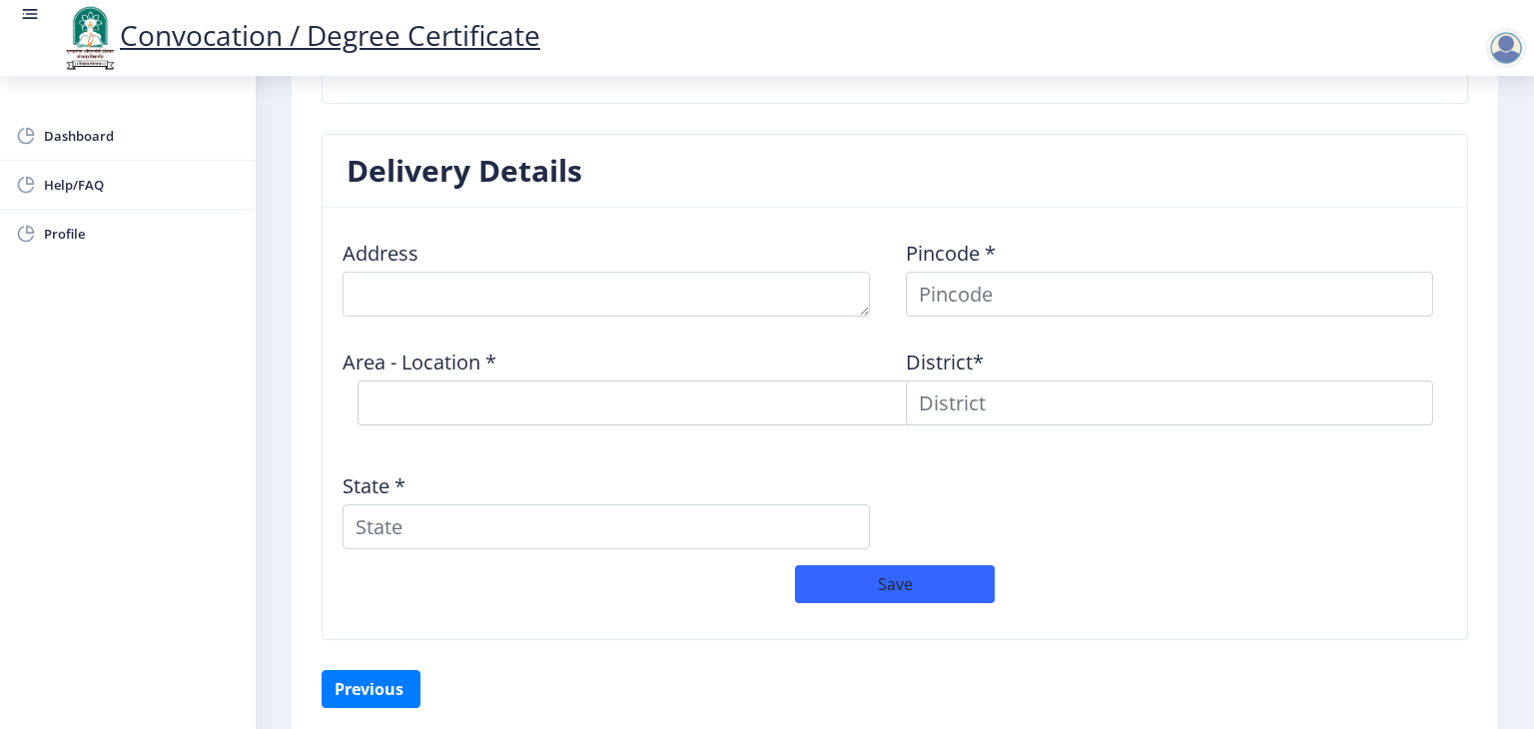
scroll to position [1550, 0]
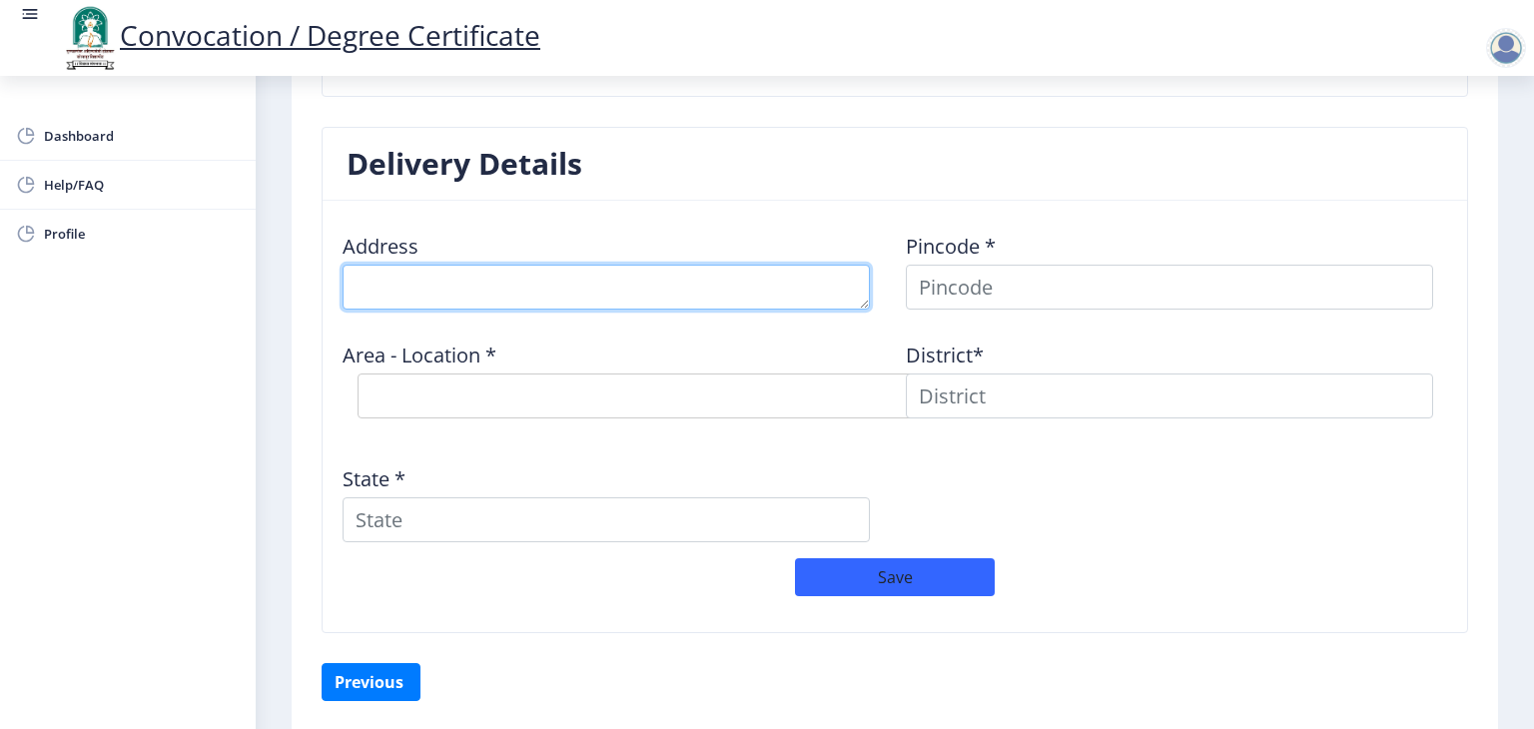
click at [659, 287] on textarea at bounding box center [606, 287] width 527 height 45
type textarea "142 [GEOGRAPHIC_DATA] [PERSON_NAME]"
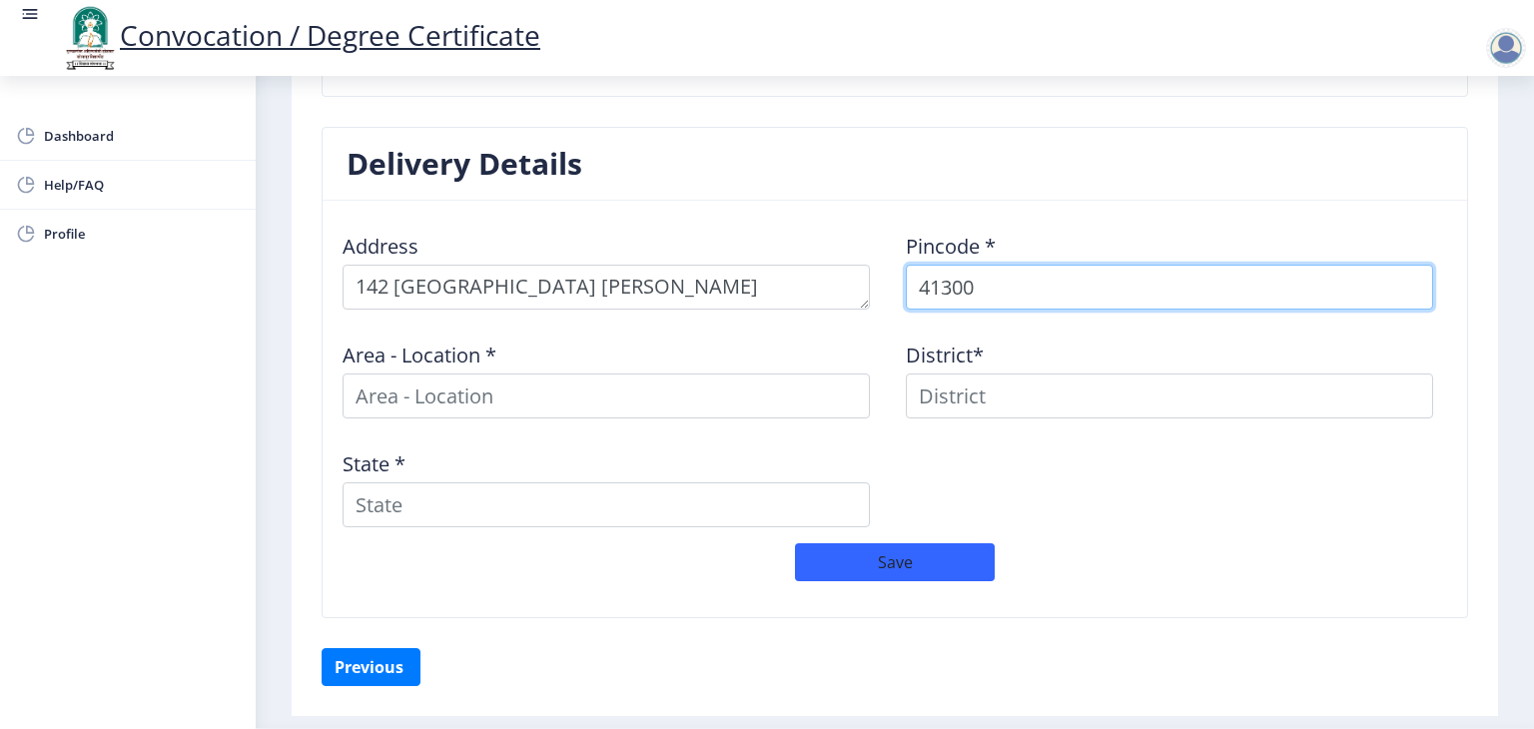
type input "413006"
select select
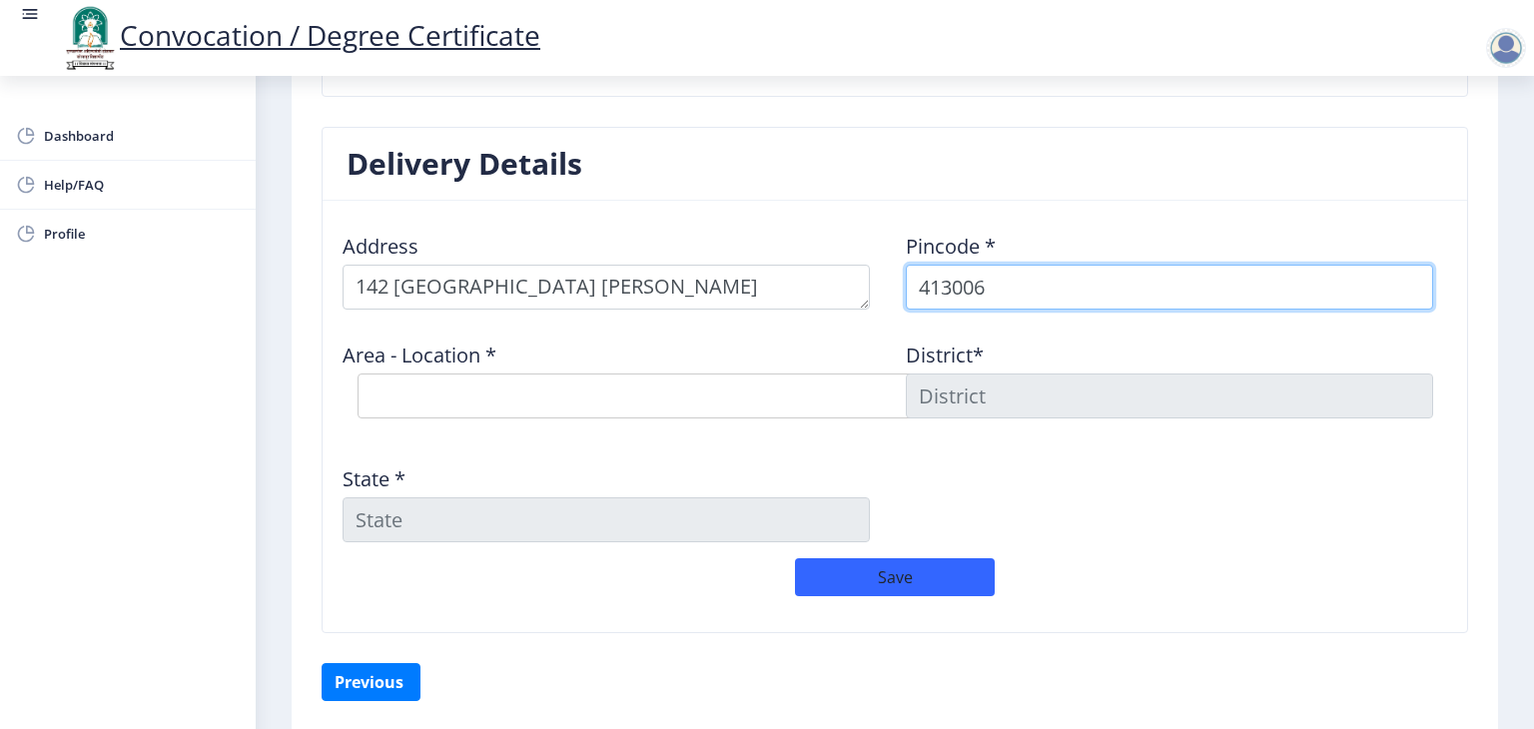
type input "413006"
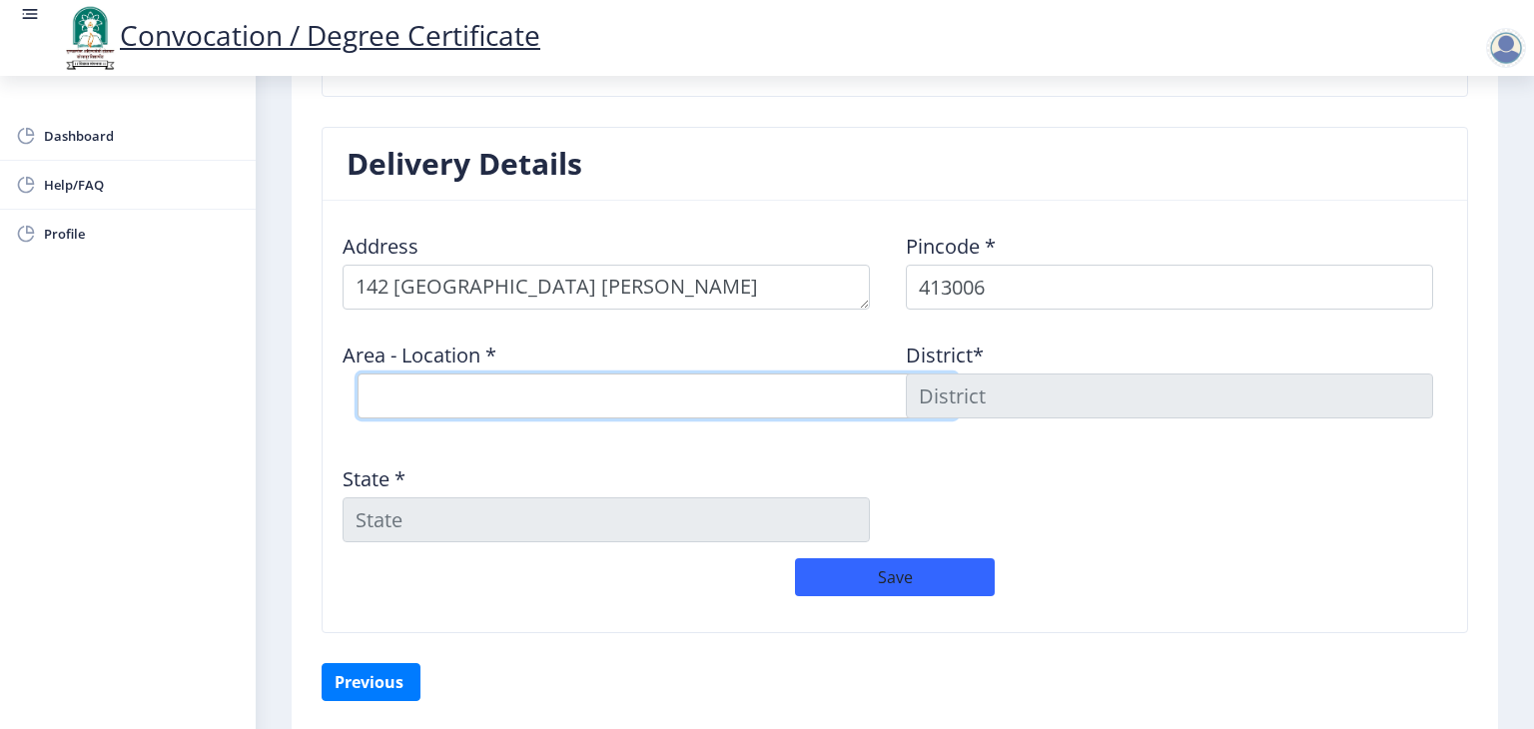
click at [739, 398] on select "Select Area Location [GEOGRAPHIC_DATA] Chowk S.O Kardehalli [PERSON_NAME] B.O M…" at bounding box center [657, 396] width 599 height 45
select select "4: Object"
click at [358, 374] on select "Select Area Location [GEOGRAPHIC_DATA] Chowk S.O Kardehalli [PERSON_NAME] B.O M…" at bounding box center [657, 396] width 599 height 45
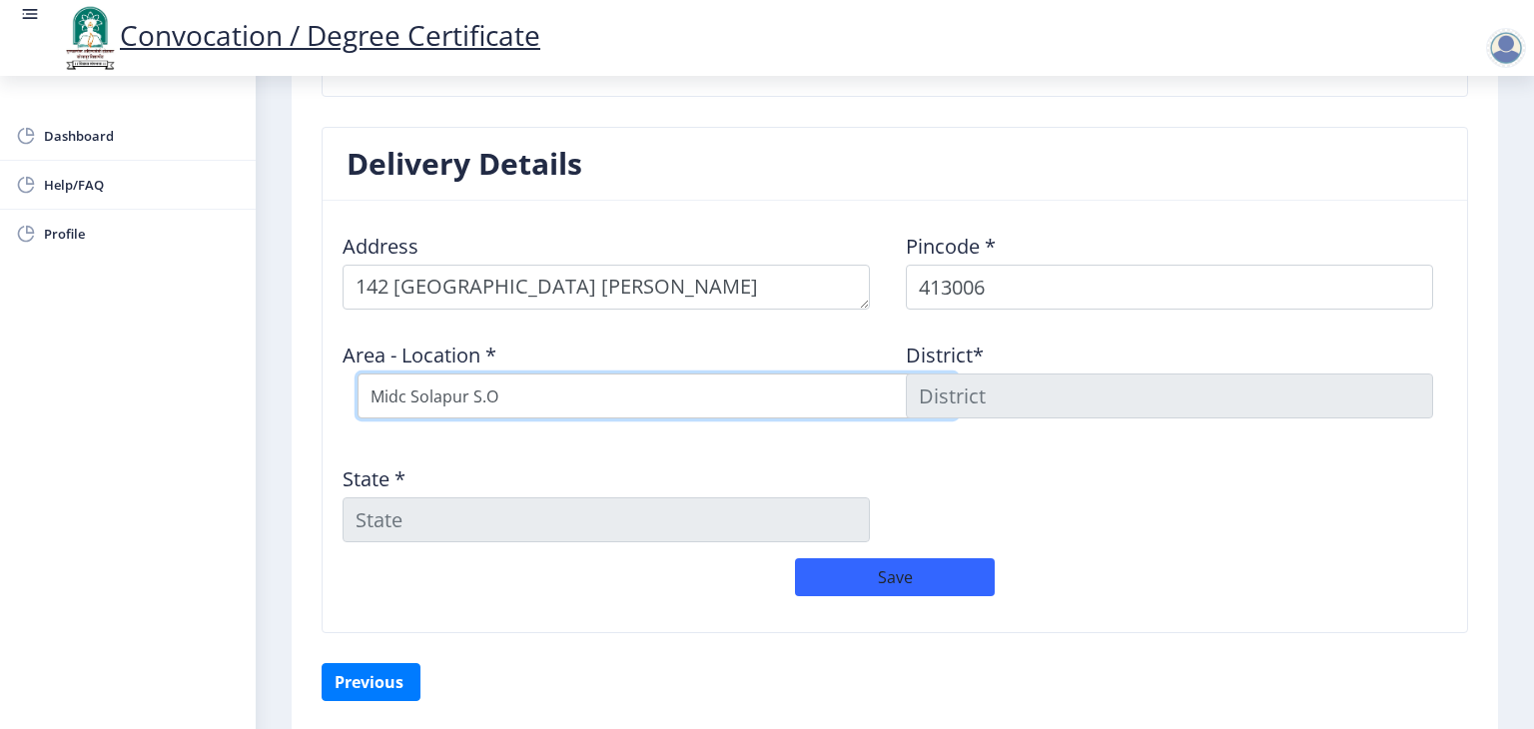
type input "SOLAPUR"
type input "[GEOGRAPHIC_DATA]"
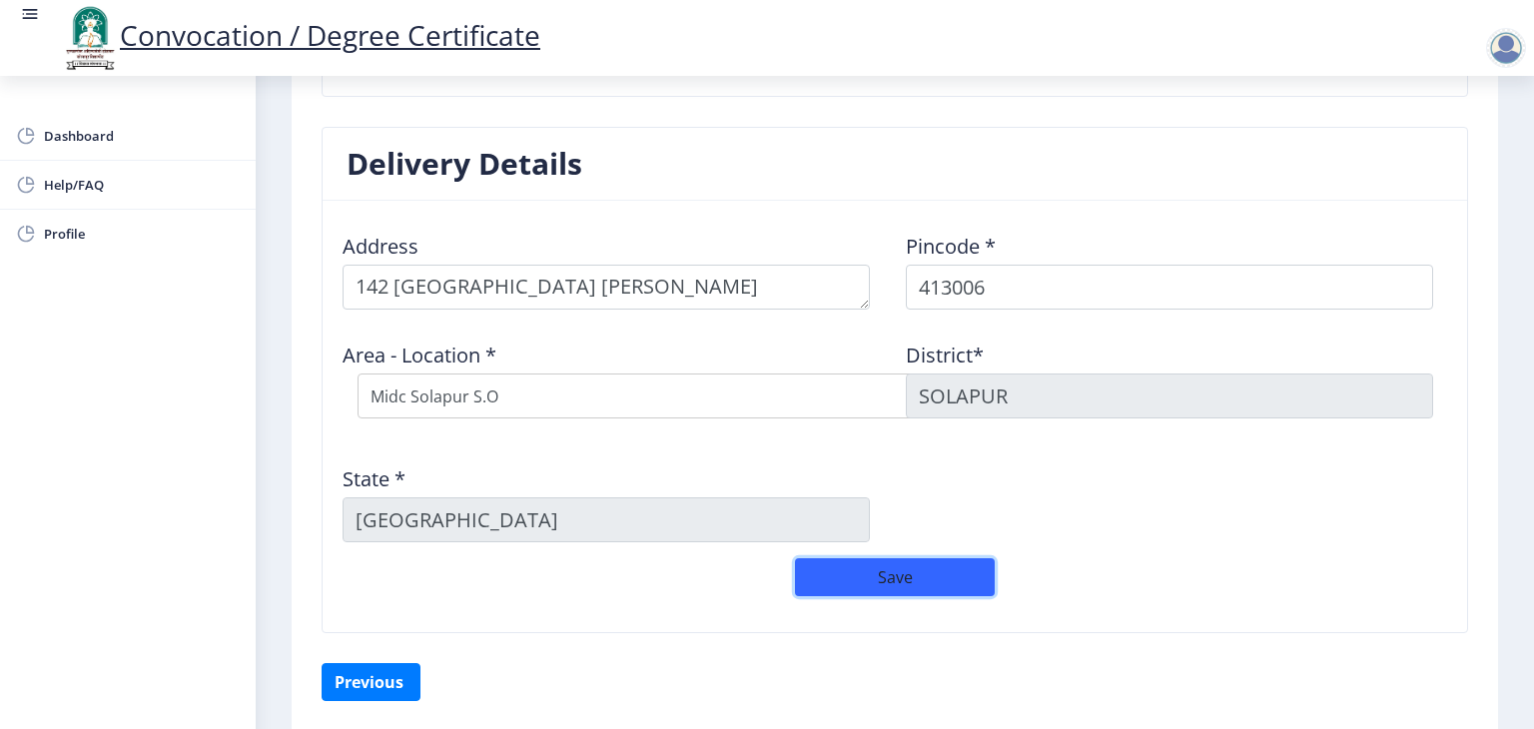
click at [930, 564] on button "Save" at bounding box center [895, 577] width 200 height 38
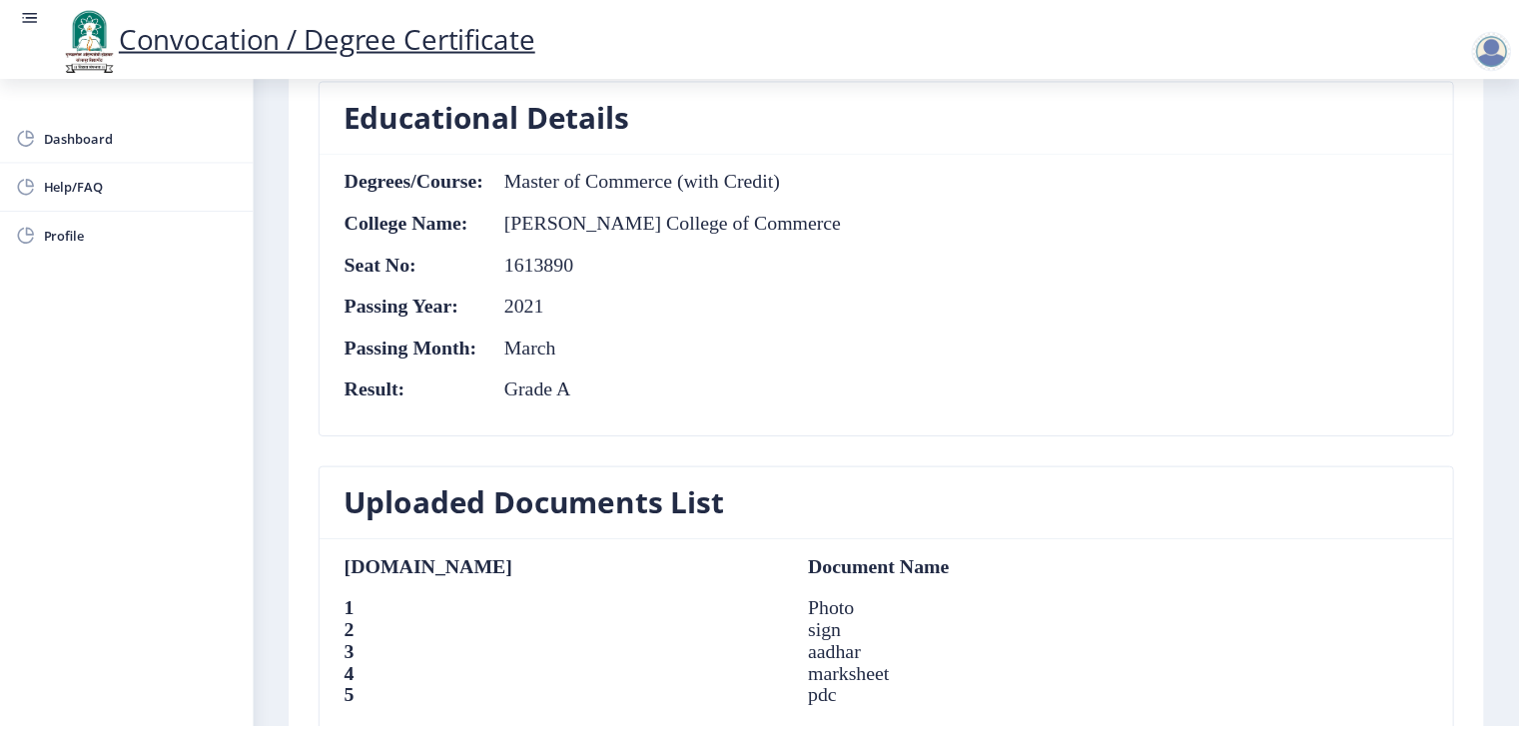
scroll to position [1662, 0]
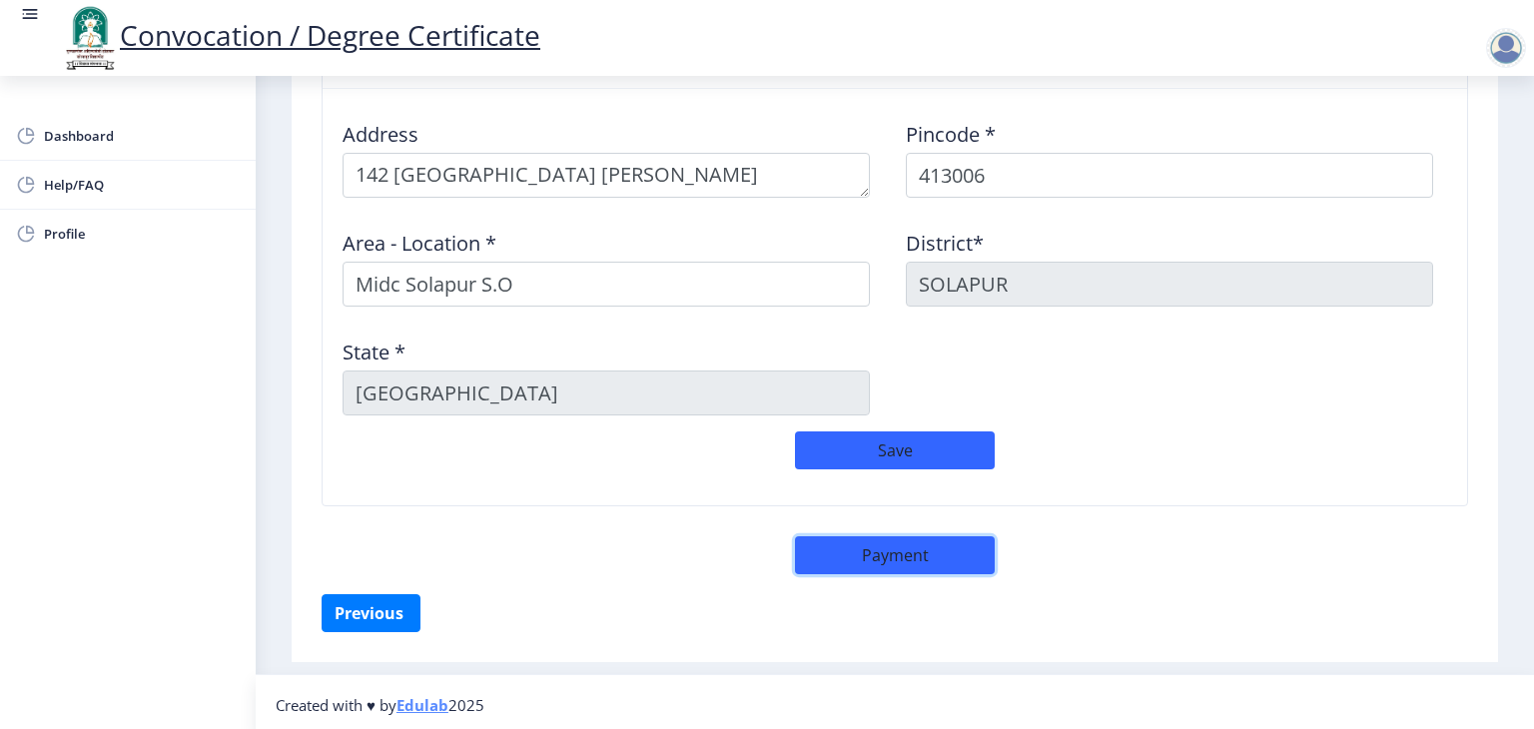
click at [849, 564] on button "Payment" at bounding box center [895, 555] width 200 height 38
select select "sealed"
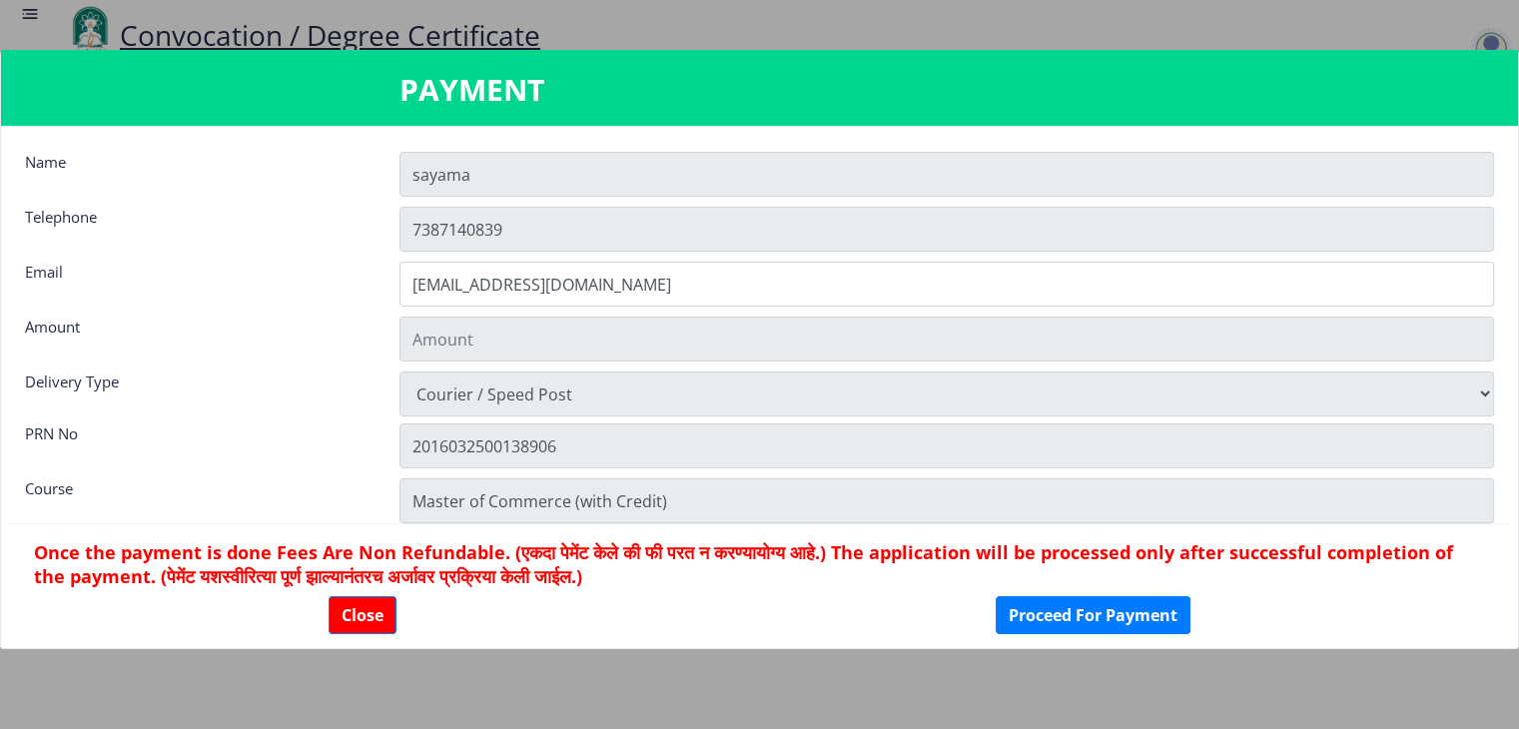
type input "1885"
drag, startPoint x: 1522, startPoint y: 0, endPoint x: 1023, endPoint y: 73, distance: 504.7
click at [1023, 73] on h3 "PAYMENT" at bounding box center [760, 90] width 720 height 40
click at [358, 615] on button "Close" at bounding box center [363, 615] width 68 height 38
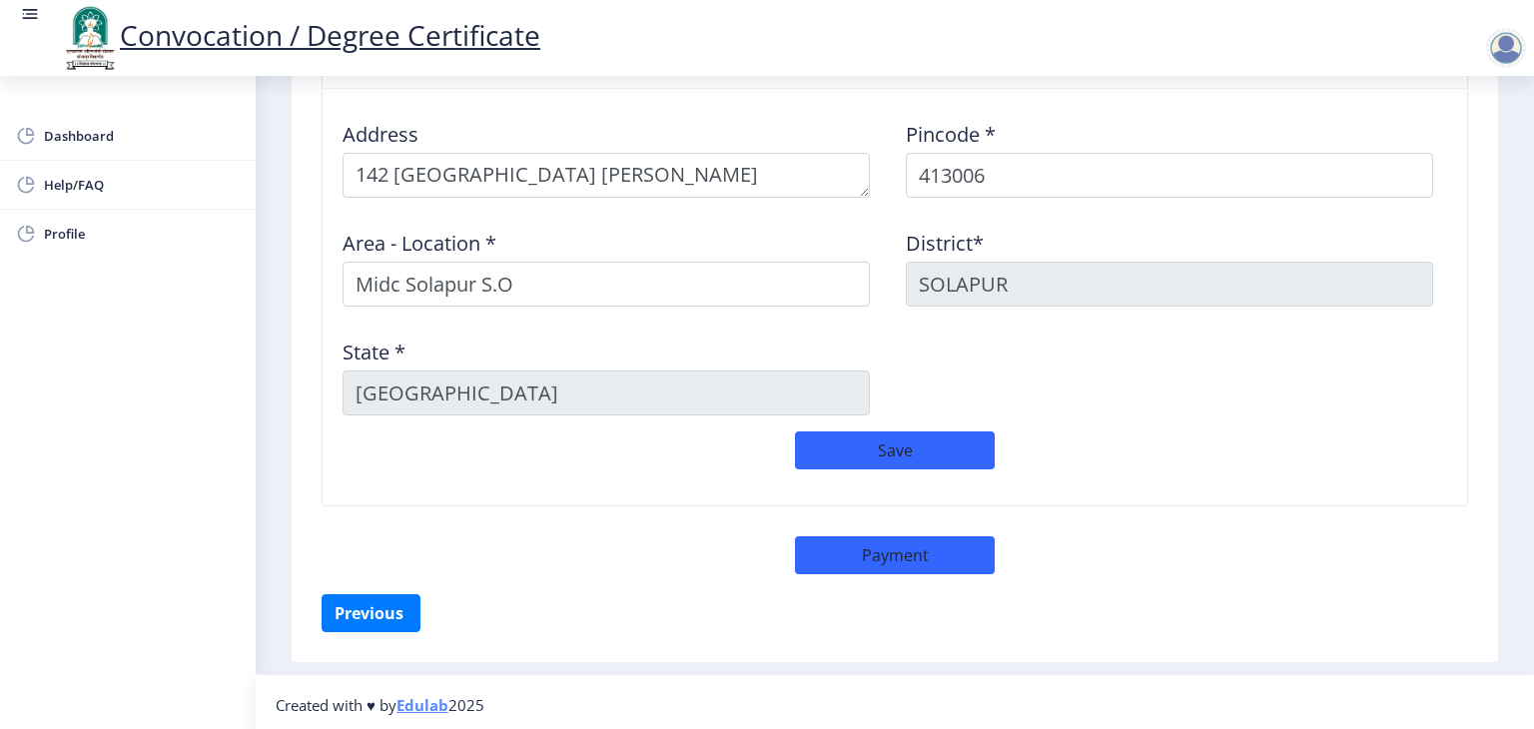
click at [1503, 60] on div at bounding box center [1506, 48] width 40 height 40
click at [1481, 152] on span "Log out" at bounding box center [1454, 156] width 128 height 24
